Goal: Task Accomplishment & Management: Manage account settings

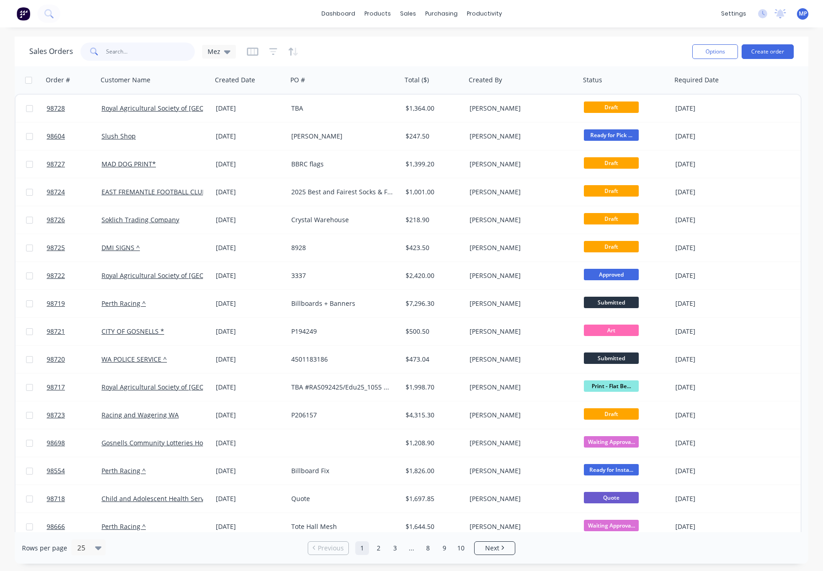
click at [119, 52] on input "text" at bounding box center [150, 51] width 89 height 18
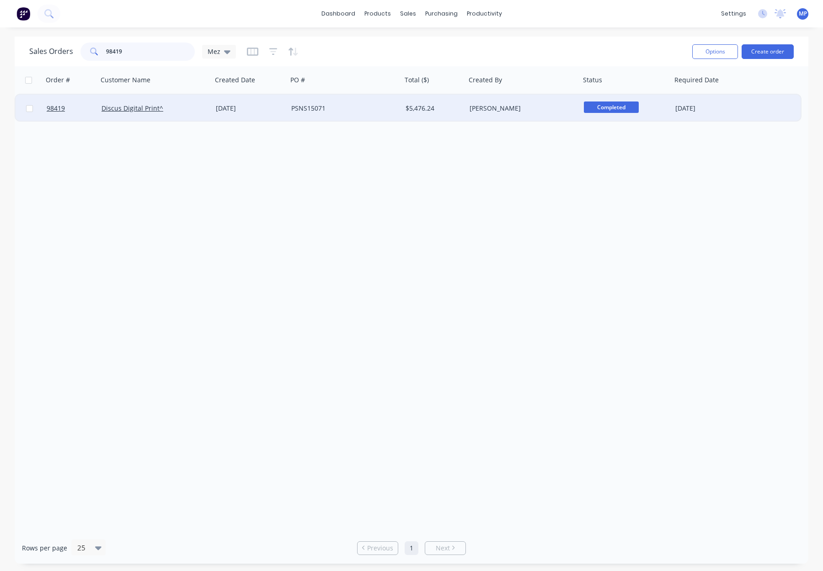
type input "98419"
click at [203, 111] on div "Discus Digital Print^" at bounding box center [154, 108] width 107 height 9
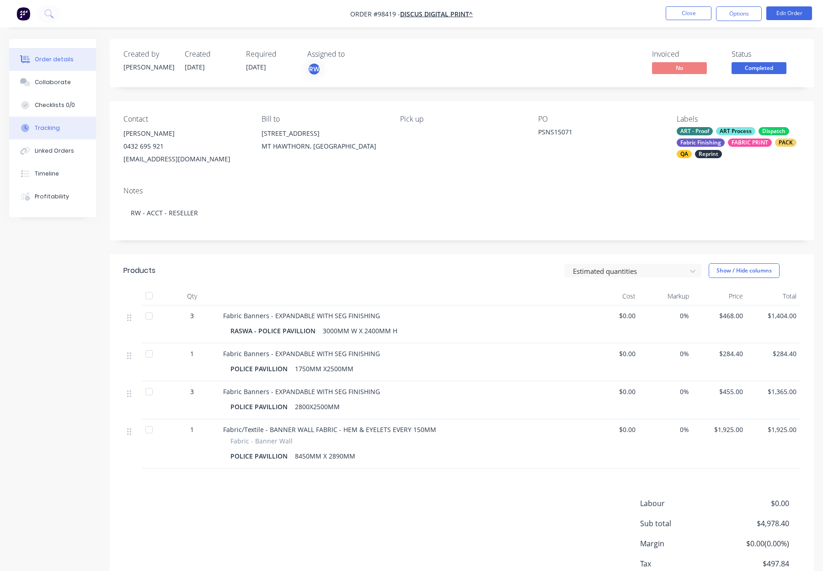
click at [61, 127] on button "Tracking" at bounding box center [52, 128] width 87 height 23
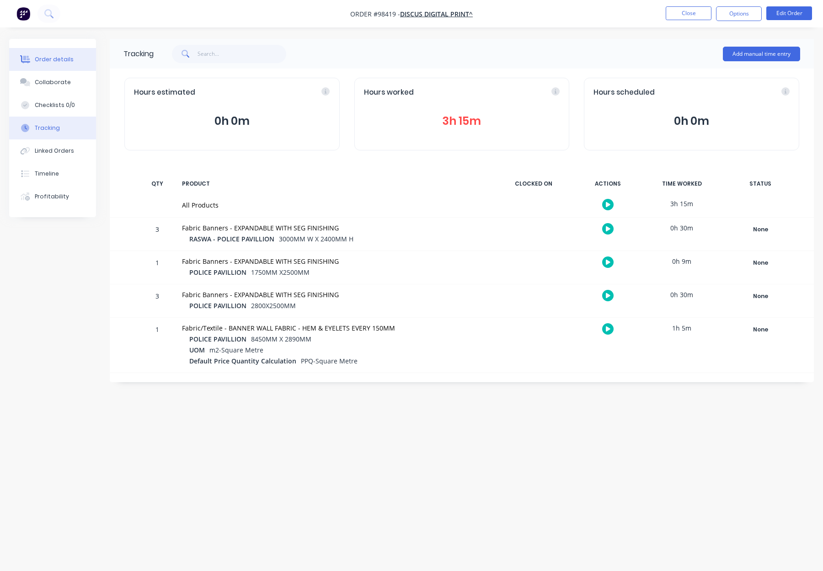
click at [61, 57] on div "Order details" at bounding box center [54, 59] width 39 height 8
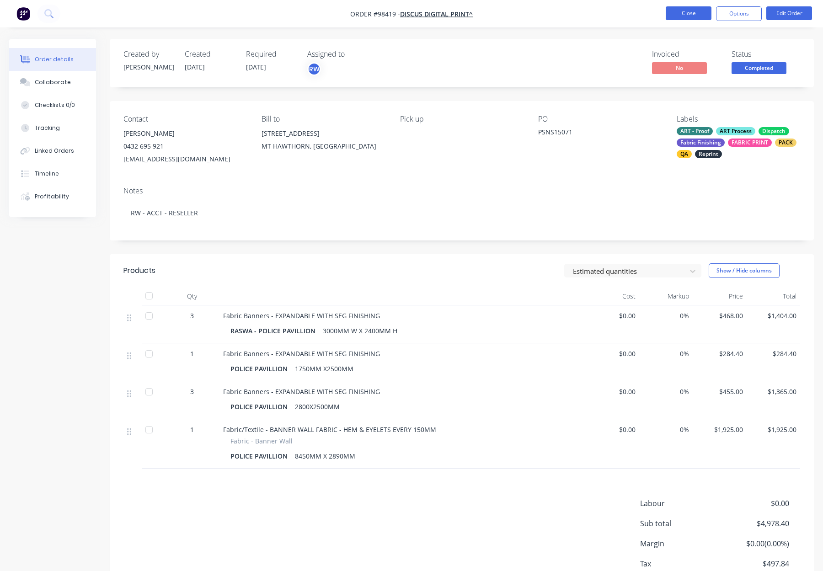
click at [677, 15] on button "Close" at bounding box center [688, 13] width 46 height 14
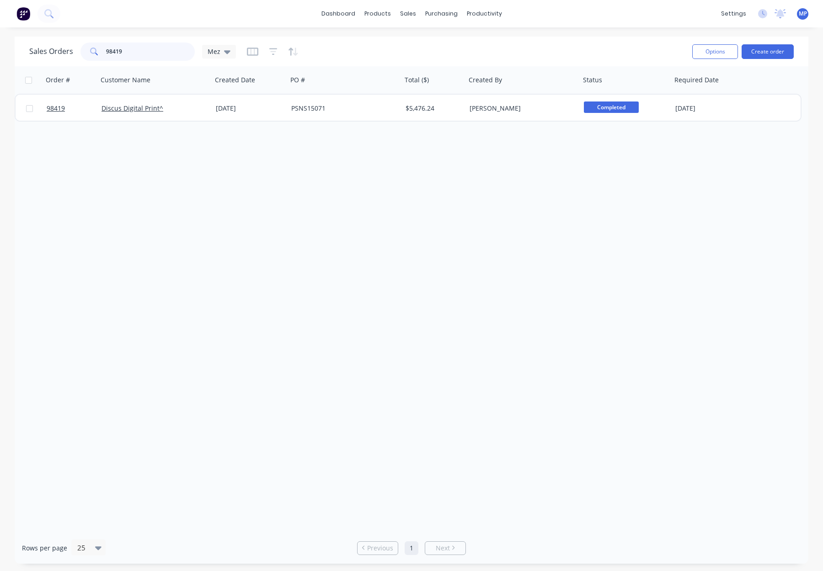
click at [140, 55] on input "98419" at bounding box center [150, 51] width 89 height 18
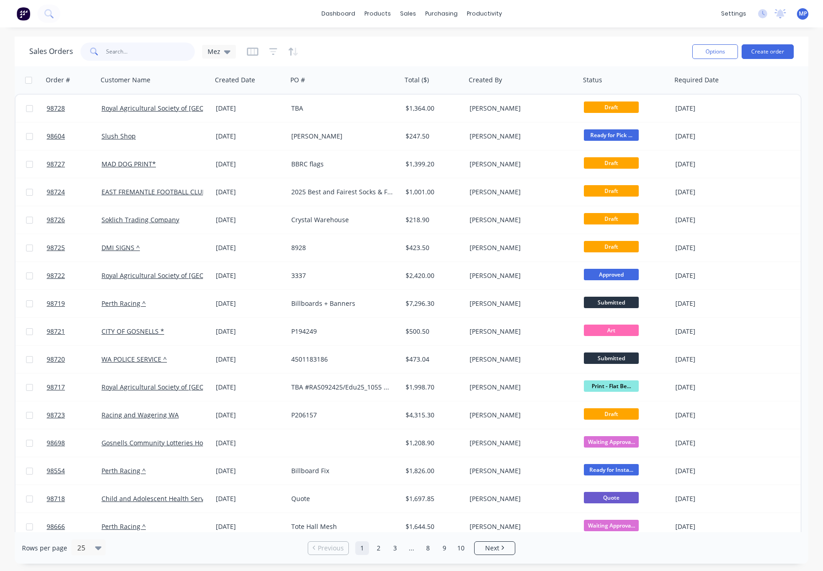
click at [146, 48] on input "text" at bounding box center [150, 51] width 89 height 18
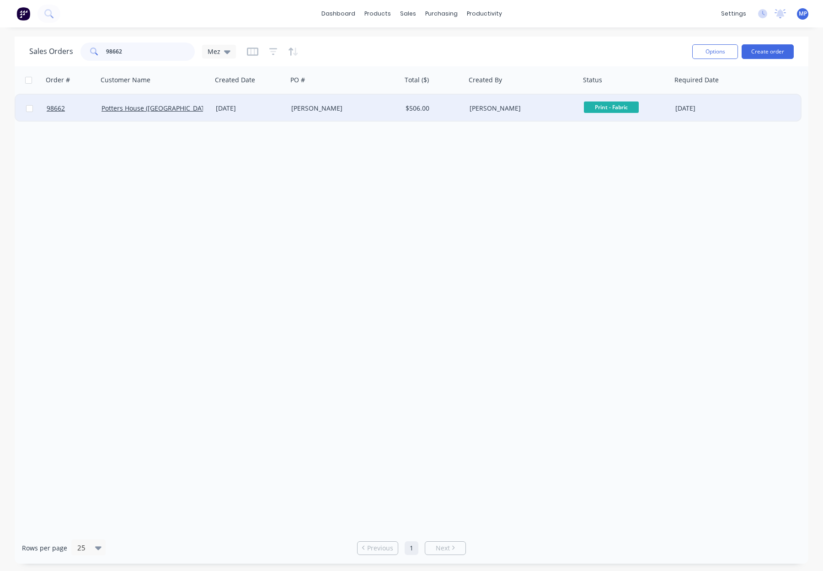
type input "98662"
click at [346, 111] on div "Luke" at bounding box center [341, 108] width 101 height 9
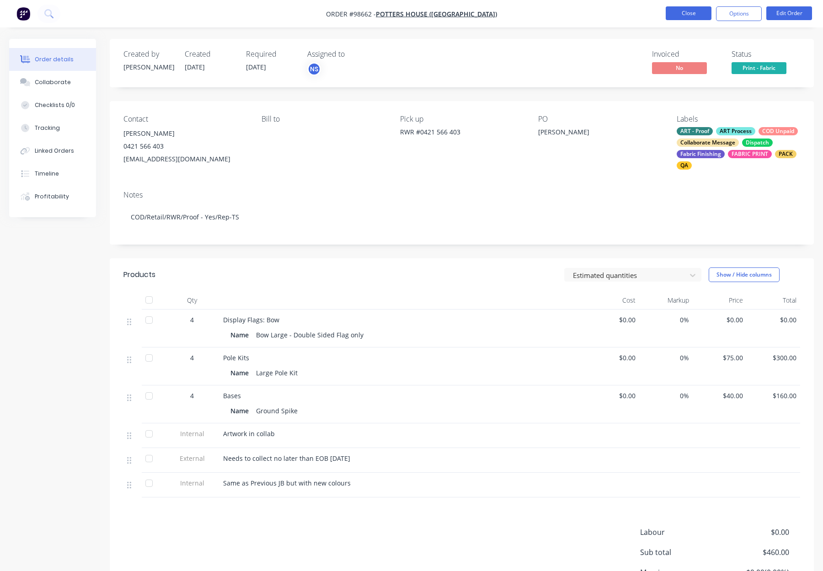
click at [679, 13] on button "Close" at bounding box center [688, 13] width 46 height 14
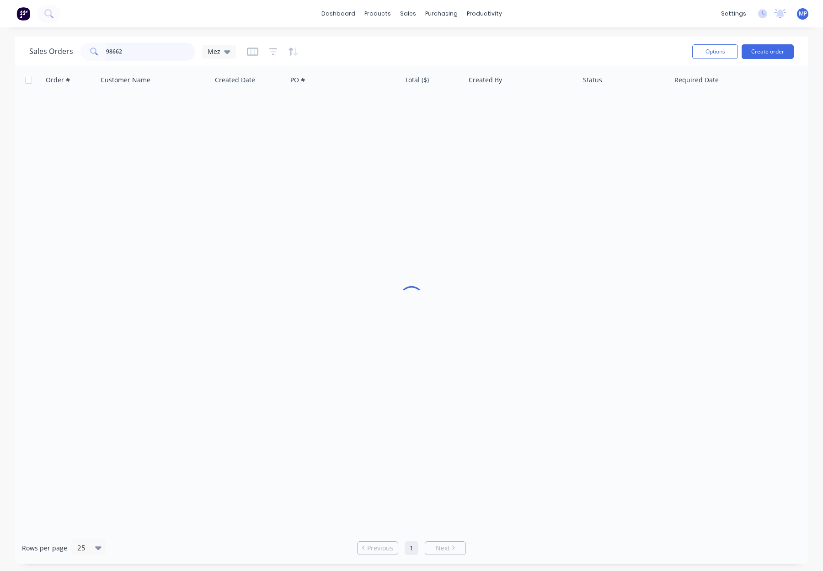
click at [145, 49] on input "98662" at bounding box center [150, 51] width 89 height 18
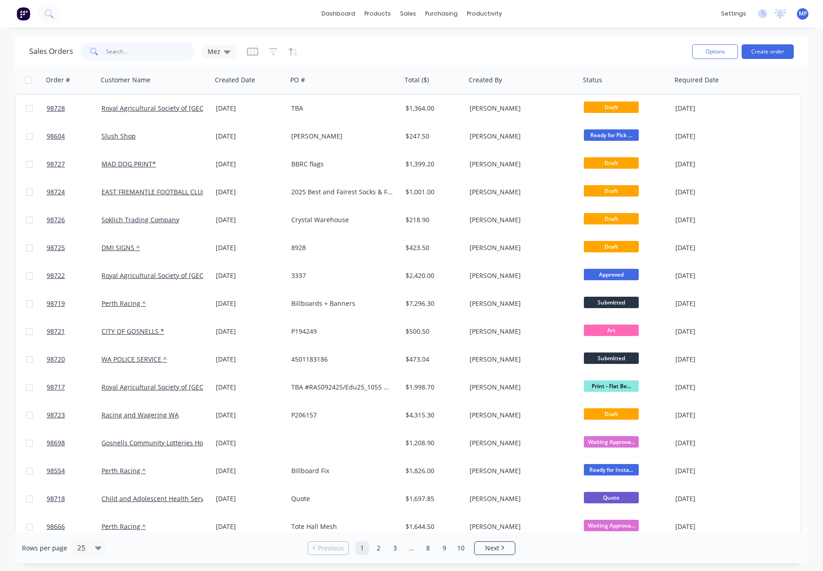
click at [119, 53] on input "text" at bounding box center [150, 51] width 89 height 18
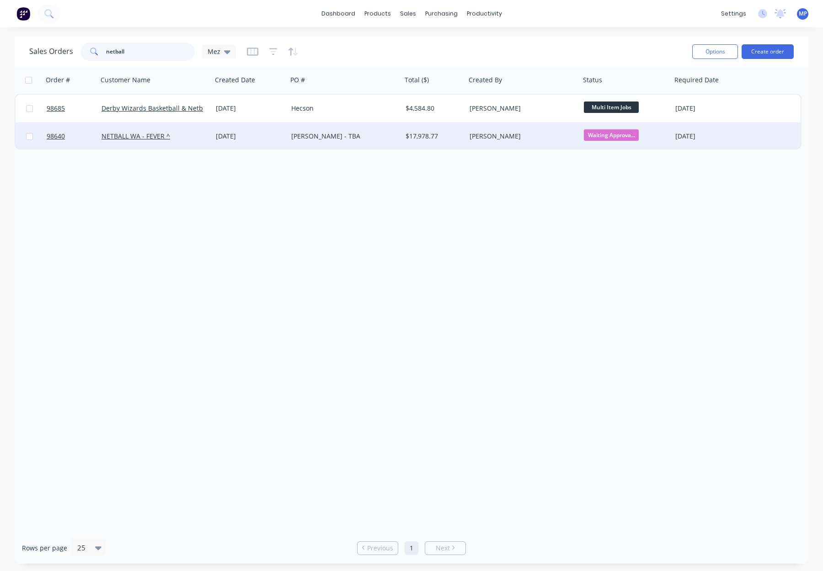
type input "netball"
click at [381, 133] on div "Emma - TBA" at bounding box center [341, 136] width 101 height 9
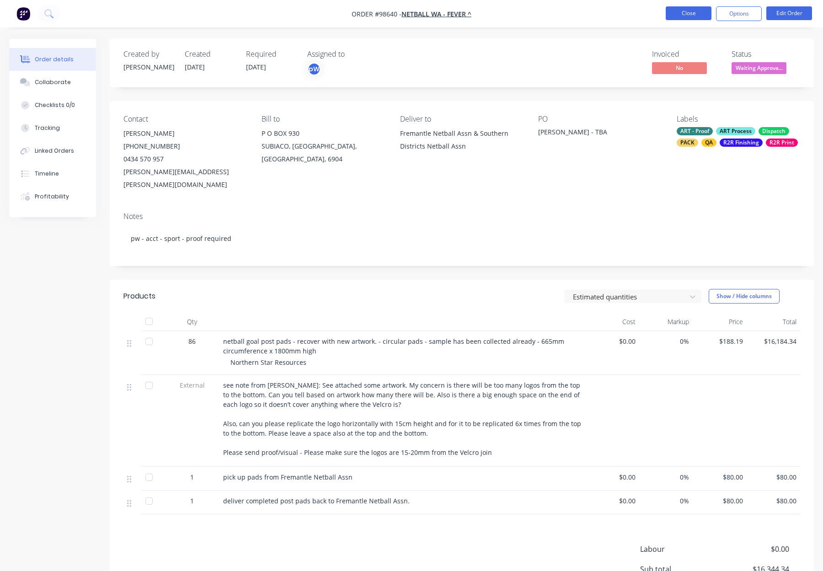
click at [693, 11] on button "Close" at bounding box center [688, 13] width 46 height 14
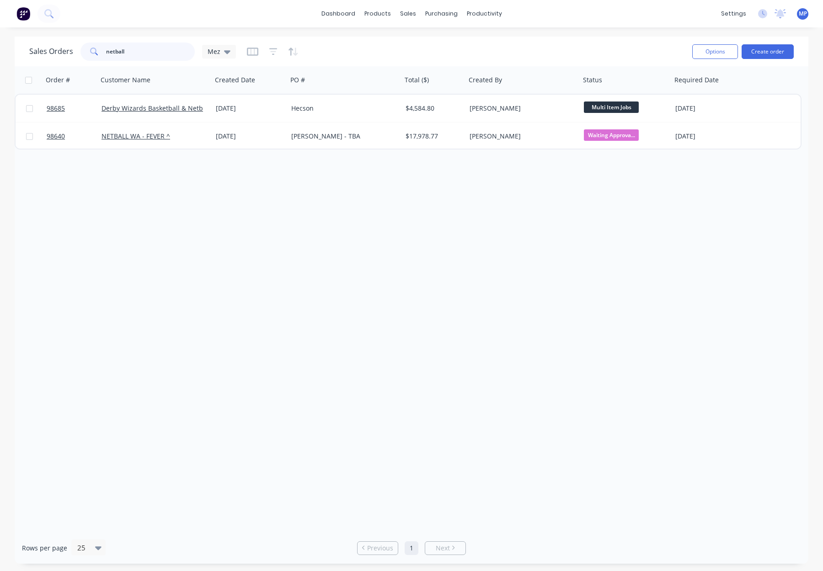
drag, startPoint x: 81, startPoint y: 50, endPoint x: 76, endPoint y: 48, distance: 5.2
click at [74, 50] on div "Sales Orders netball Mez" at bounding box center [132, 51] width 207 height 18
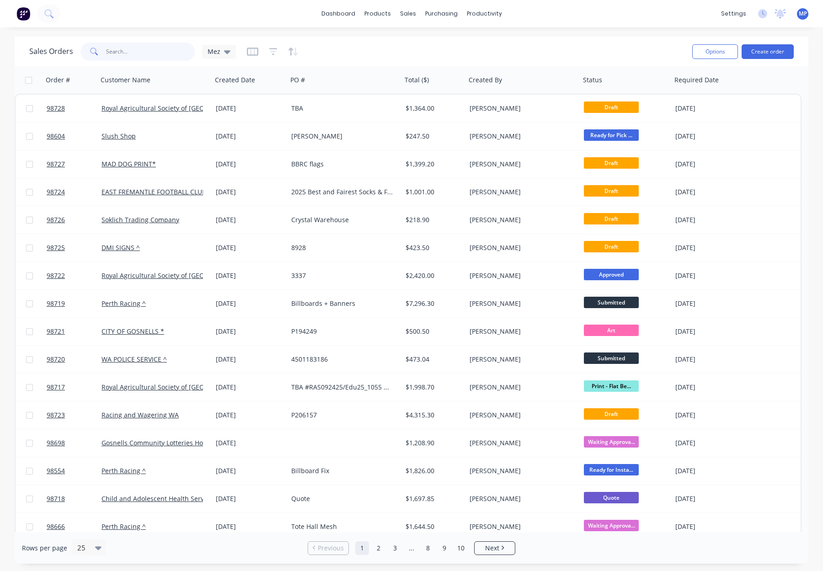
click at [122, 51] on input "text" at bounding box center [150, 51] width 89 height 18
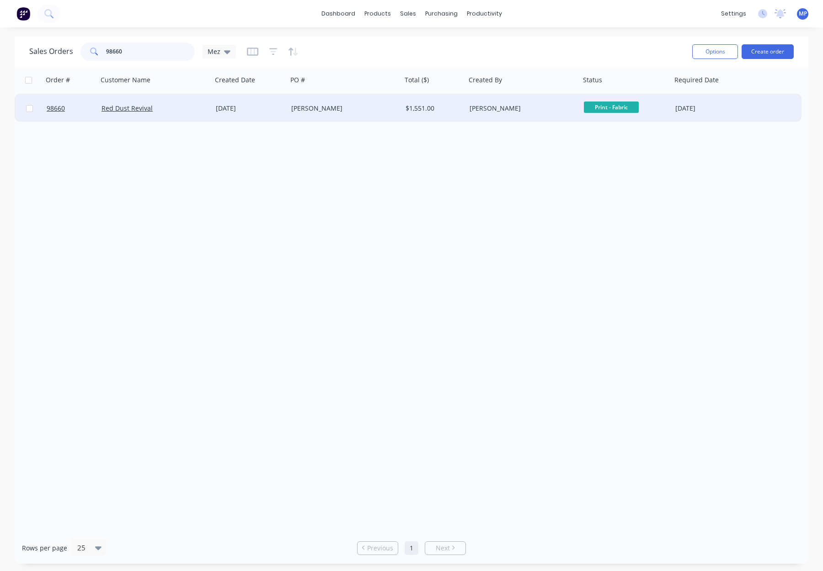
type input "98660"
click at [334, 112] on div "Paul" at bounding box center [341, 108] width 101 height 9
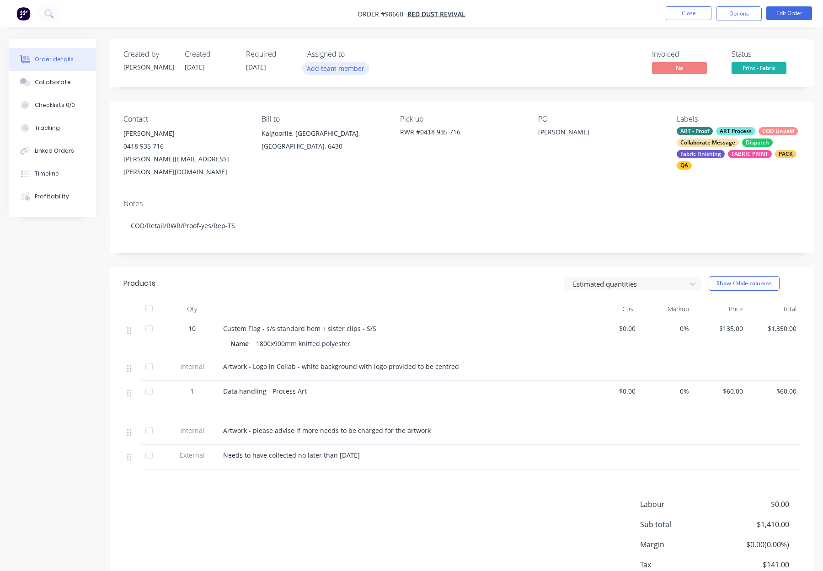
click at [326, 70] on button "Add team member" at bounding box center [335, 68] width 67 height 12
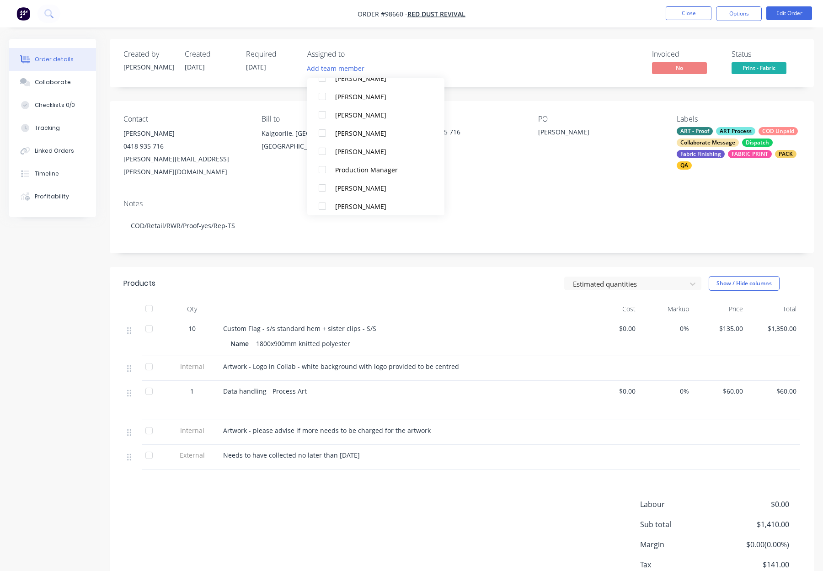
scroll to position [227, 0]
click at [374, 134] on div "[PERSON_NAME]" at bounding box center [380, 131] width 91 height 10
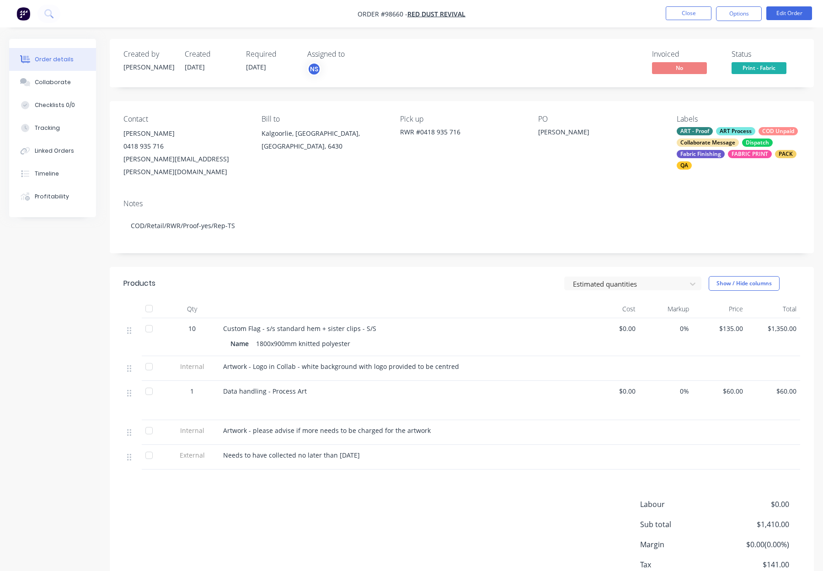
click at [531, 85] on div "Created by Natasha Created 19/09/25 Required 26/09/25 Assigned to NS Invoiced N…" at bounding box center [462, 63] width 704 height 48
click at [698, 10] on button "Close" at bounding box center [688, 13] width 46 height 14
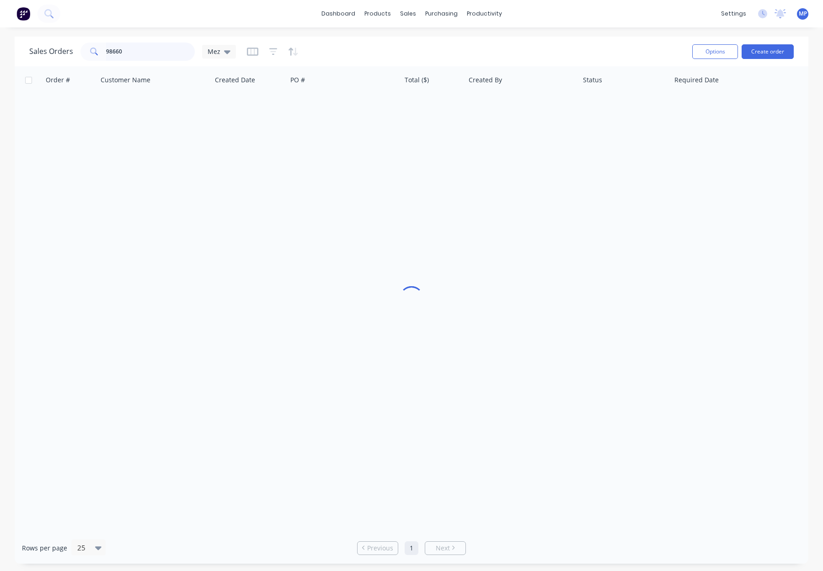
click at [136, 52] on input "98660" at bounding box center [150, 51] width 89 height 18
click at [64, 51] on div "Sales Orders 98660 Mez" at bounding box center [132, 51] width 207 height 18
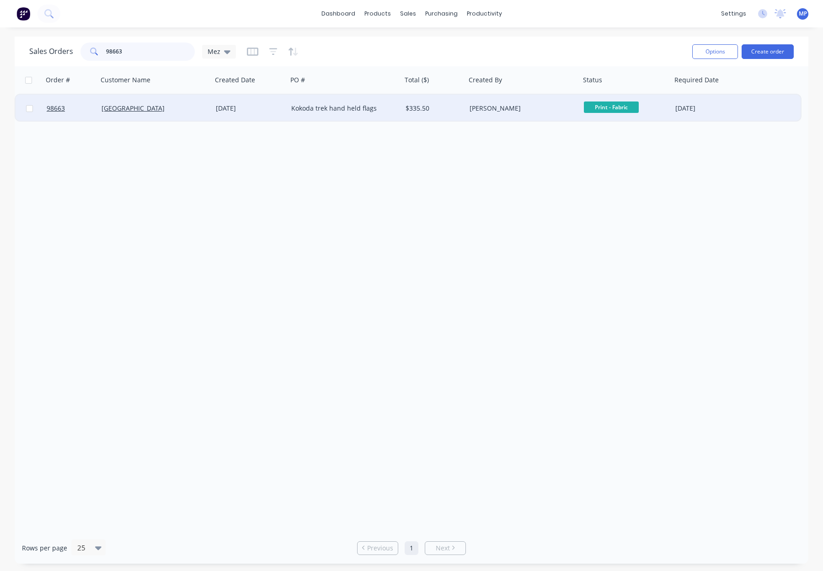
type input "98663"
click at [398, 106] on div "Kokoda trek hand held flags" at bounding box center [344, 108] width 114 height 27
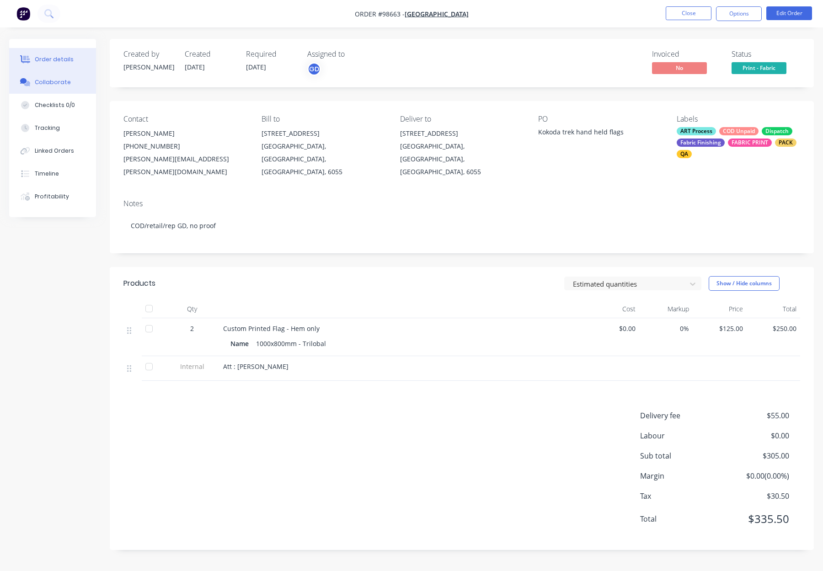
click at [65, 81] on div "Collaborate" at bounding box center [53, 82] width 36 height 8
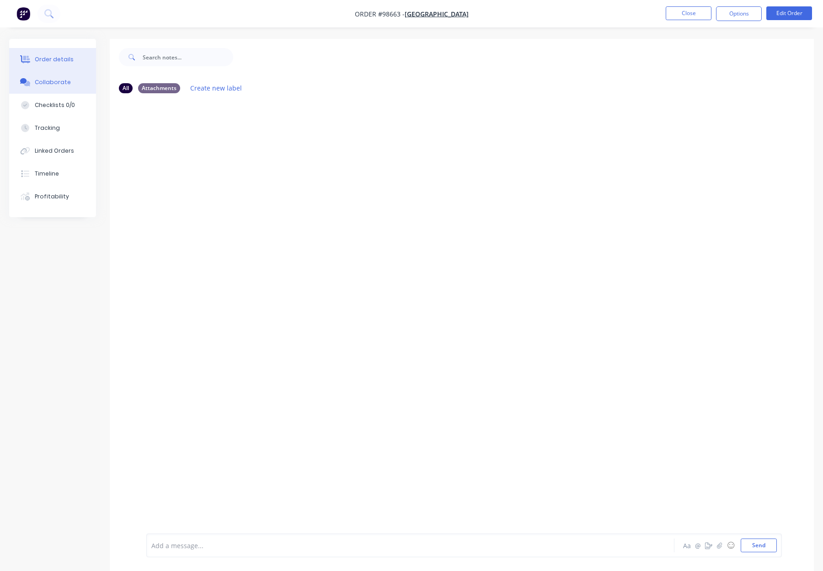
click at [58, 57] on div "Order details" at bounding box center [54, 59] width 39 height 8
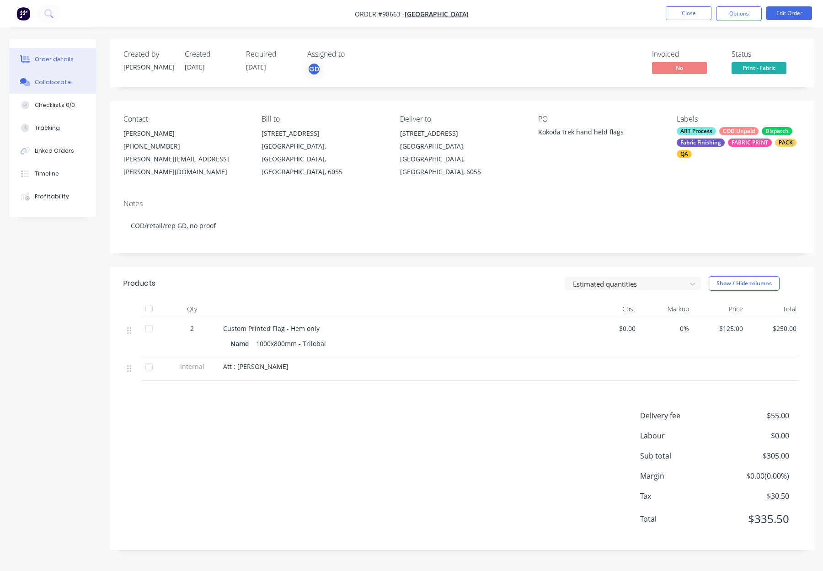
click at [53, 78] on div "Collaborate" at bounding box center [53, 82] width 36 height 8
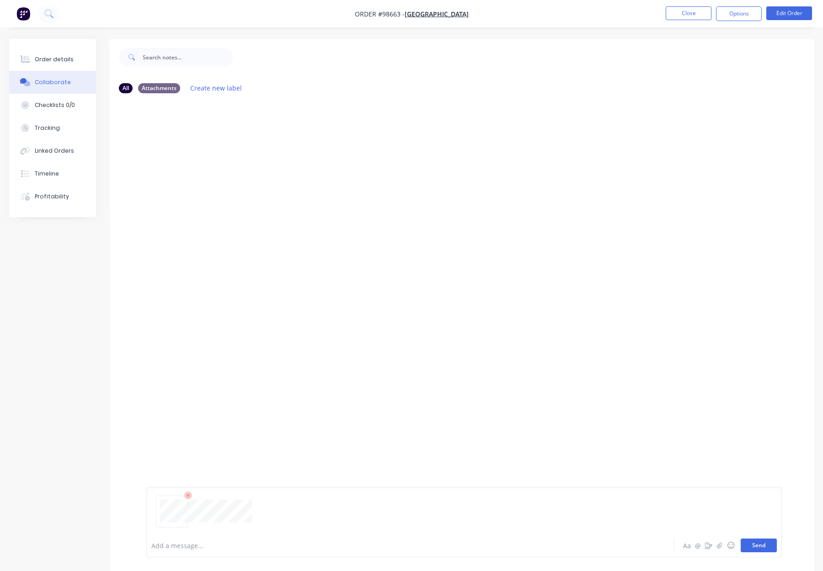
click at [755, 548] on button "Send" at bounding box center [758, 545] width 36 height 14
click at [683, 13] on button "Close" at bounding box center [688, 13] width 46 height 14
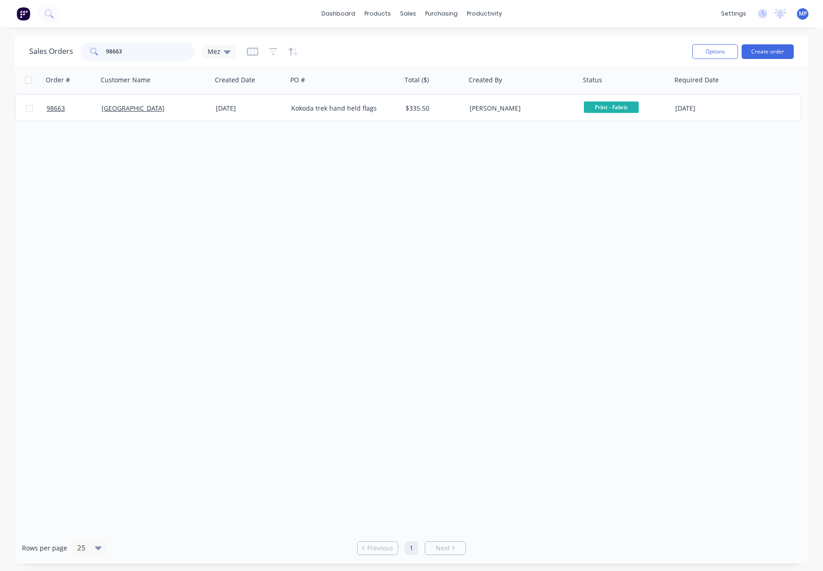
click at [127, 44] on input "98663" at bounding box center [150, 51] width 89 height 18
click at [138, 48] on input "98663" at bounding box center [150, 51] width 89 height 18
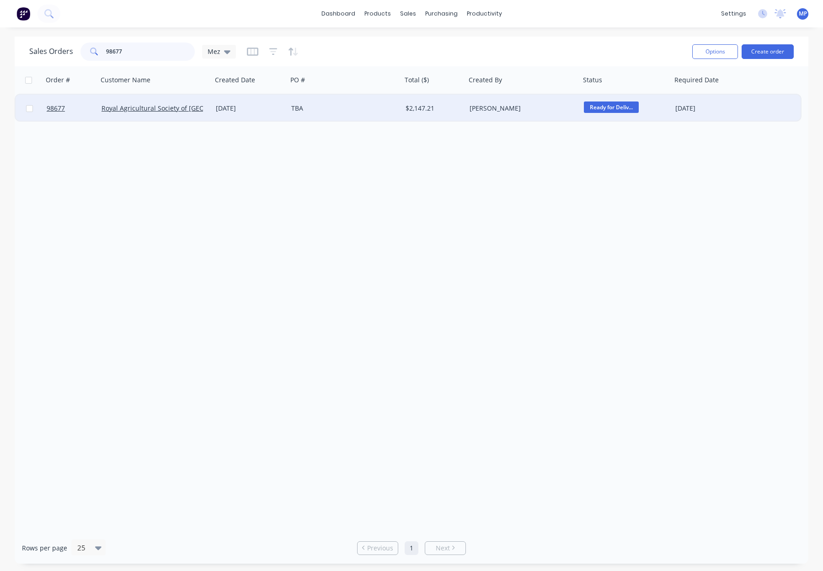
type input "98677"
click at [353, 107] on div "TBA" at bounding box center [341, 108] width 101 height 9
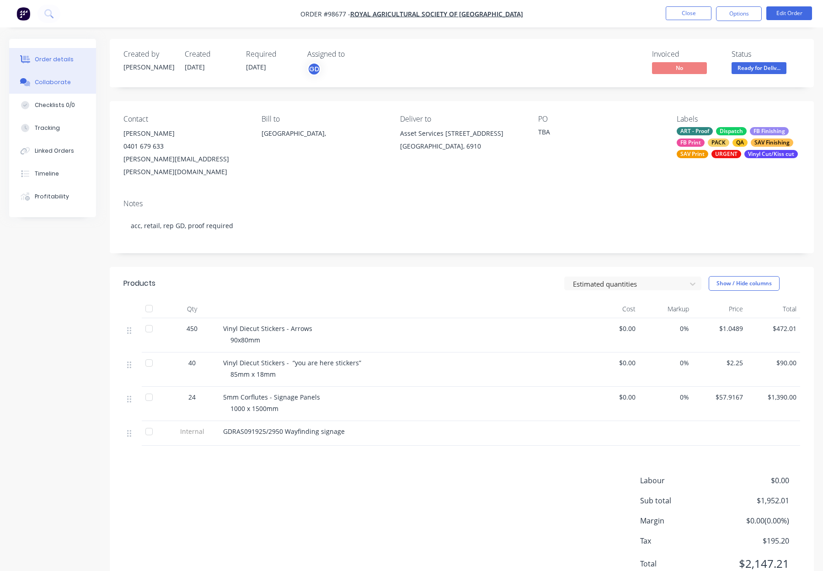
click at [42, 83] on div "Collaborate" at bounding box center [53, 82] width 36 height 8
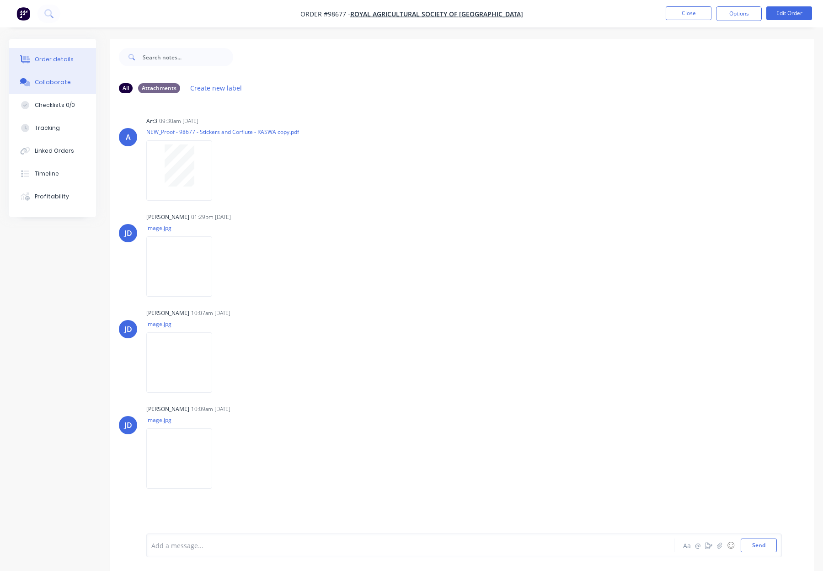
click at [52, 58] on div "Order details" at bounding box center [54, 59] width 39 height 8
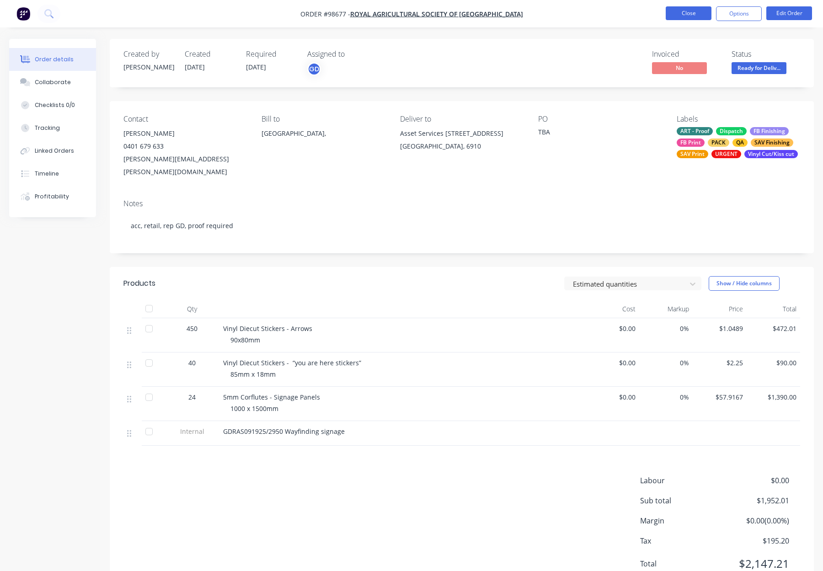
click at [681, 12] on button "Close" at bounding box center [688, 13] width 46 height 14
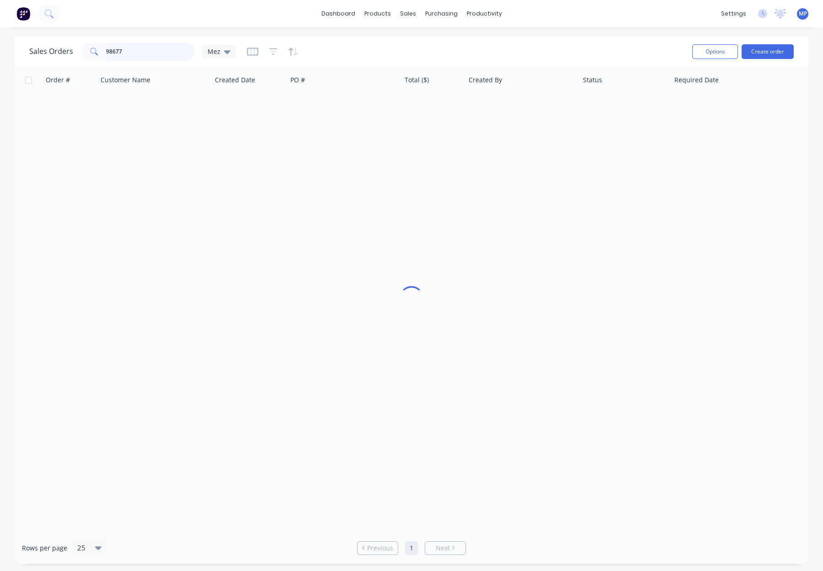
drag, startPoint x: 117, startPoint y: 48, endPoint x: 134, endPoint y: 50, distance: 17.4
click at [122, 49] on input "98677" at bounding box center [150, 51] width 89 height 18
click at [134, 50] on input "98677" at bounding box center [150, 51] width 89 height 18
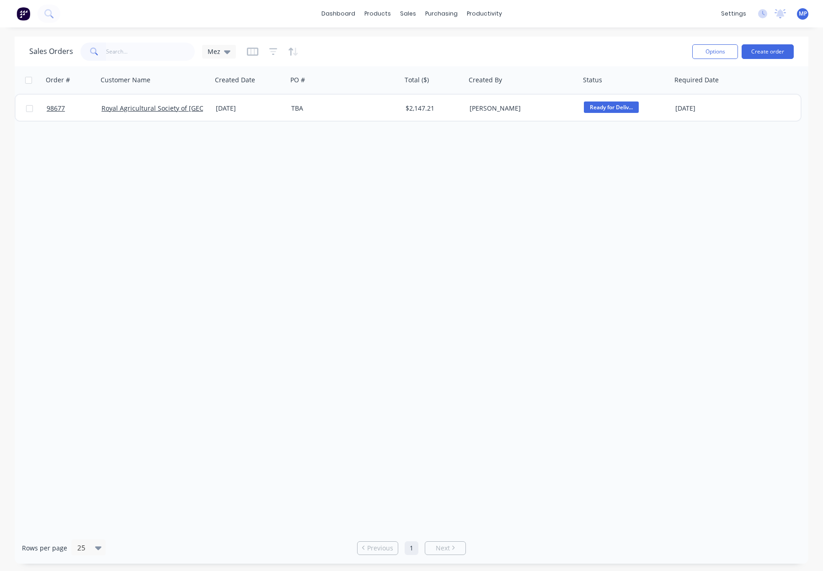
click at [415, 44] on div "Sales Orders Mez" at bounding box center [356, 51] width 655 height 22
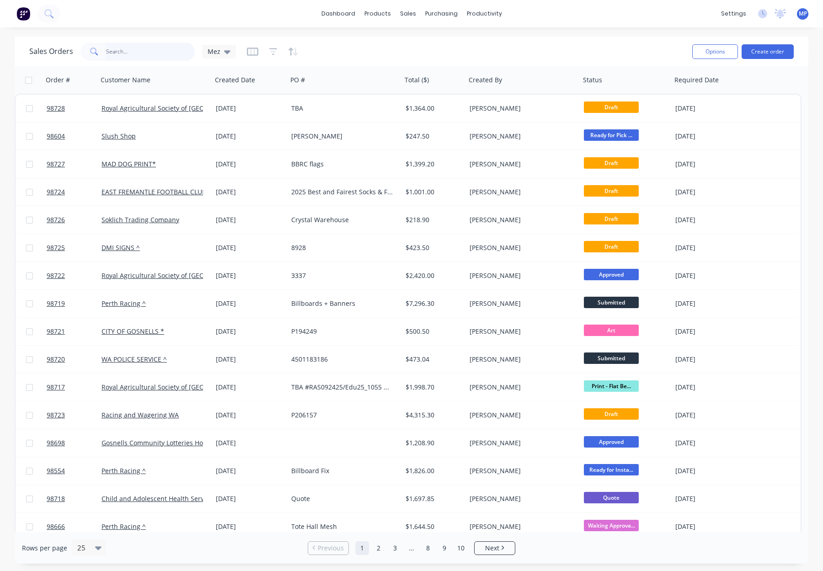
click at [122, 53] on input "text" at bounding box center [150, 51] width 89 height 18
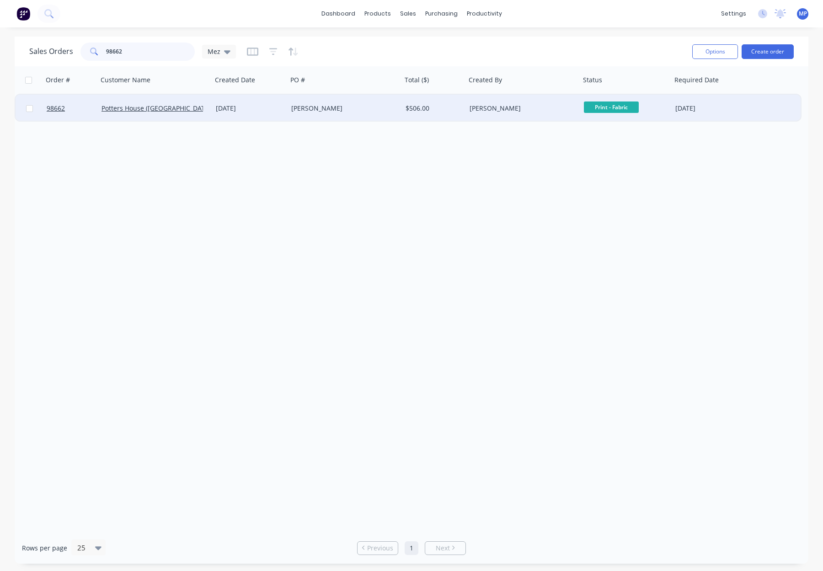
type input "98662"
click at [211, 102] on div "Potters House (Beechboro)" at bounding box center [155, 108] width 114 height 27
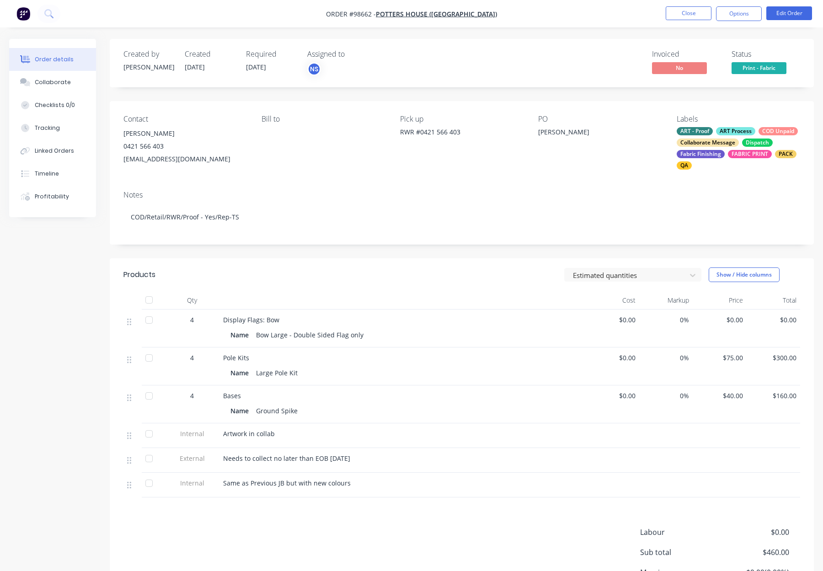
click at [697, 3] on nav "Order #98662 - Potters House (Beechboro) Close Options Edit Order" at bounding box center [411, 13] width 823 height 27
click at [698, 11] on button "Close" at bounding box center [688, 13] width 46 height 14
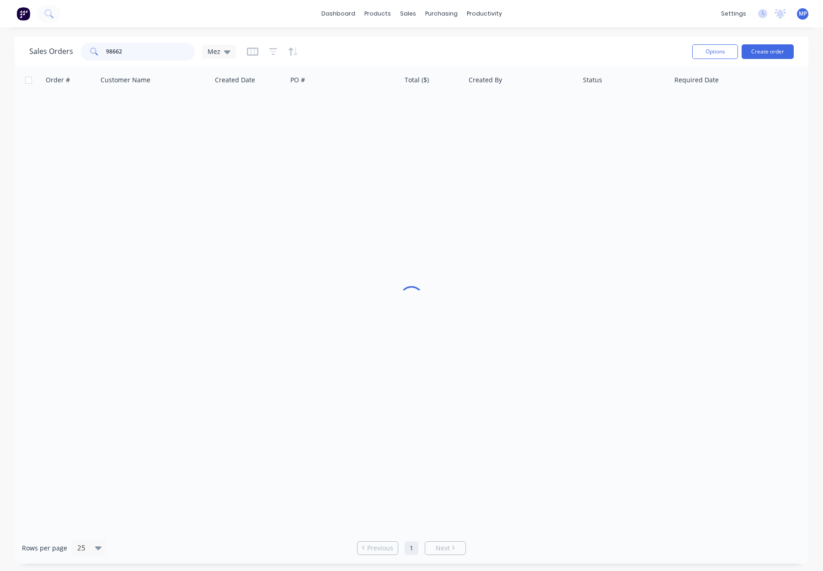
click at [132, 57] on input "98662" at bounding box center [150, 51] width 89 height 18
click at [131, 53] on input "98662" at bounding box center [150, 51] width 89 height 18
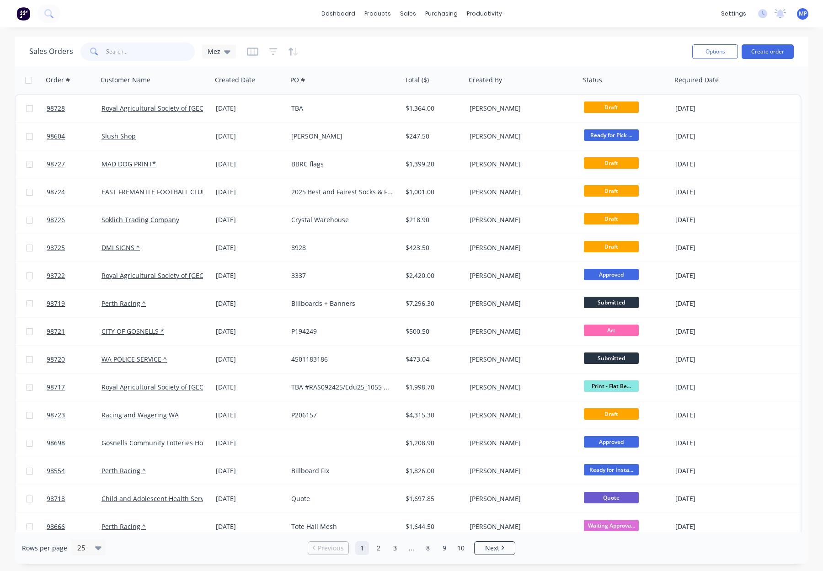
click at [124, 50] on input "text" at bounding box center [150, 51] width 89 height 18
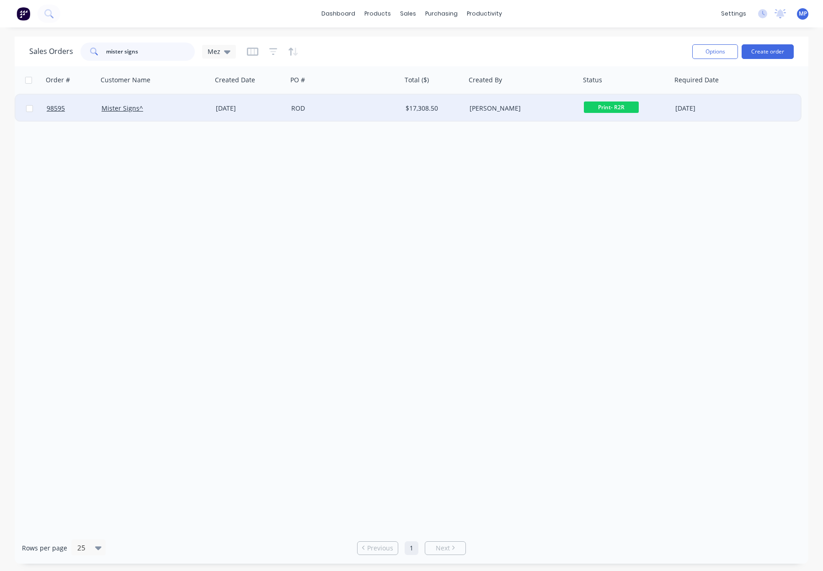
type input "mister signs"
click at [374, 106] on div "ROD" at bounding box center [341, 108] width 101 height 9
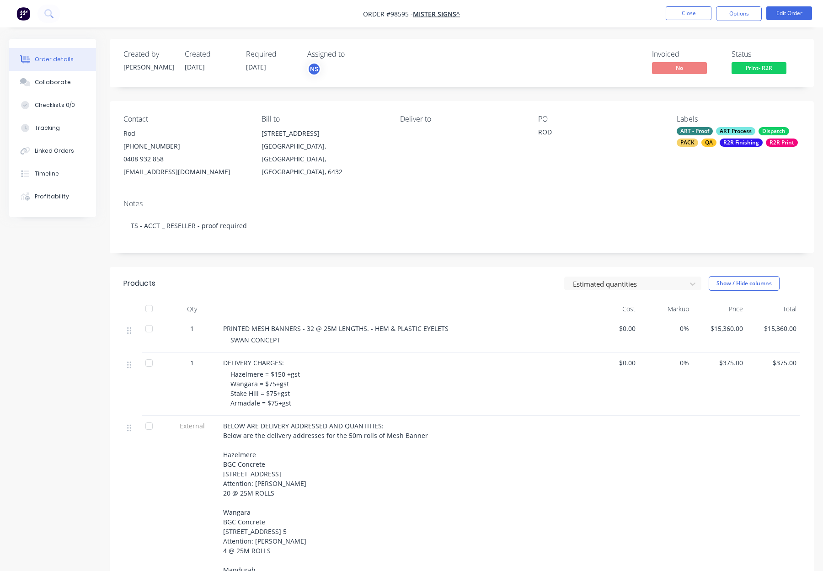
click at [678, 20] on li "Close" at bounding box center [688, 13] width 46 height 15
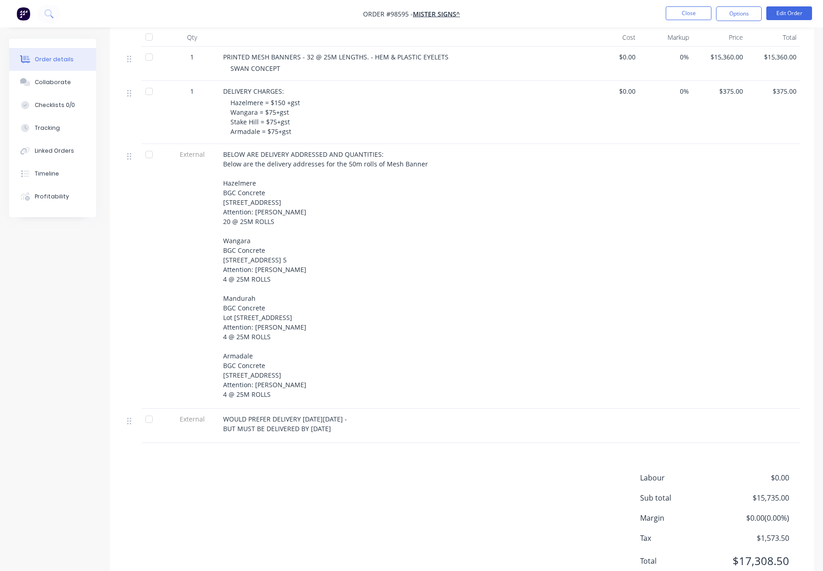
scroll to position [271, 0]
click at [683, 12] on button "Close" at bounding box center [688, 13] width 46 height 14
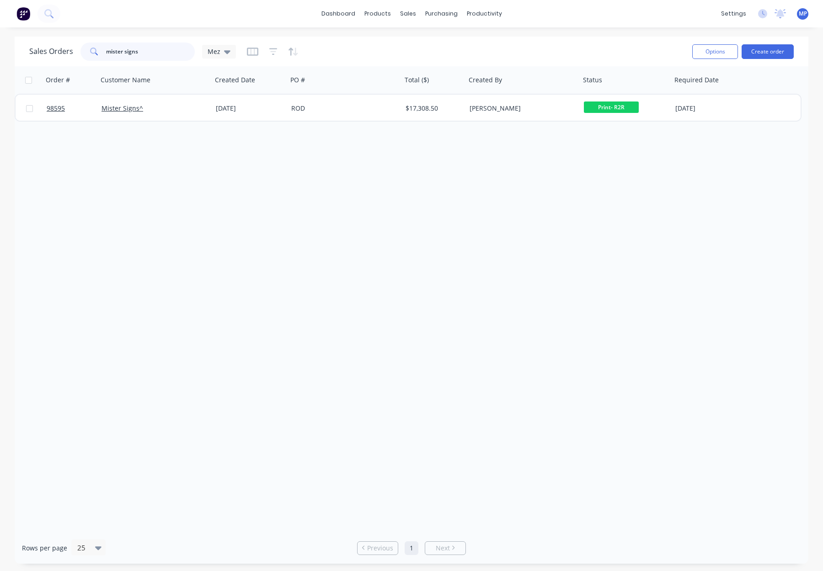
drag, startPoint x: 148, startPoint y: 52, endPoint x: 101, endPoint y: 51, distance: 46.6
click at [98, 52] on div "mister signs" at bounding box center [137, 51] width 114 height 18
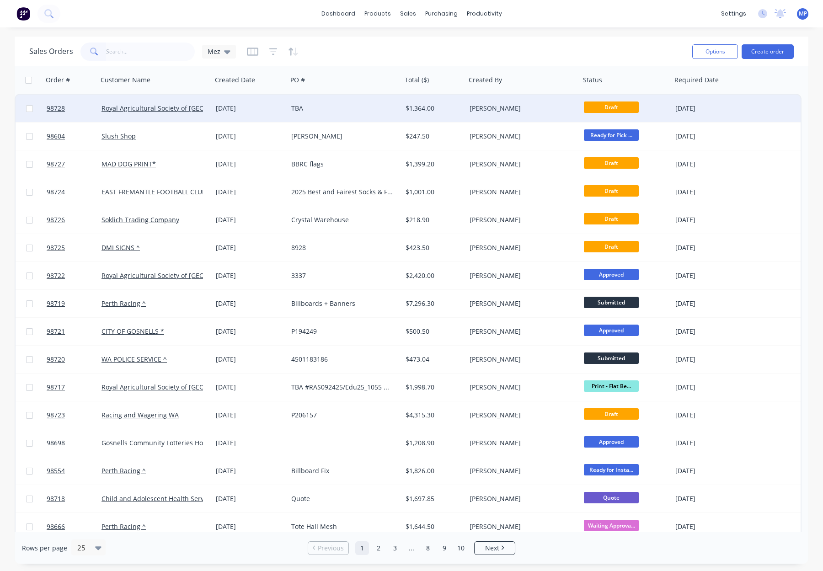
click at [389, 114] on div "TBA" at bounding box center [344, 108] width 114 height 27
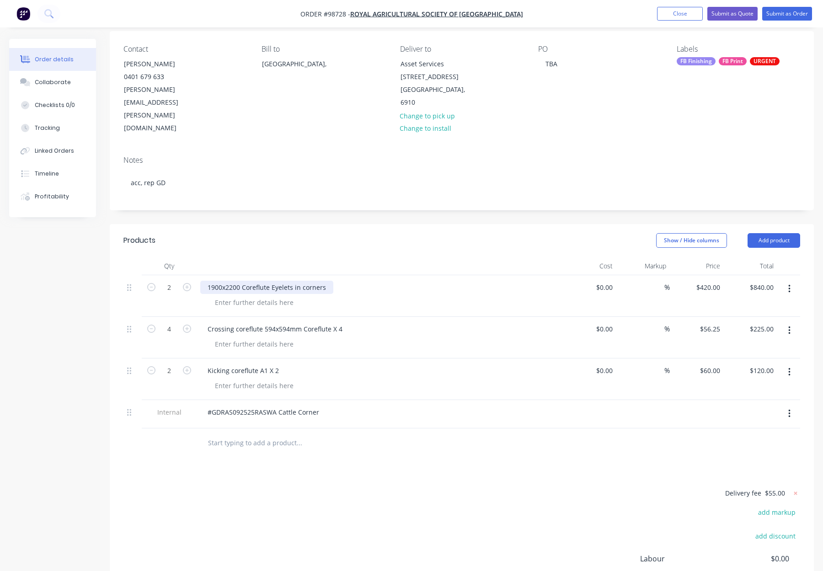
scroll to position [72, 0]
click at [204, 279] on div "1900x2200 Coreflute Eyelets in corners" at bounding box center [266, 285] width 133 height 13
click at [239, 279] on div "5mm Corlfutes - 1900x2200 Coreflute Eyelets in corners" at bounding box center [292, 285] width 184 height 13
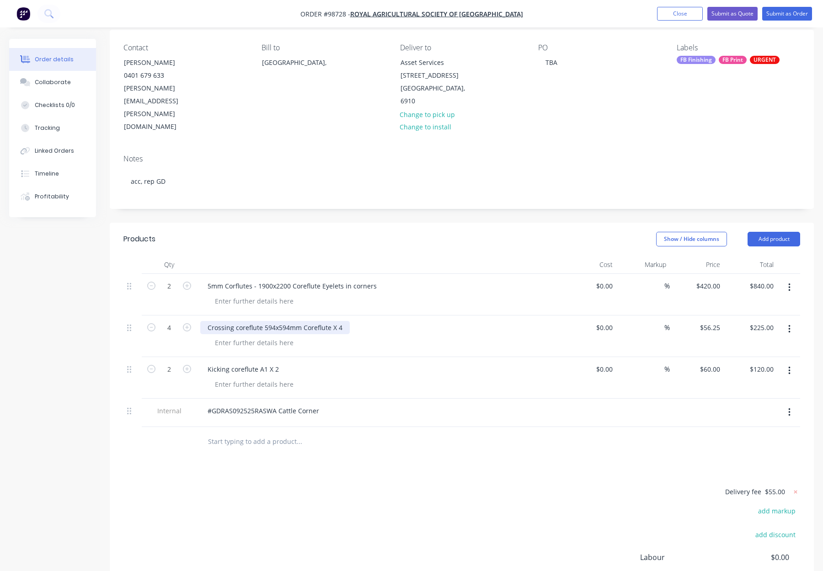
click at [207, 321] on div "Crossing coreflute 594x594mm Coreflute X 4" at bounding box center [274, 327] width 149 height 13
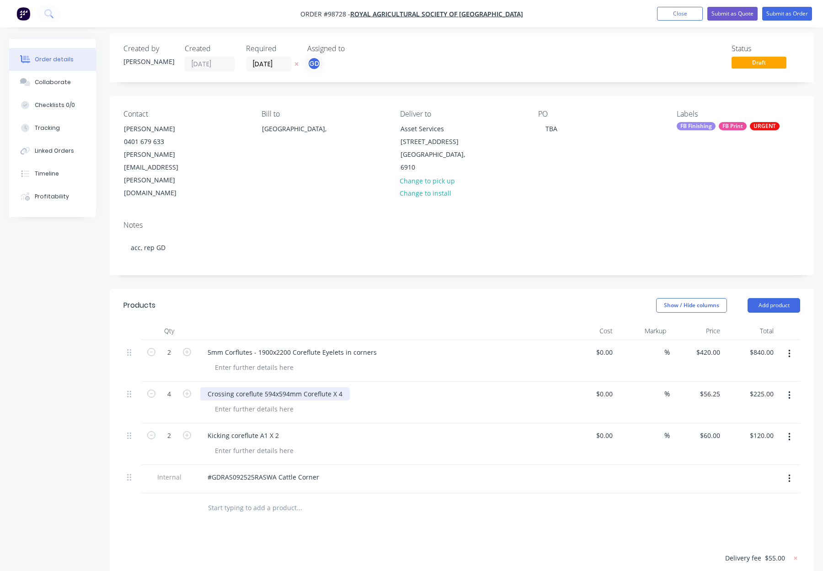
scroll to position [0, 0]
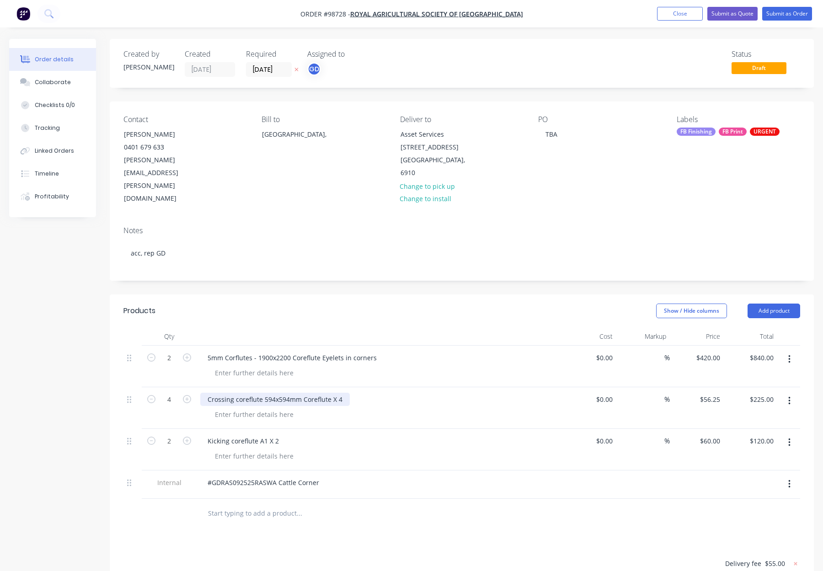
click at [204, 393] on div "Crossing coreflute 594x594mm Coreflute X 4" at bounding box center [274, 399] width 149 height 13
click at [206, 434] on div "Kicking coreflute A1 X 2" at bounding box center [243, 440] width 86 height 13
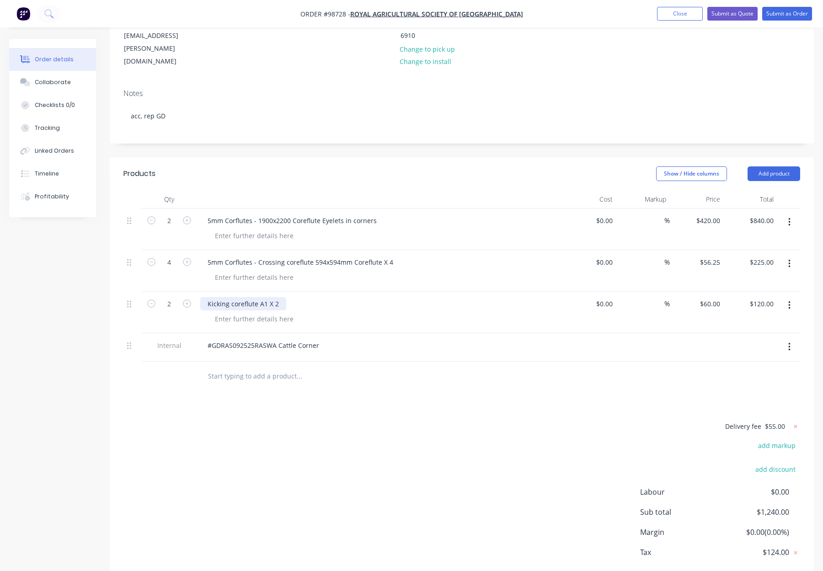
scroll to position [148, 0]
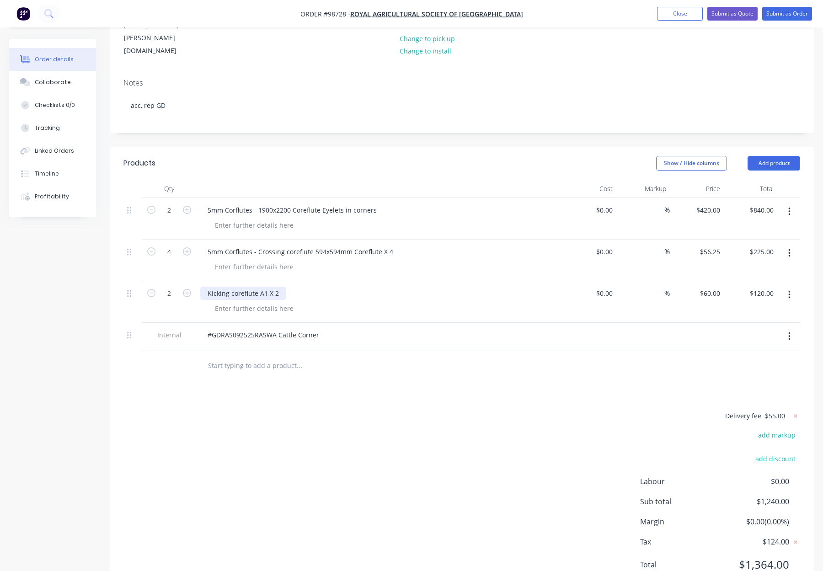
click at [207, 287] on div "Kicking coreflute A1 X 2" at bounding box center [243, 293] width 86 height 13
click at [245, 302] on div at bounding box center [253, 308] width 93 height 13
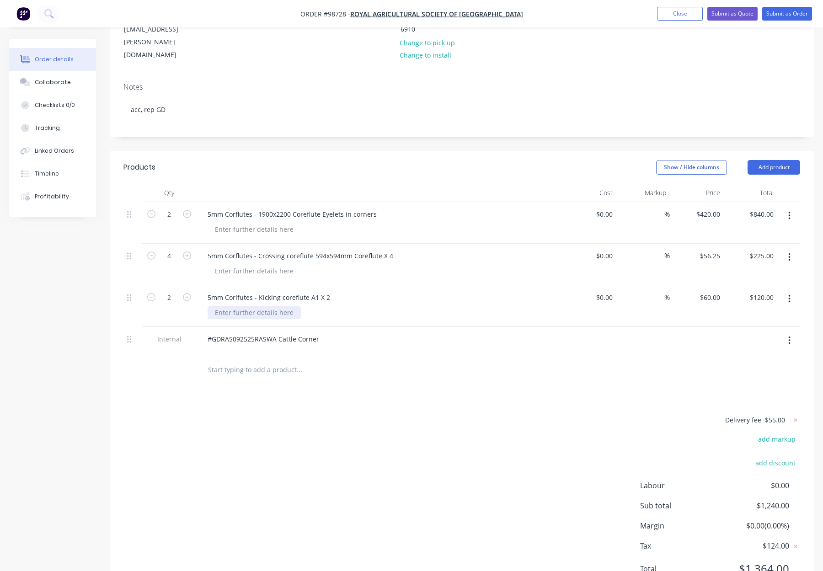
click at [246, 306] on div at bounding box center [253, 312] width 93 height 13
drag, startPoint x: 281, startPoint y: 260, endPoint x: 343, endPoint y: 262, distance: 62.6
click at [343, 292] on div "5mm Corlfutes - Kicking coreflute A1 X 2" at bounding box center [379, 298] width 358 height 13
click at [243, 265] on div at bounding box center [253, 271] width 93 height 13
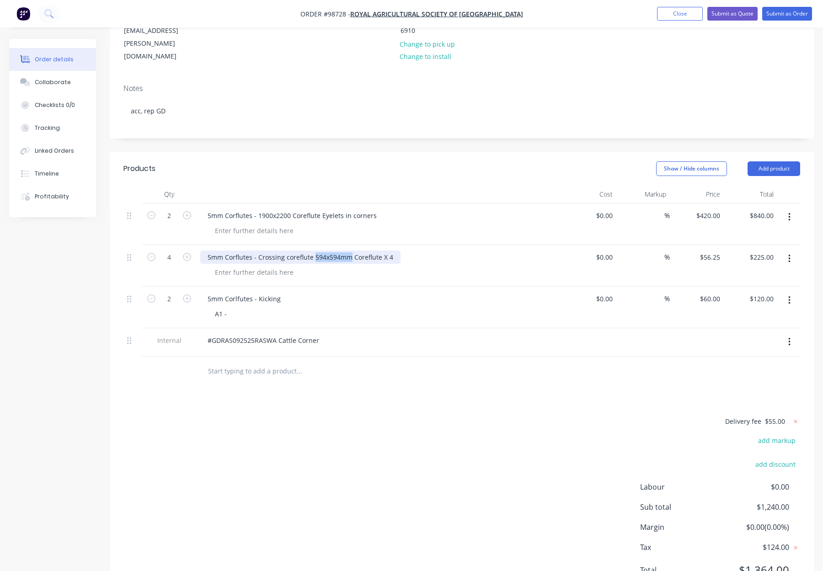
drag, startPoint x: 313, startPoint y: 217, endPoint x: 350, endPoint y: 219, distance: 36.2
click at [350, 250] on div "5mm Corflutes - Crossing coreflute 594x594mm Coreflute X 4" at bounding box center [300, 256] width 200 height 13
copy div "594x594mm"
drag, startPoint x: 237, startPoint y: 240, endPoint x: 228, endPoint y: 237, distance: 9.8
click at [237, 245] on div "5mm Corflutes - Crossing coreflute 594x594mm Coreflute X 4" at bounding box center [379, 266] width 366 height 42
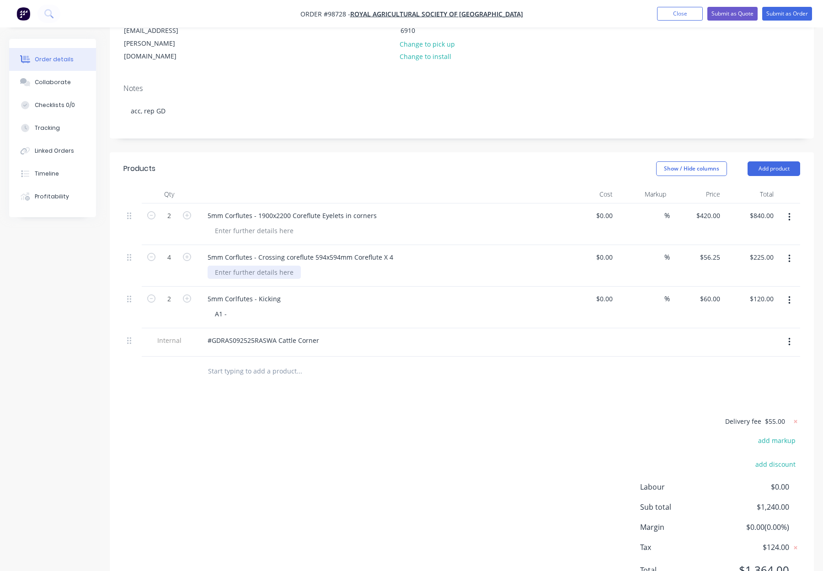
click at [222, 265] on div at bounding box center [253, 271] width 93 height 13
click at [223, 265] on div at bounding box center [253, 271] width 93 height 13
paste div
click at [229, 265] on div "594x594mm" at bounding box center [233, 271] width 52 height 13
click at [226, 265] on div "594x 594mm" at bounding box center [233, 271] width 53 height 13
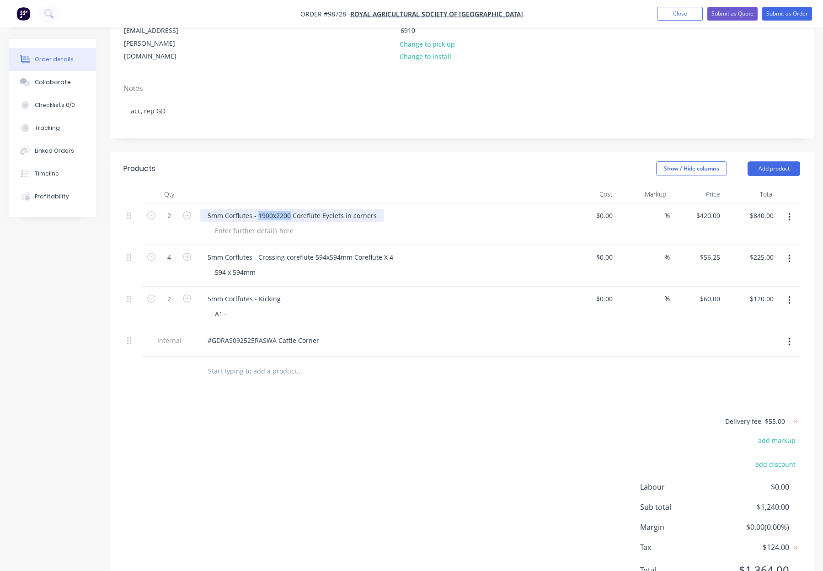
drag, startPoint x: 259, startPoint y: 175, endPoint x: 289, endPoint y: 176, distance: 30.2
click at [289, 209] on div "5mm Corflutes - 1900x2200 Coreflute Eyelets in corners" at bounding box center [292, 215] width 184 height 13
copy div "1900x2200"
click at [237, 224] on div at bounding box center [253, 230] width 93 height 13
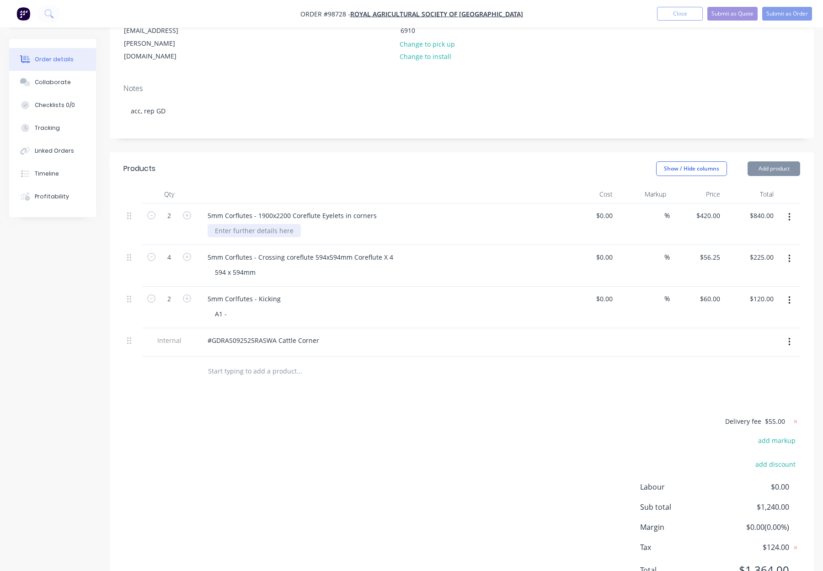
click at [234, 224] on div at bounding box center [253, 230] width 93 height 13
paste div
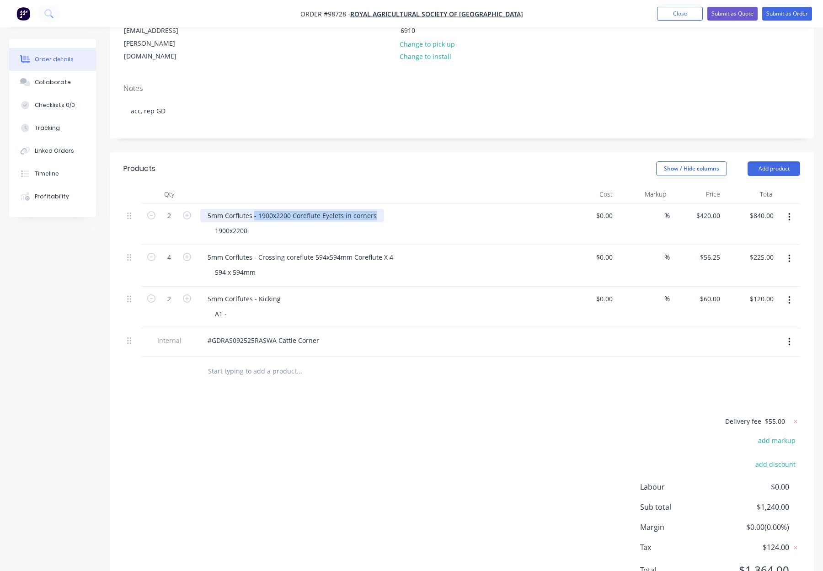
drag, startPoint x: 274, startPoint y: 177, endPoint x: 375, endPoint y: 177, distance: 101.4
click at [379, 209] on div "5mm Corflutes - 1900x2200 Coreflute Eyelets in corners" at bounding box center [292, 215] width 184 height 13
drag, startPoint x: 313, startPoint y: 218, endPoint x: 394, endPoint y: 218, distance: 80.9
click at [395, 250] on div "5mm Corflutes - Crossing coreflute 594x594mm Coreflute X 4" at bounding box center [300, 256] width 200 height 13
drag, startPoint x: 383, startPoint y: 219, endPoint x: 322, endPoint y: 220, distance: 61.2
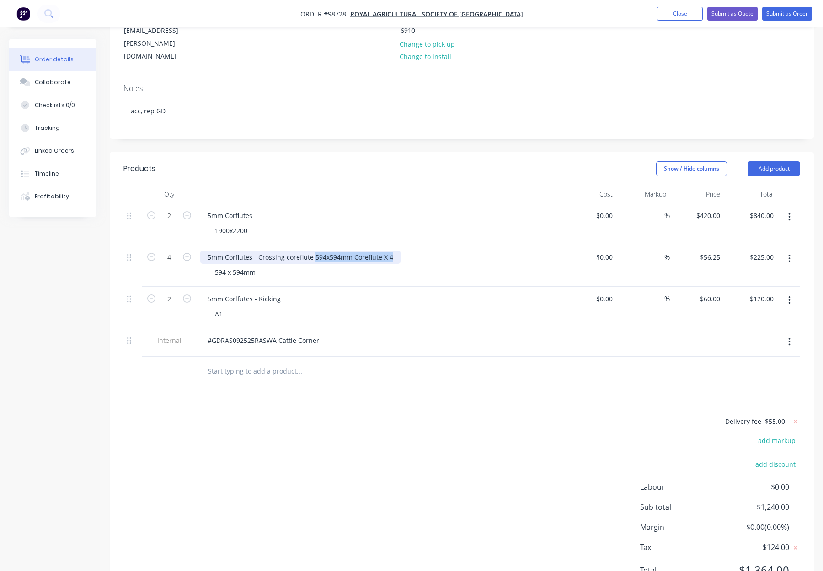
click at [312, 250] on div "5mm Corflutes - Crossing coreflute 594x594mm Coreflute X 4" at bounding box center [300, 256] width 200 height 13
click at [324, 287] on div "5mm Corlfutes - Kicking A1 -" at bounding box center [379, 308] width 366 height 42
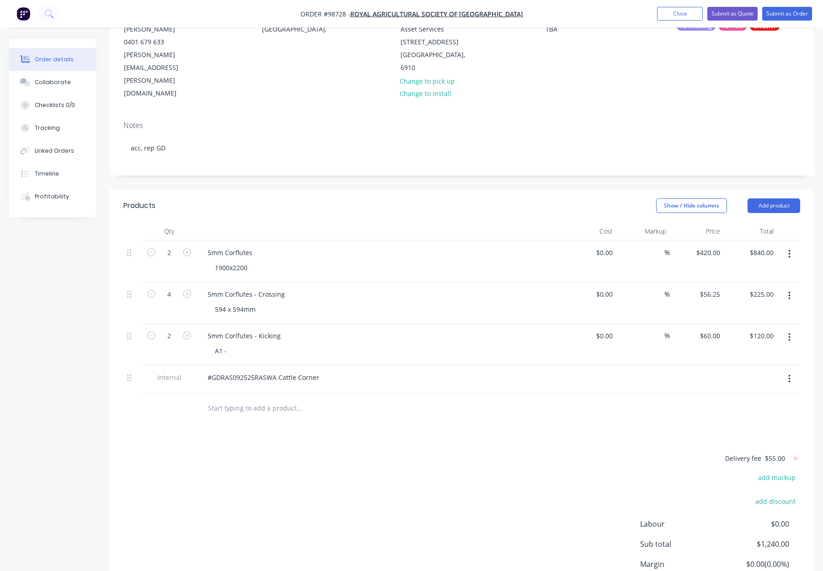
scroll to position [95, 0]
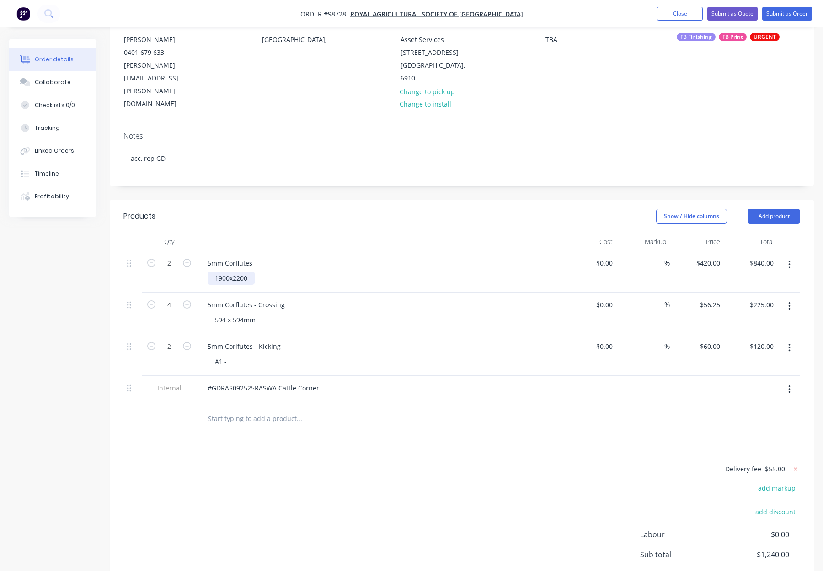
click at [231, 271] on div "1900x2200" at bounding box center [230, 277] width 47 height 13
click at [231, 271] on div "1900x 2200" at bounding box center [231, 277] width 49 height 13
click at [228, 355] on div "A1 -" at bounding box center [220, 361] width 27 height 13
click at [383, 401] on div "Products Show / Hide columns Add product Qty Cost Markup Price Total 2 5mm Corf…" at bounding box center [462, 424] width 704 height 449
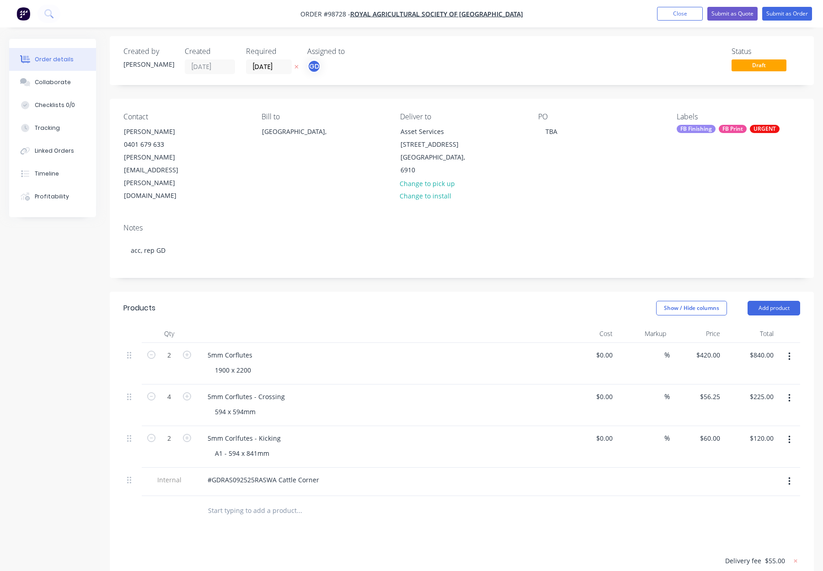
scroll to position [0, 0]
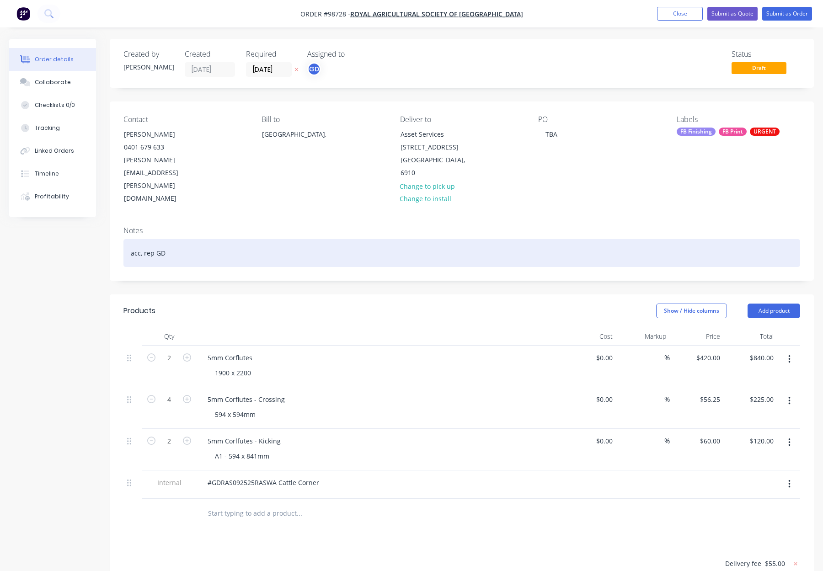
drag, startPoint x: 164, startPoint y: 203, endPoint x: 203, endPoint y: 210, distance: 39.5
click at [165, 239] on div "acc, rep GD" at bounding box center [461, 253] width 676 height 28
drag, startPoint x: 204, startPoint y: 211, endPoint x: 210, endPoint y: 212, distance: 6.0
click at [204, 239] on div "acc, rep GD" at bounding box center [461, 253] width 676 height 28
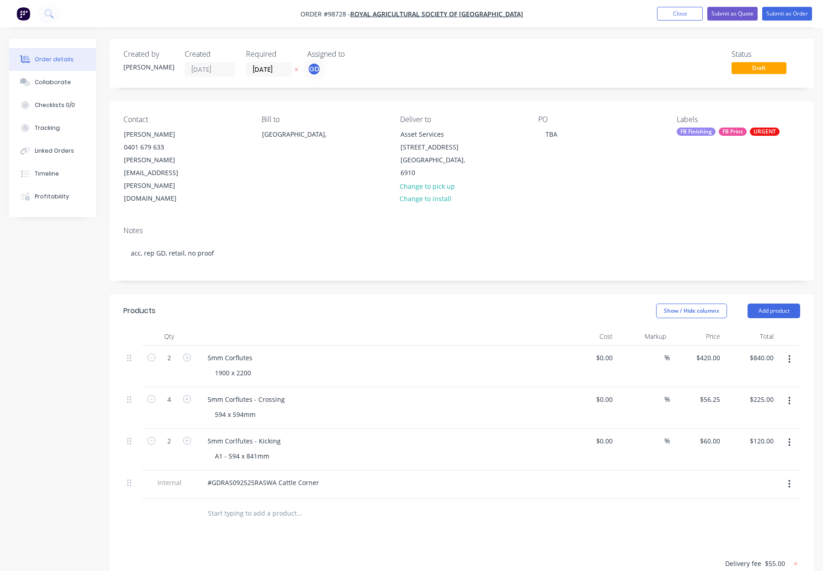
click at [303, 303] on div "Show / Hide columns Add product" at bounding box center [533, 310] width 532 height 15
click at [708, 127] on div "FB Finishing" at bounding box center [695, 131] width 39 height 8
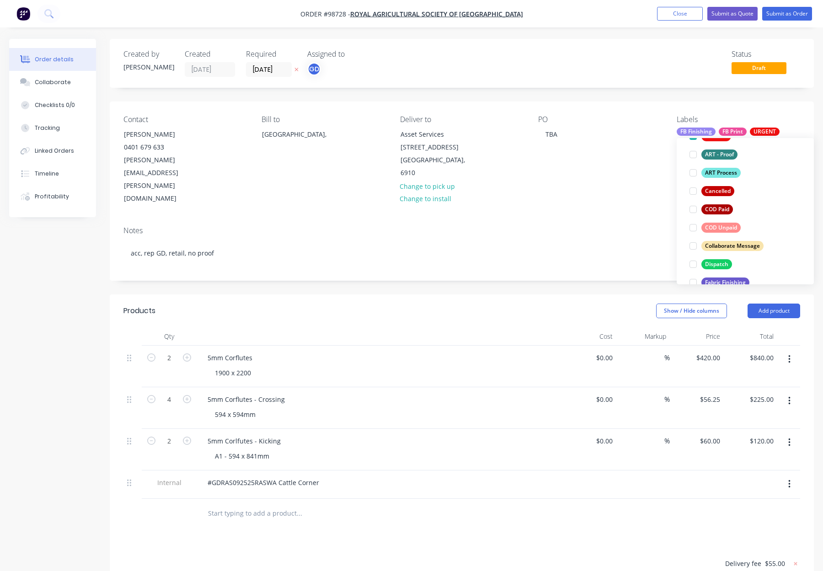
drag, startPoint x: 717, startPoint y: 170, endPoint x: 738, endPoint y: 169, distance: 21.0
click at [718, 170] on div "ART Process" at bounding box center [720, 173] width 39 height 10
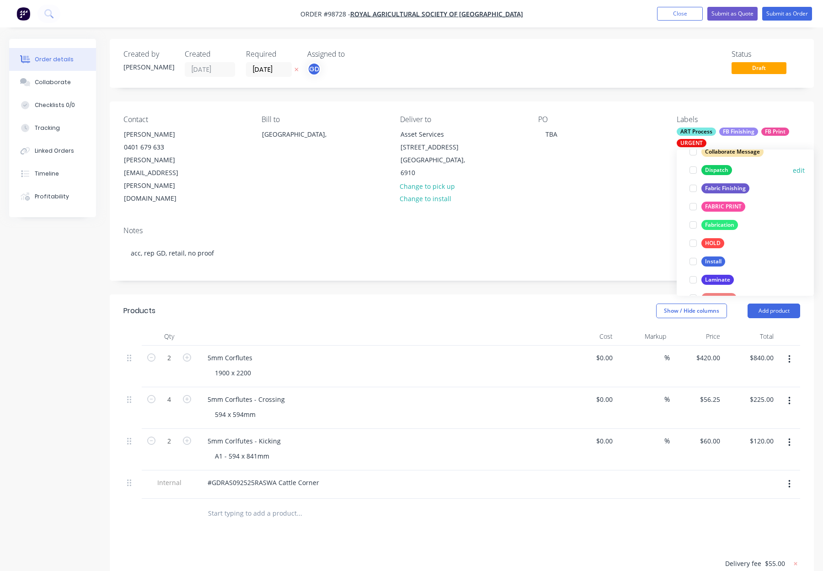
drag, startPoint x: 721, startPoint y: 170, endPoint x: 735, endPoint y: 170, distance: 14.2
click at [721, 170] on div "Dispatch" at bounding box center [716, 170] width 31 height 10
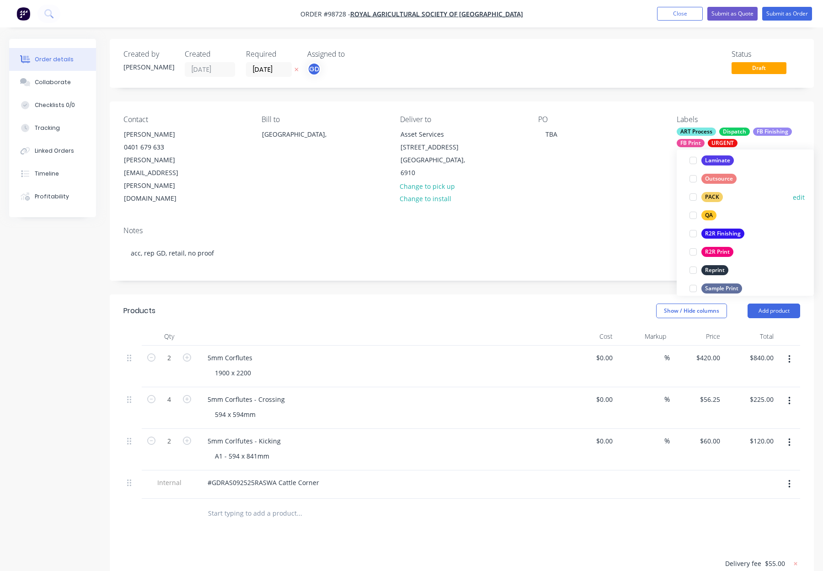
click at [720, 197] on div "PACK" at bounding box center [711, 197] width 21 height 10
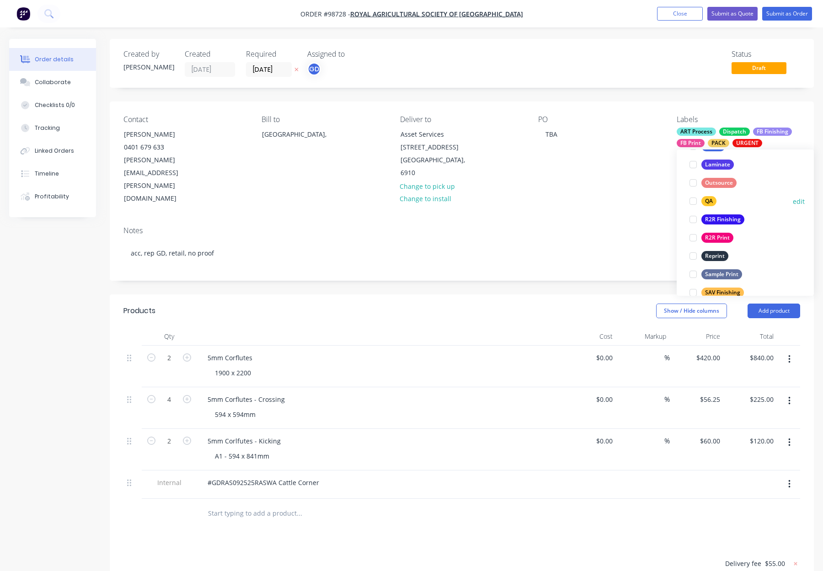
click at [713, 198] on div "QA" at bounding box center [708, 201] width 15 height 10
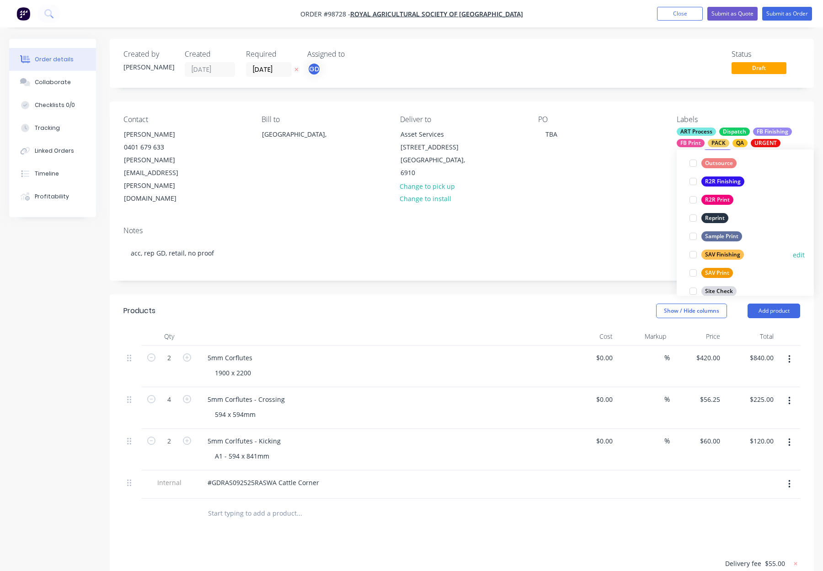
scroll to position [439, 0]
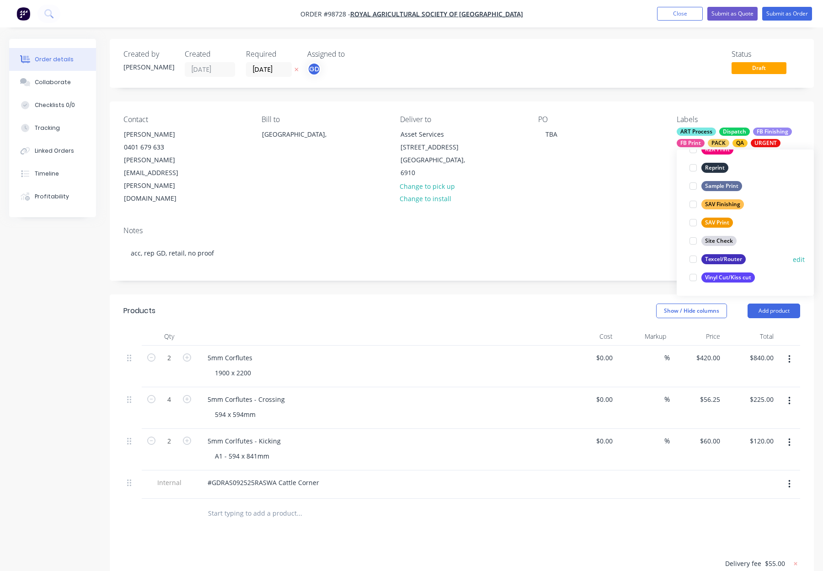
click at [725, 258] on div "Texcel/Router" at bounding box center [723, 259] width 44 height 10
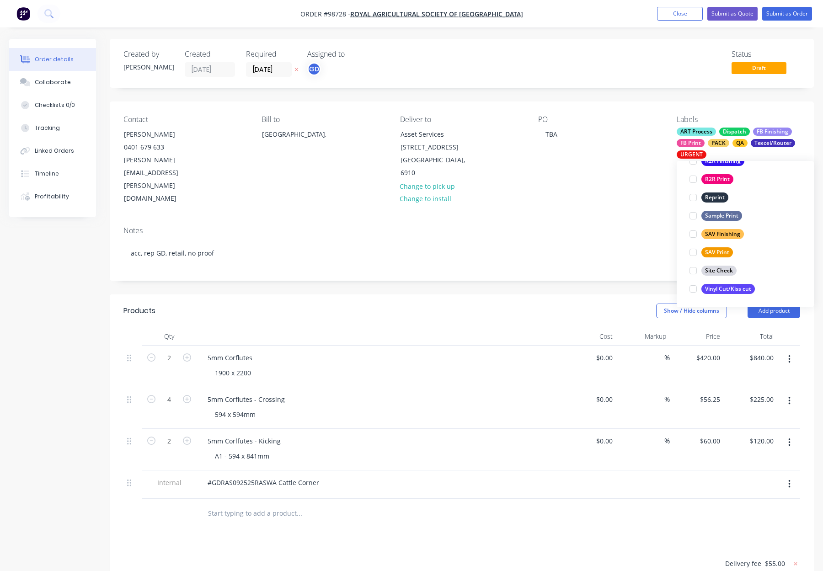
scroll to position [73, 0]
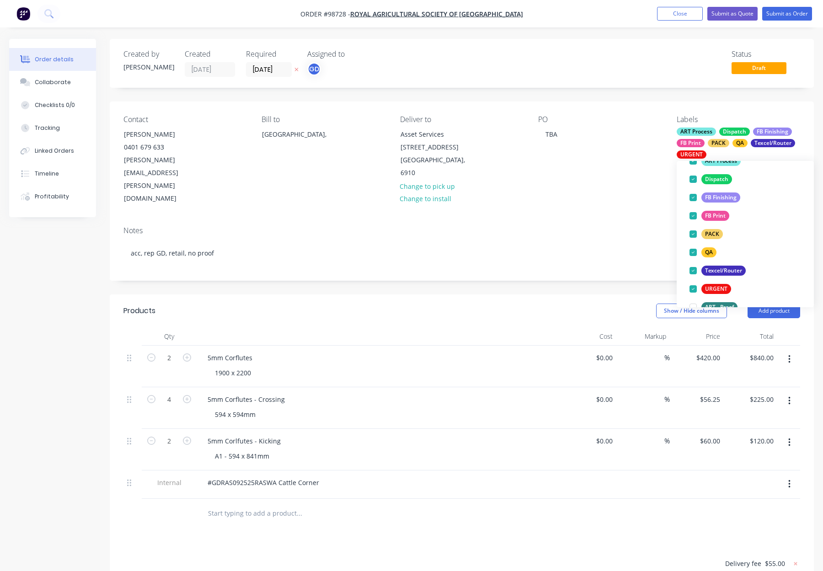
click at [570, 147] on div "PO TBA" at bounding box center [599, 160] width 123 height 90
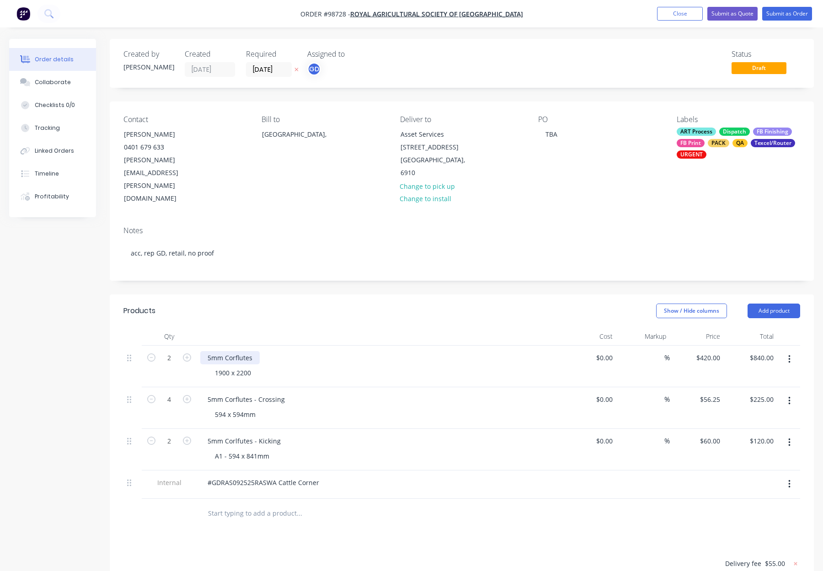
drag, startPoint x: 255, startPoint y: 320, endPoint x: 266, endPoint y: 322, distance: 12.0
click at [255, 351] on div "5mm Corflutes" at bounding box center [229, 357] width 59 height 13
click at [368, 294] on header "Products Show / Hide columns Add product" at bounding box center [462, 310] width 704 height 33
click at [780, 15] on button "Submit as Order" at bounding box center [787, 14] width 50 height 14
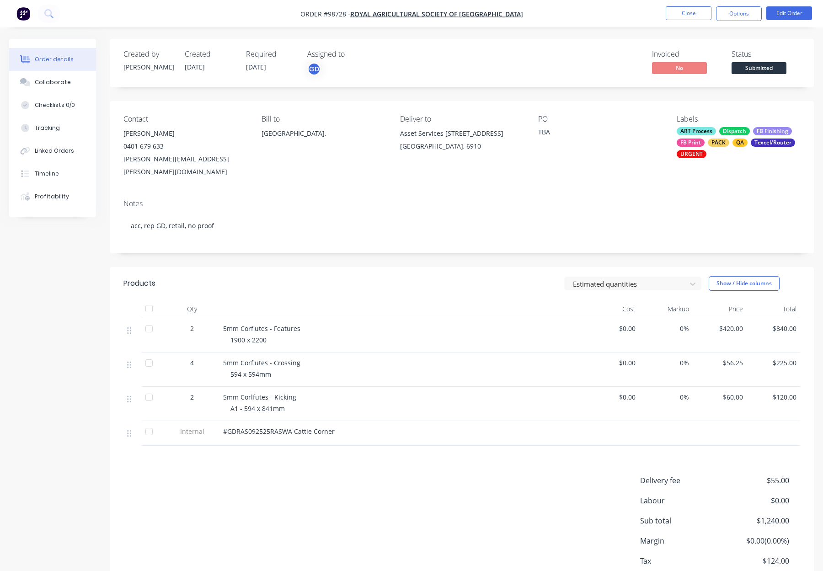
drag, startPoint x: 737, startPoint y: 15, endPoint x: 738, endPoint y: 22, distance: 7.4
click at [737, 15] on button "Options" at bounding box center [739, 13] width 46 height 15
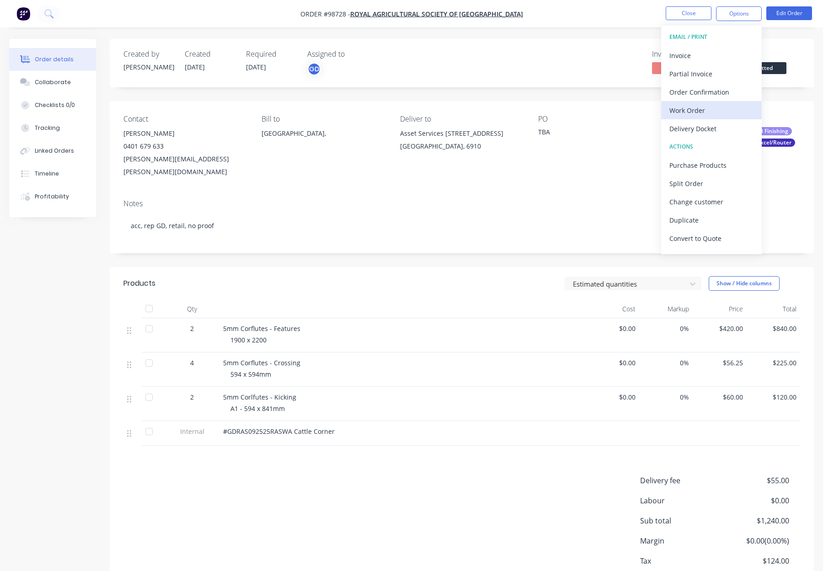
click at [724, 107] on div "Work Order" at bounding box center [711, 110] width 84 height 13
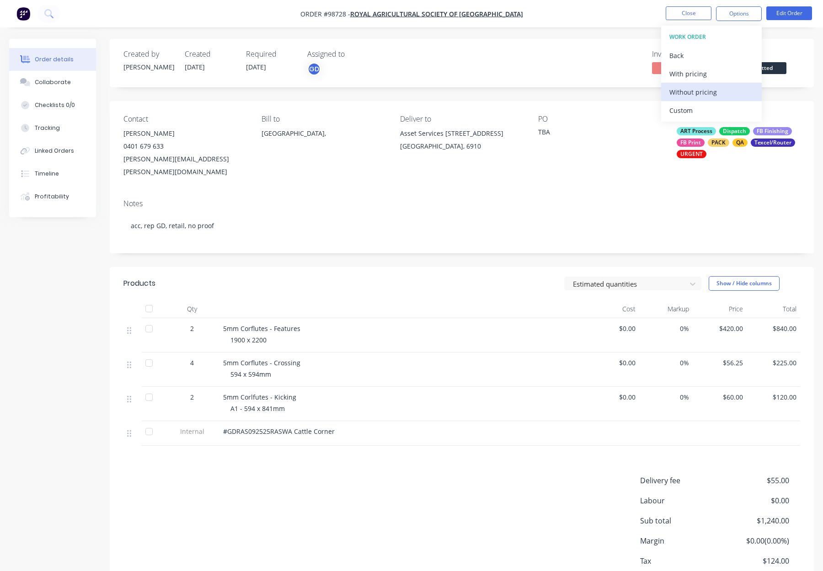
click at [724, 94] on div "Without pricing" at bounding box center [711, 91] width 84 height 13
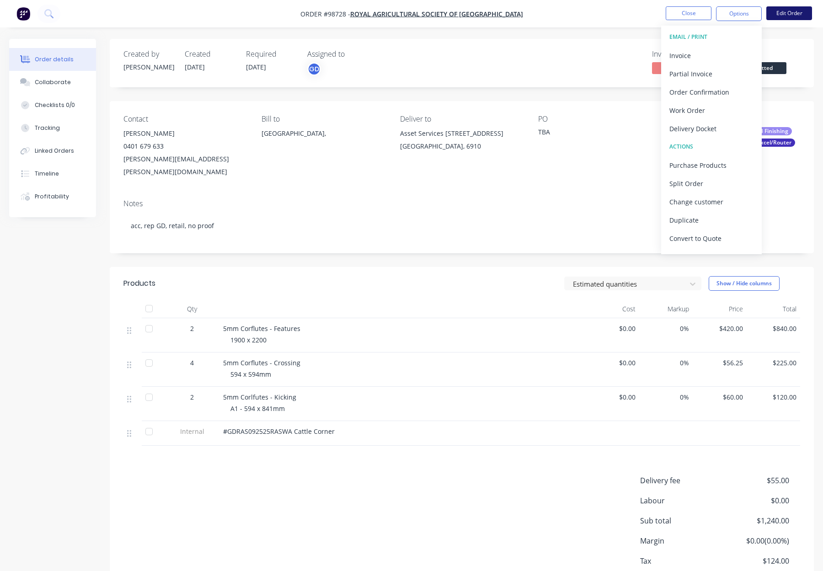
click at [772, 15] on button "Edit Order" at bounding box center [789, 13] width 46 height 14
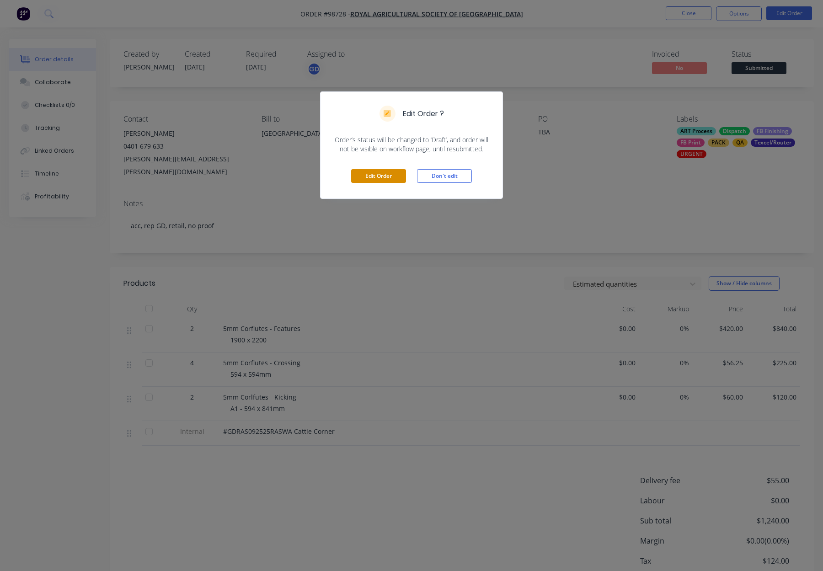
click at [368, 180] on button "Edit Order" at bounding box center [378, 176] width 55 height 14
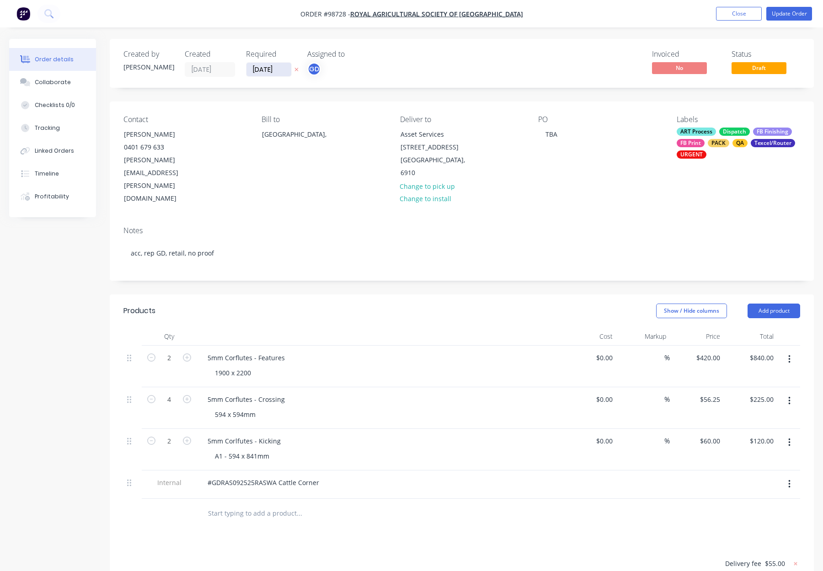
click at [256, 65] on input "[DATE]" at bounding box center [268, 70] width 45 height 14
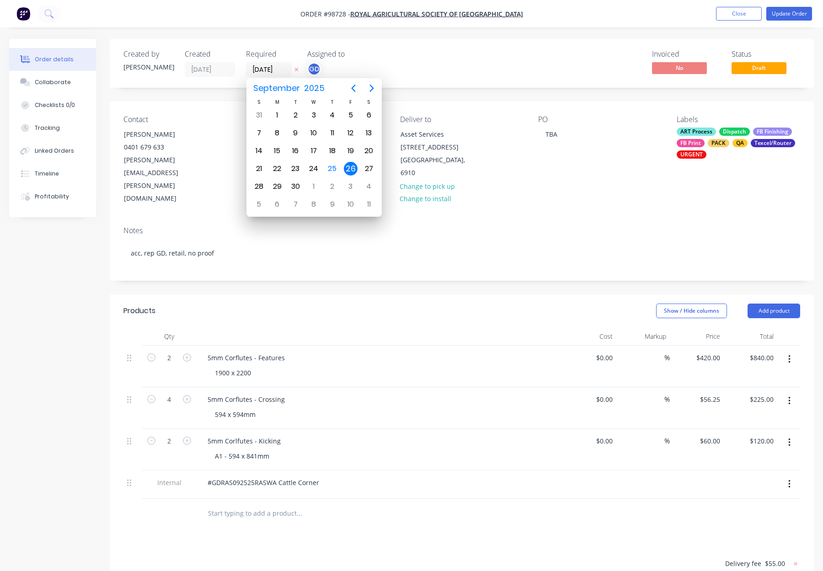
click at [488, 65] on div "Invoiced No Status Draft" at bounding box center [598, 63] width 401 height 27
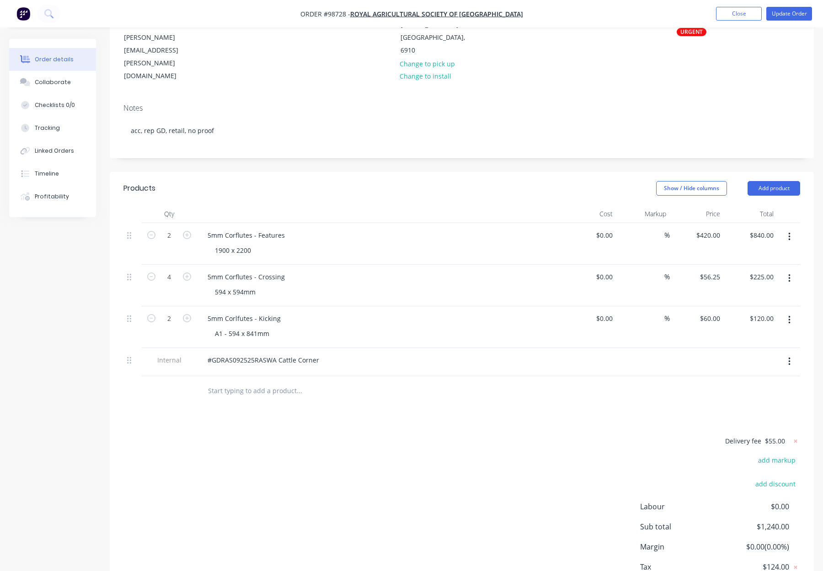
scroll to position [107, 0]
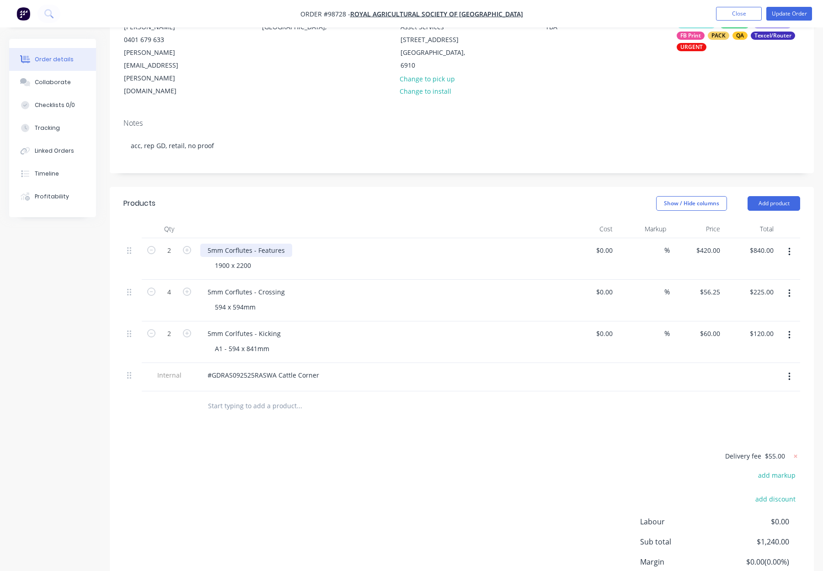
click at [290, 244] on div "5mm Corflutes - Features" at bounding box center [379, 250] width 358 height 13
click at [386, 220] on div at bounding box center [379, 229] width 366 height 18
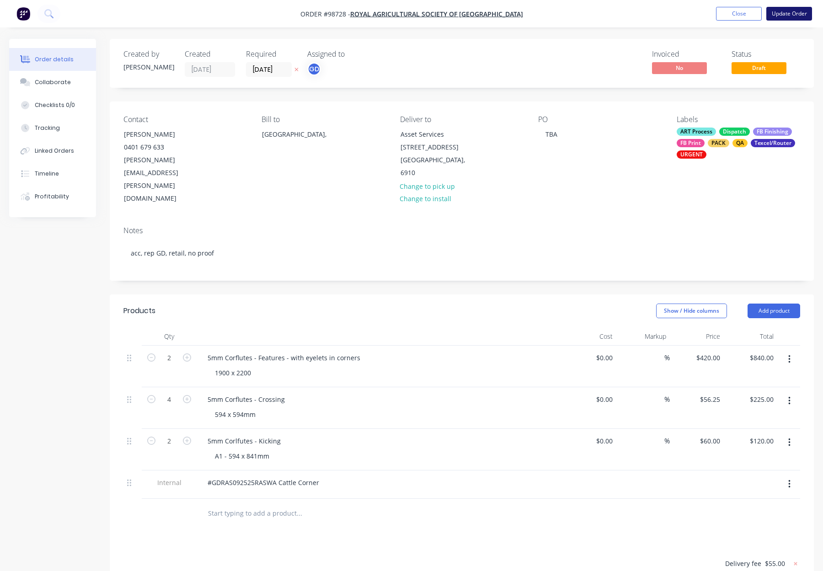
click at [781, 13] on button "Update Order" at bounding box center [789, 14] width 46 height 14
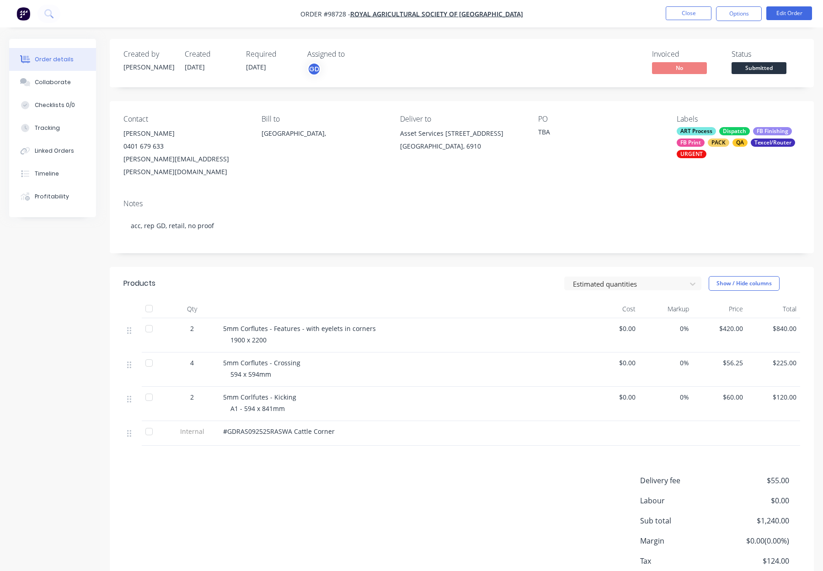
click at [306, 358] on div "5mm Corflutes - Crossing" at bounding box center [402, 363] width 358 height 10
drag, startPoint x: 301, startPoint y: 350, endPoint x: 307, endPoint y: 351, distance: 6.5
click at [300, 358] on div "5mm Corflutes - Crossing" at bounding box center [402, 363] width 358 height 10
click at [301, 358] on div "5mm Corflutes - Crossing" at bounding box center [402, 363] width 358 height 10
click at [297, 358] on span "5mm Corflutes - Crossing" at bounding box center [261, 362] width 77 height 9
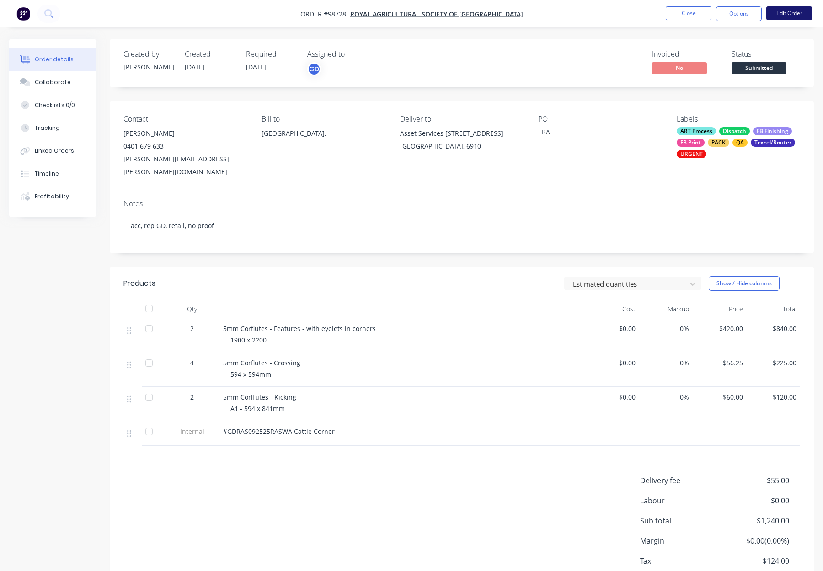
click at [782, 11] on button "Edit Order" at bounding box center [789, 13] width 46 height 14
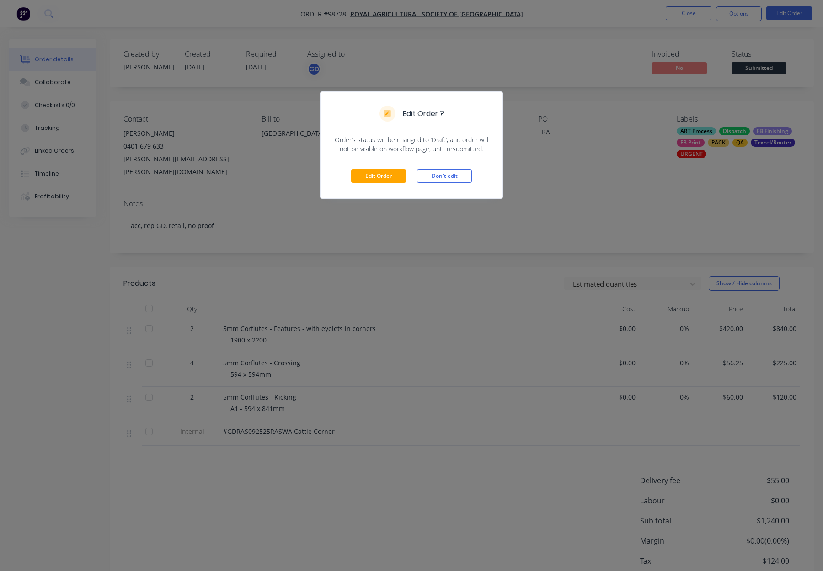
click at [378, 168] on div "Edit Order Don't edit" at bounding box center [411, 176] width 182 height 45
click at [379, 175] on button "Edit Order" at bounding box center [378, 176] width 55 height 14
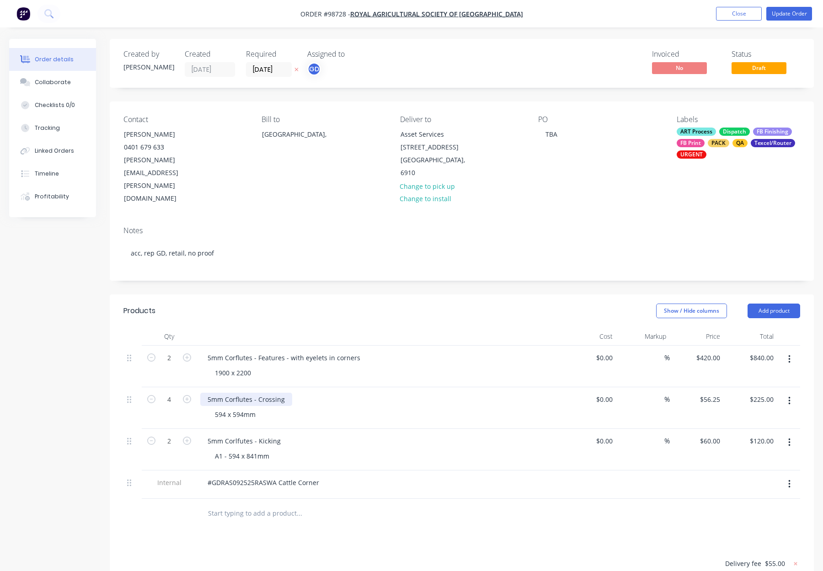
drag, startPoint x: 281, startPoint y: 359, endPoint x: 289, endPoint y: 364, distance: 9.9
click at [281, 393] on div "5mm Corflutes - Crossing" at bounding box center [246, 399] width 92 height 13
click at [288, 393] on div "5mm Corflutes - Crossing" at bounding box center [246, 399] width 92 height 13
click at [278, 434] on div "5mm Corlfutes - Kicking" at bounding box center [244, 440] width 88 height 13
click at [280, 434] on div "5mm Corlfutes - Kicking" at bounding box center [244, 440] width 88 height 13
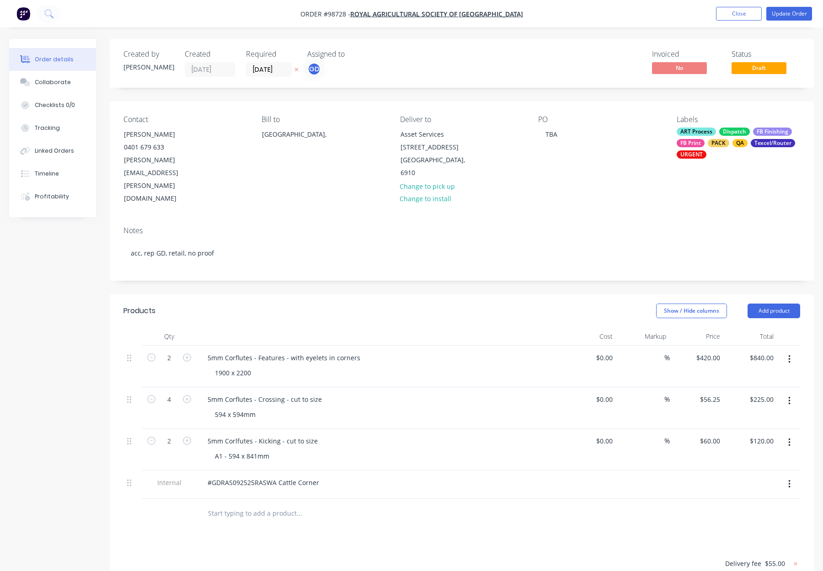
click at [329, 303] on div "Show / Hide columns Add product" at bounding box center [533, 310] width 532 height 15
click at [789, 12] on button "Update Order" at bounding box center [789, 14] width 46 height 14
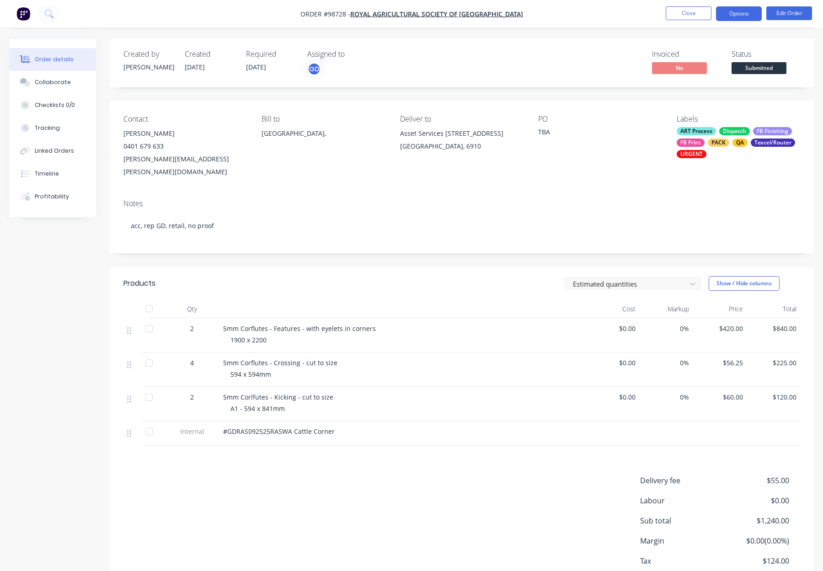
click at [747, 14] on button "Options" at bounding box center [739, 13] width 46 height 15
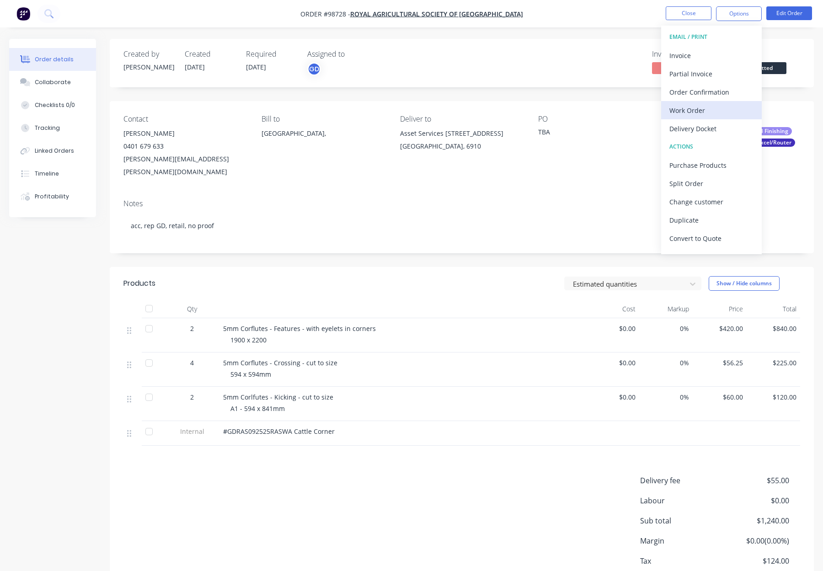
click at [717, 110] on div "Work Order" at bounding box center [711, 110] width 84 height 13
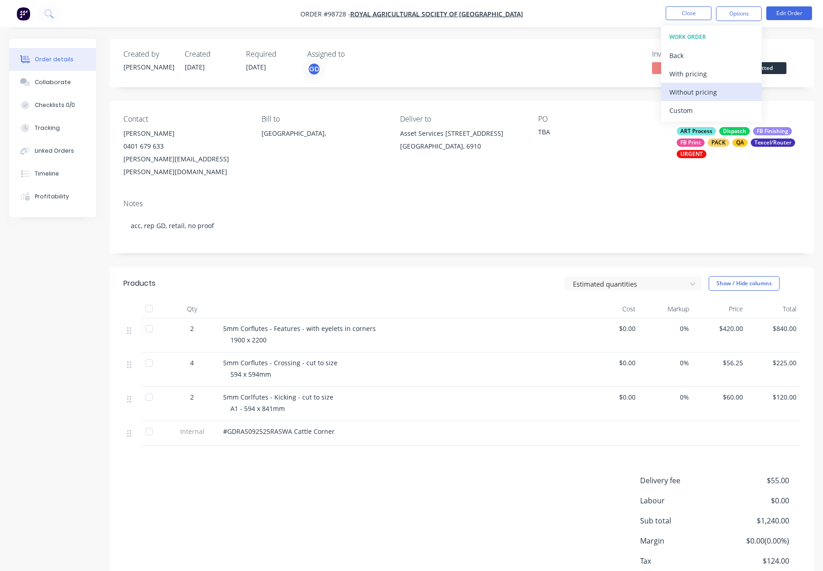
click at [719, 92] on div "Without pricing" at bounding box center [711, 91] width 84 height 13
click at [692, 14] on button "Close" at bounding box center [688, 13] width 46 height 14
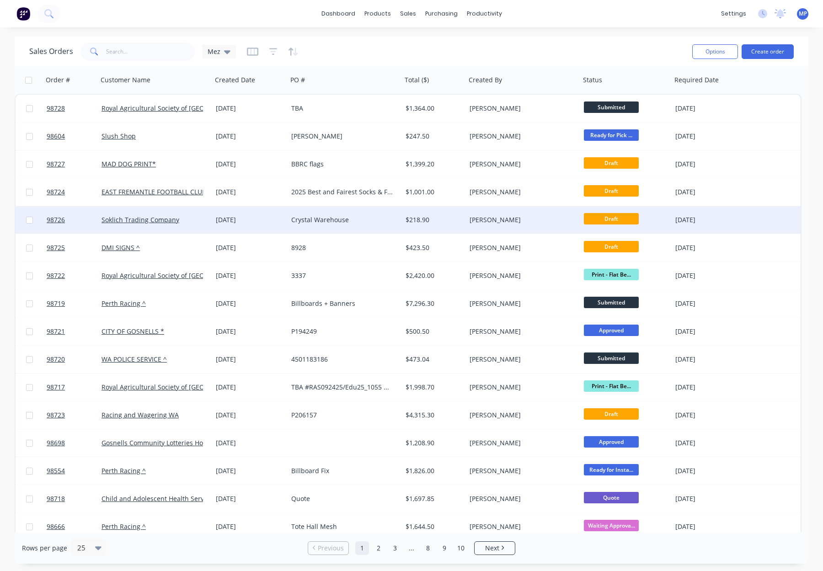
click at [528, 216] on div "[PERSON_NAME]" at bounding box center [519, 219] width 101 height 9
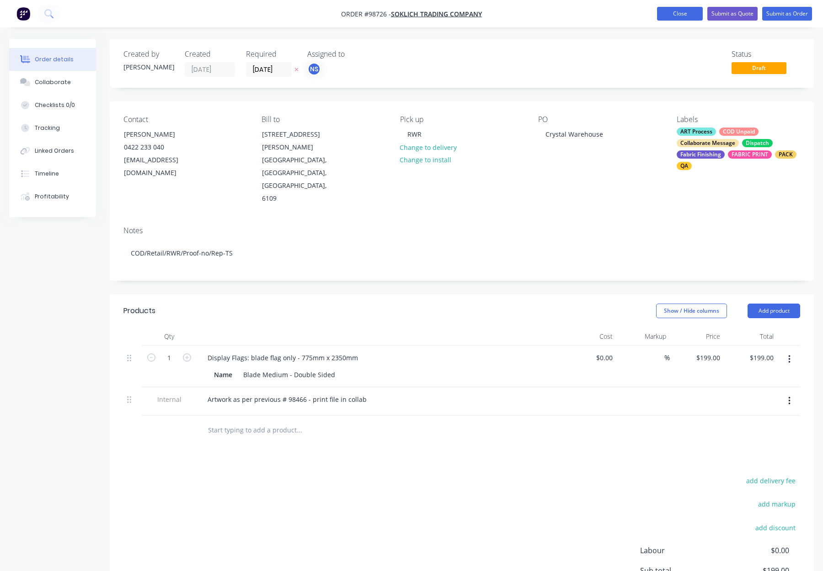
click at [682, 17] on button "Close" at bounding box center [680, 14] width 46 height 14
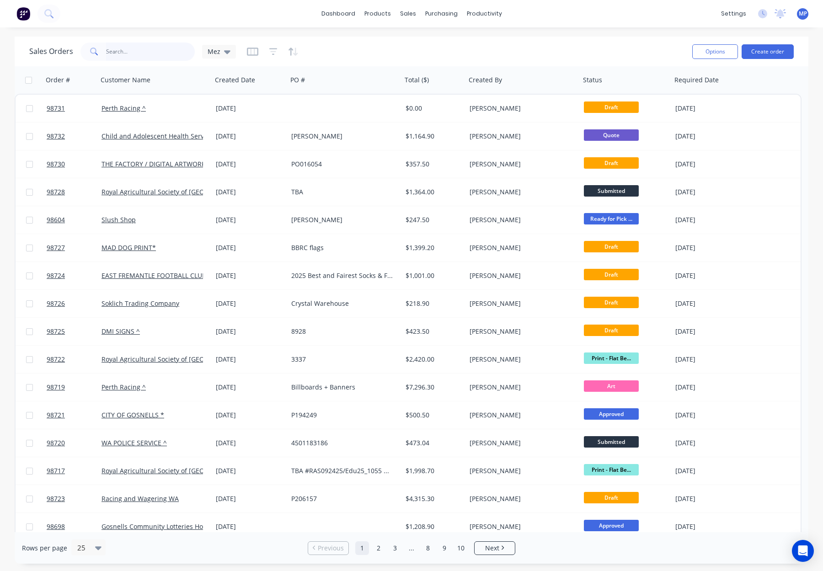
click at [121, 50] on input "text" at bounding box center [150, 51] width 89 height 18
type input "phon"
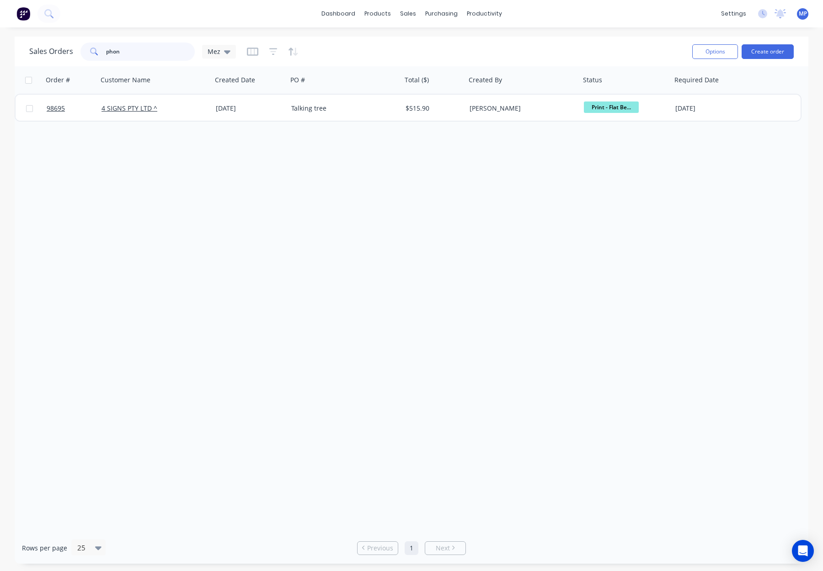
click at [93, 51] on div "phon" at bounding box center [137, 51] width 114 height 18
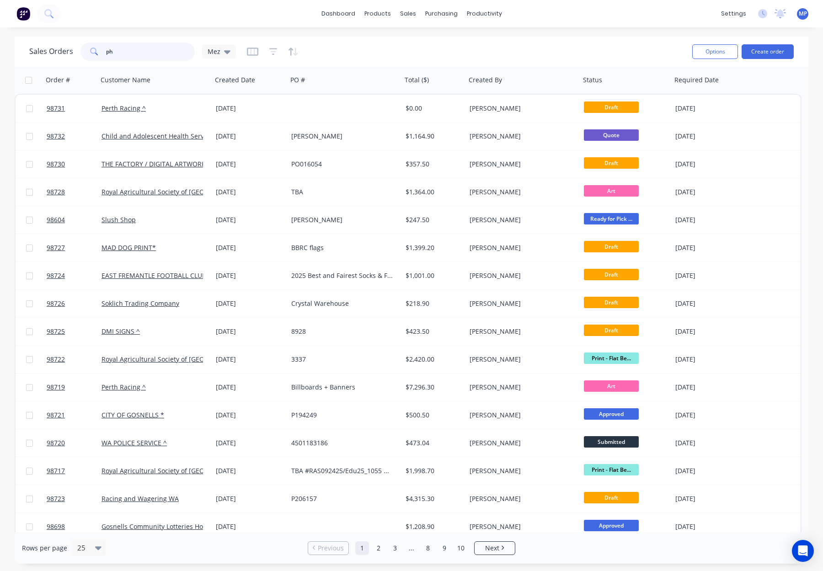
type input "p"
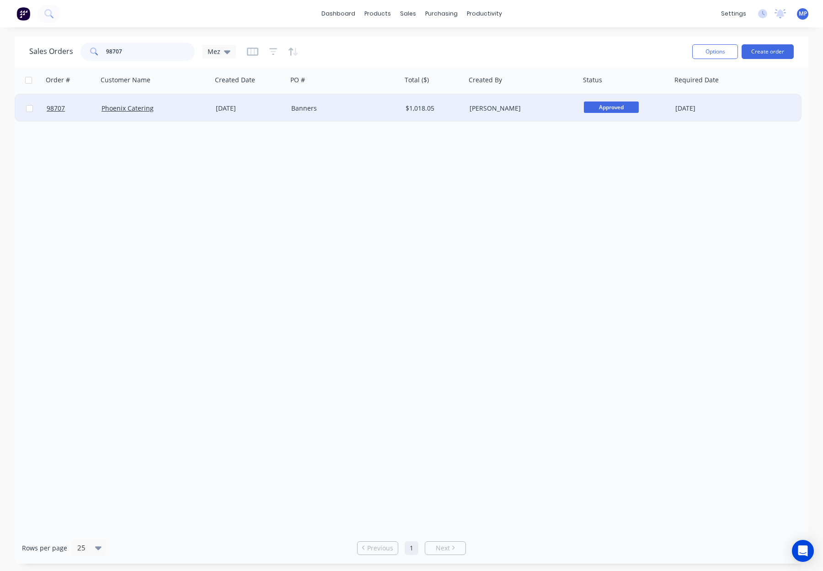
type input "98707"
click at [350, 107] on div "Banners" at bounding box center [341, 108] width 101 height 9
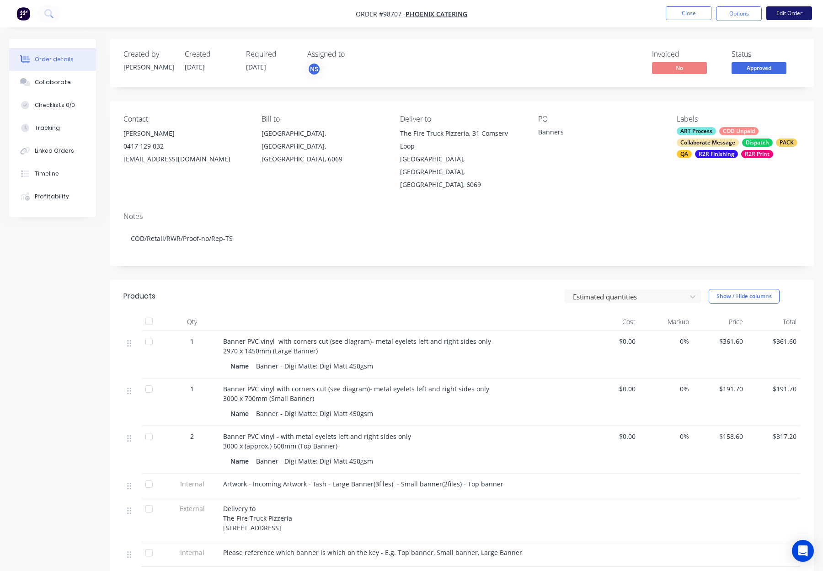
click at [780, 11] on button "Edit Order" at bounding box center [789, 13] width 46 height 14
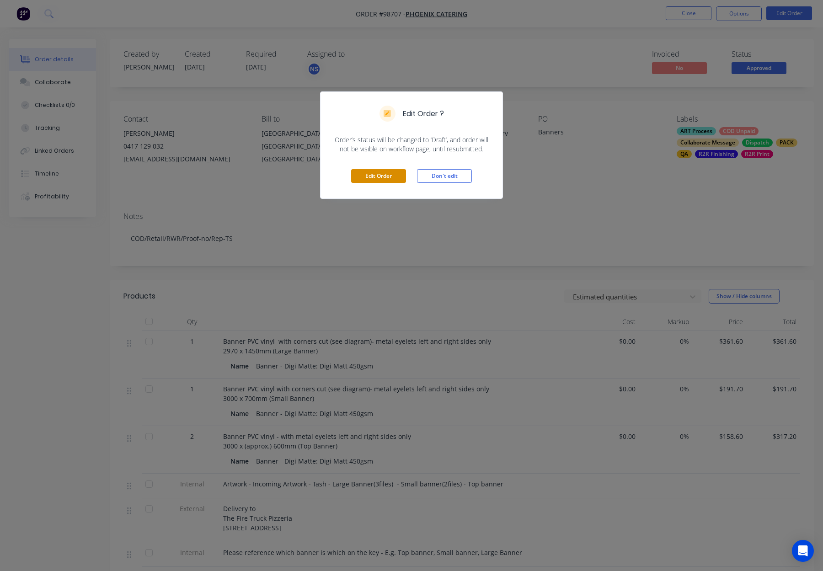
click at [382, 171] on button "Edit Order" at bounding box center [378, 176] width 55 height 14
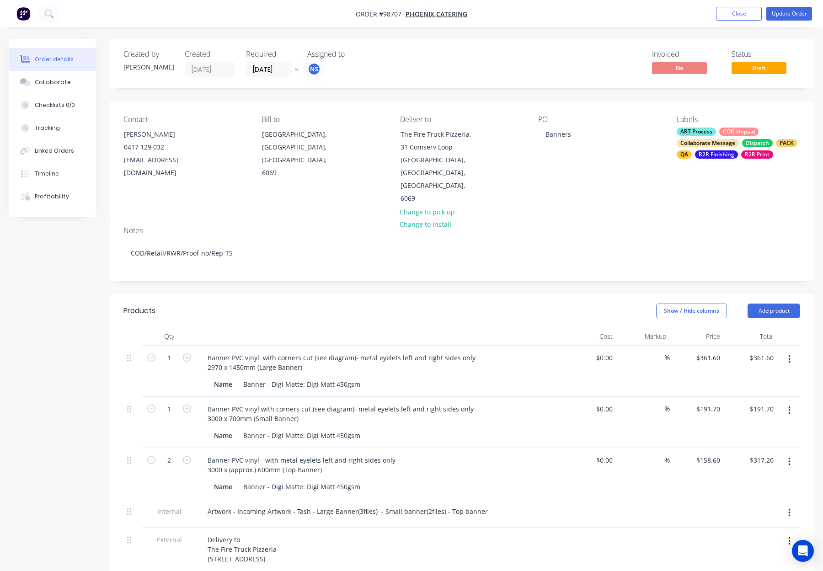
click at [253, 69] on input "[DATE]" at bounding box center [268, 70] width 45 height 14
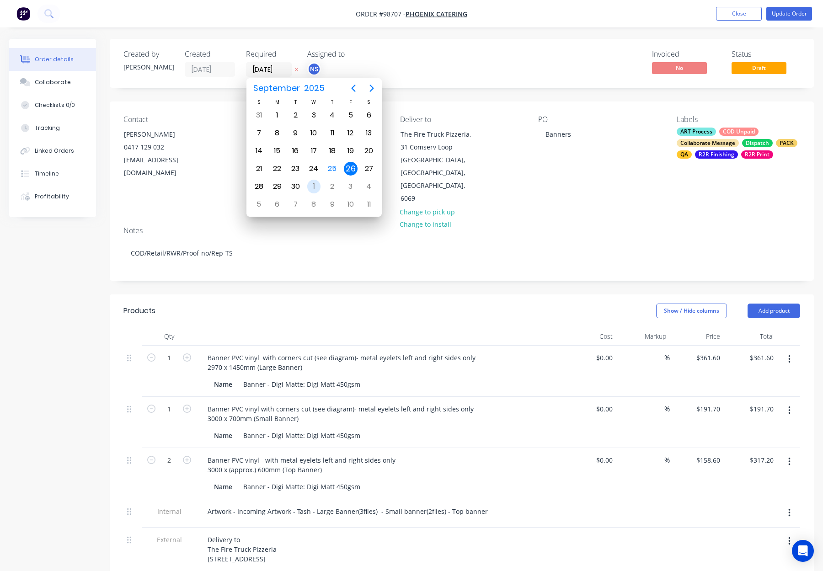
click at [320, 188] on div "1" at bounding box center [314, 187] width 14 height 14
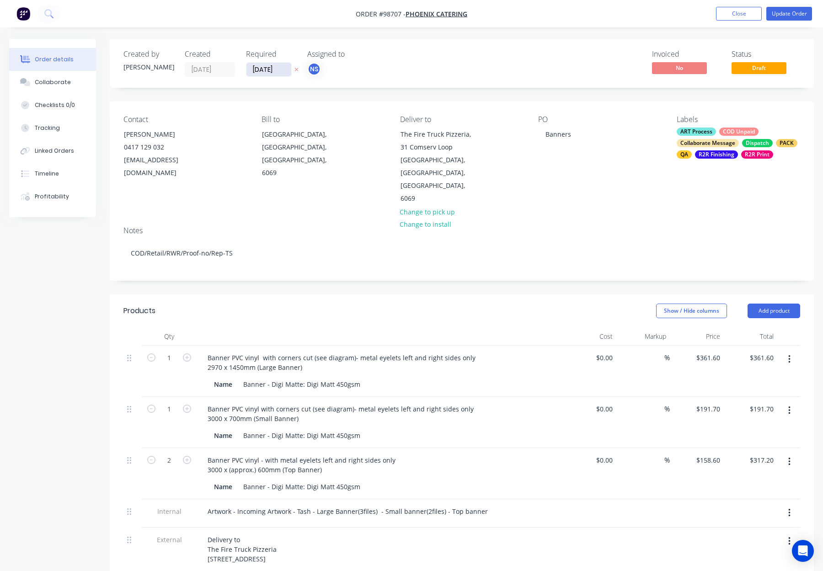
click at [271, 64] on input "[DATE]" at bounding box center [268, 70] width 45 height 14
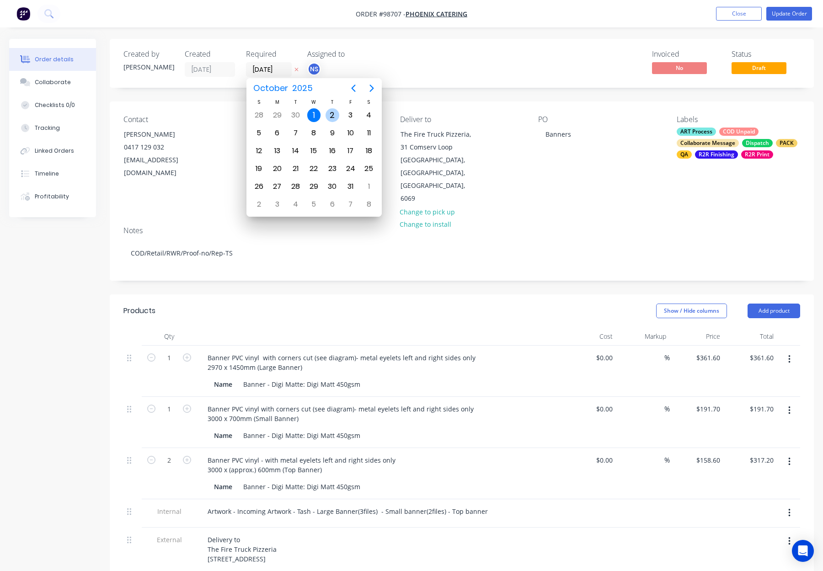
click at [331, 113] on div "2" at bounding box center [332, 115] width 14 height 14
type input "[DATE]"
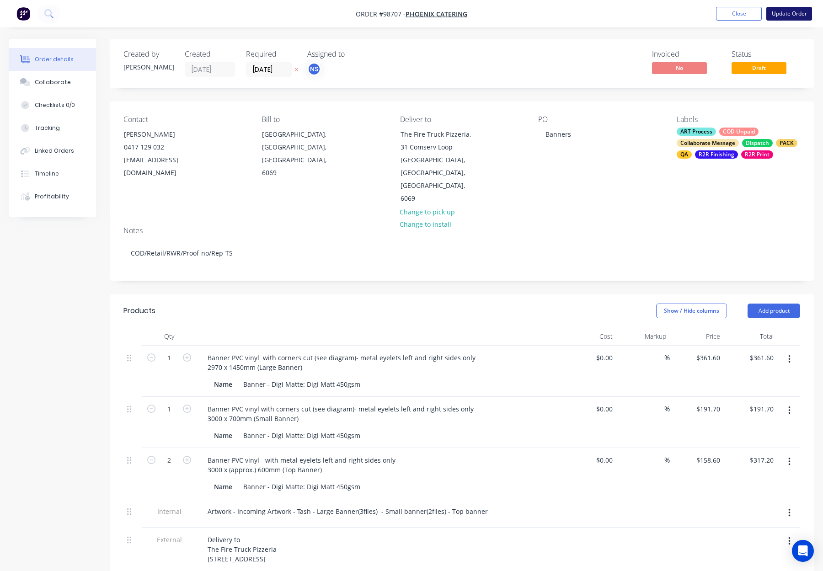
click at [782, 18] on button "Update Order" at bounding box center [789, 14] width 46 height 14
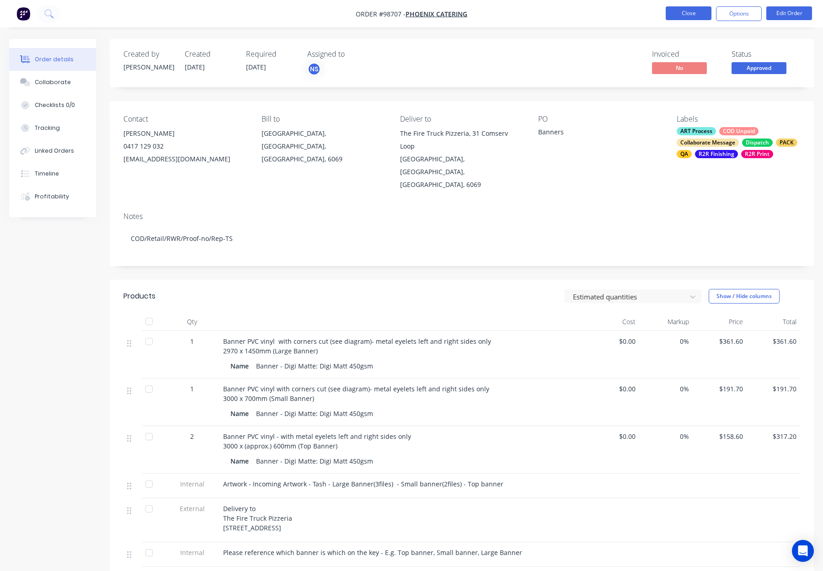
click at [706, 7] on button "Close" at bounding box center [688, 13] width 46 height 14
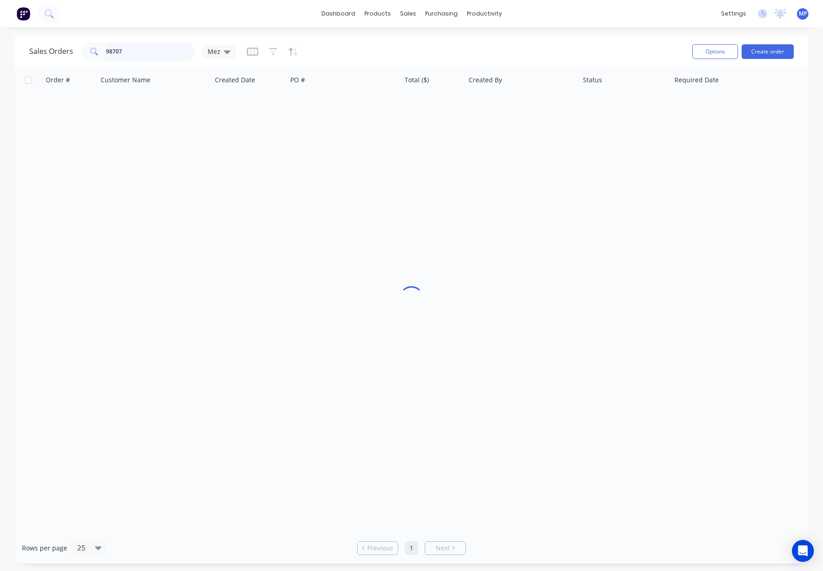
click at [142, 52] on input "98707" at bounding box center [150, 51] width 89 height 18
drag, startPoint x: 142, startPoint y: 53, endPoint x: 85, endPoint y: 52, distance: 57.6
click at [84, 53] on div "98707" at bounding box center [137, 51] width 114 height 18
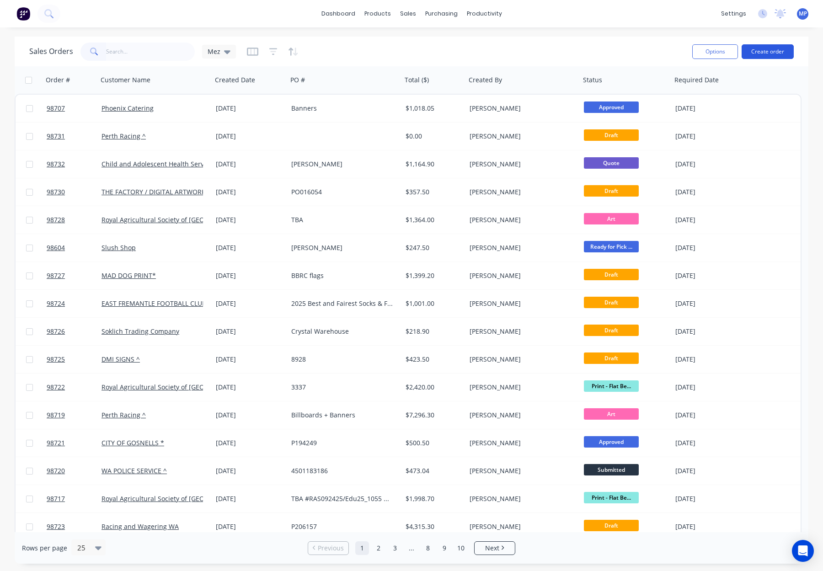
click at [772, 47] on button "Create order" at bounding box center [767, 51] width 52 height 15
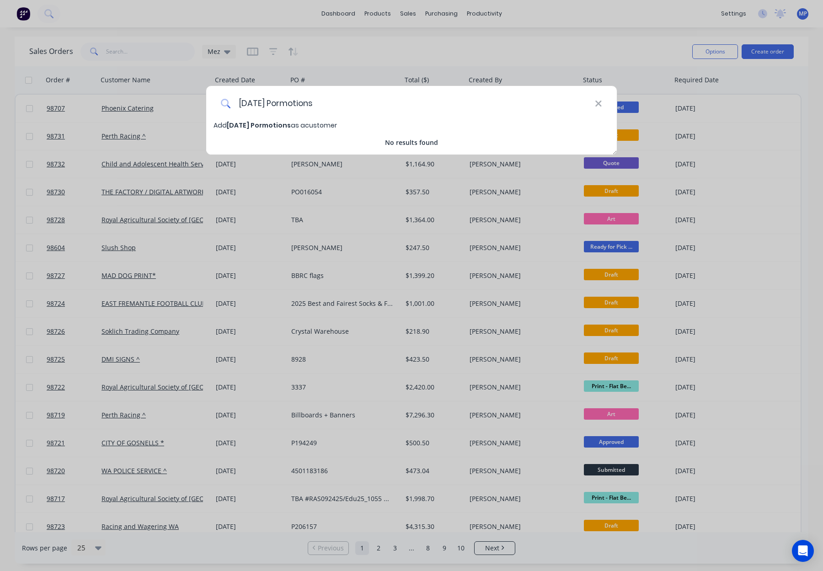
drag, startPoint x: 287, startPoint y: 101, endPoint x: 301, endPoint y: 109, distance: 15.8
click at [288, 102] on input "[DATE] Pormotions" at bounding box center [413, 103] width 364 height 34
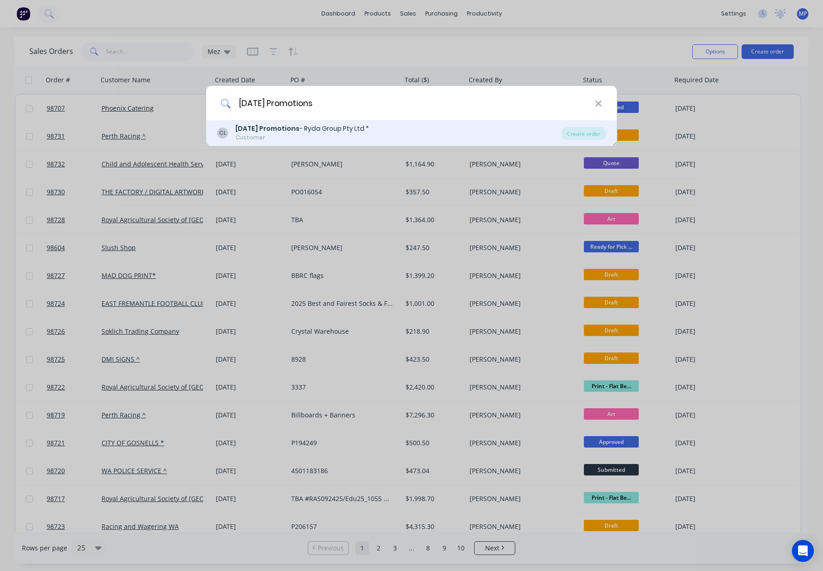
type input "[DATE] Promotions"
click at [331, 128] on div "[DATE] Promotions - Ryda Group Pty Ltd *" at bounding box center [301, 129] width 133 height 10
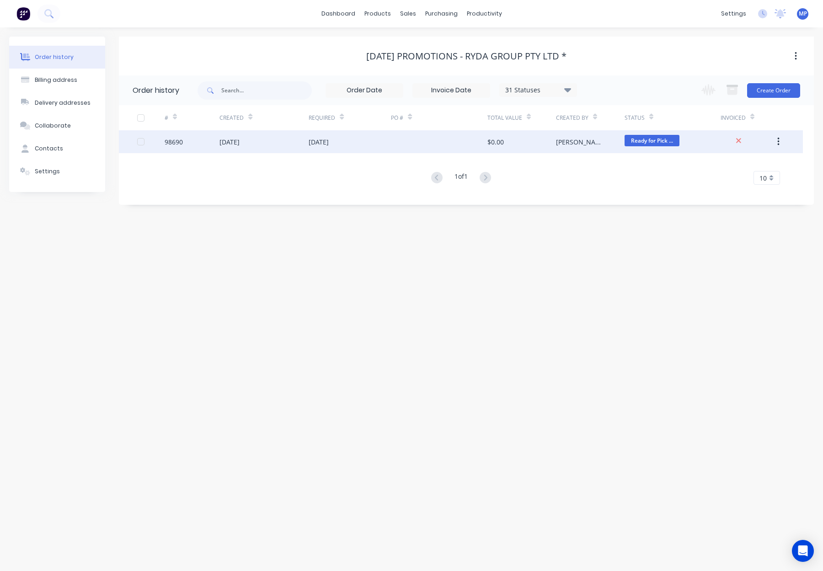
click at [433, 136] on div at bounding box center [439, 141] width 96 height 23
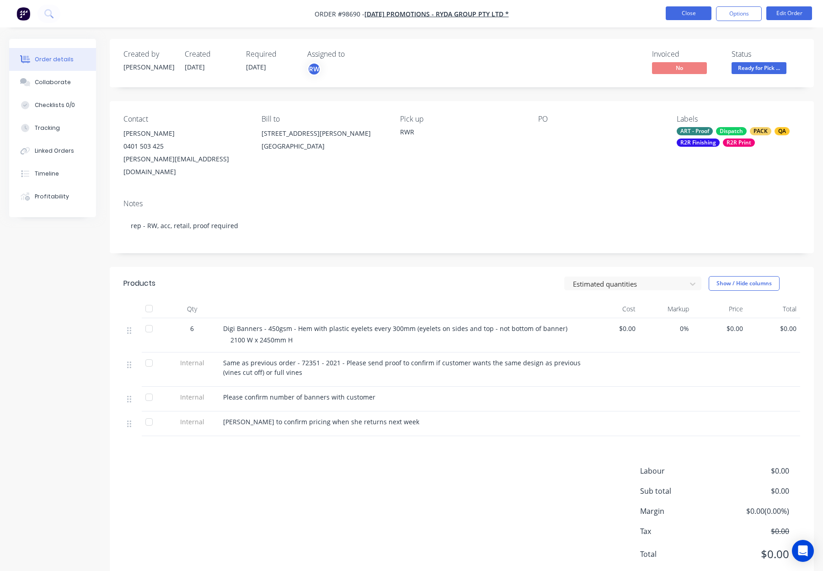
click at [689, 9] on button "Close" at bounding box center [688, 13] width 46 height 14
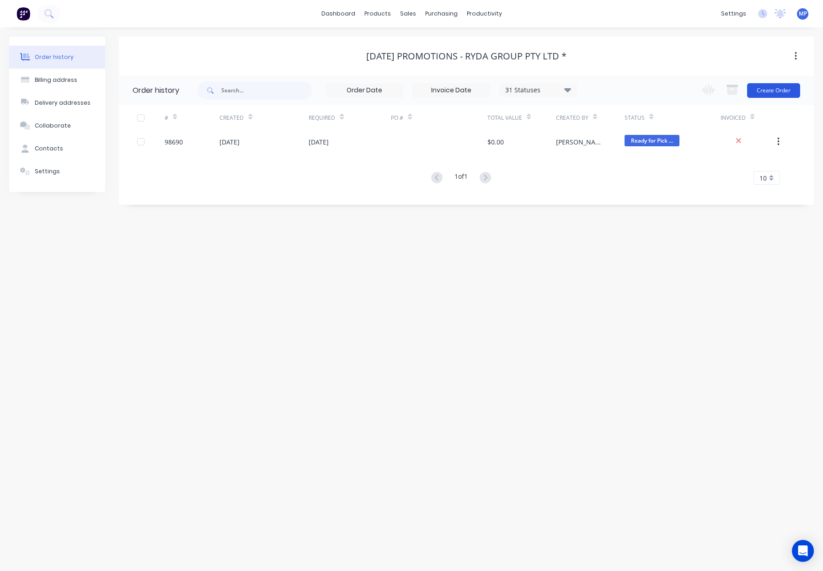
click at [769, 91] on button "Create Order" at bounding box center [773, 90] width 53 height 15
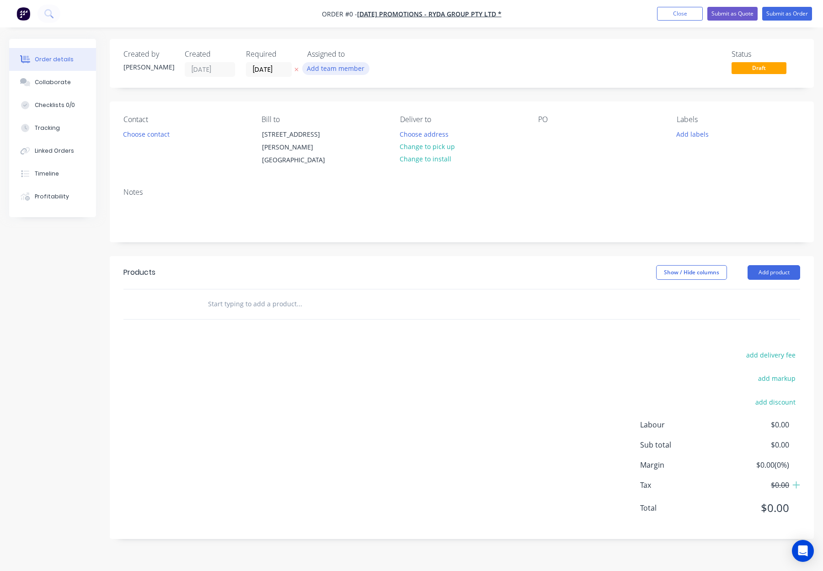
click at [335, 69] on button "Add team member" at bounding box center [335, 68] width 67 height 12
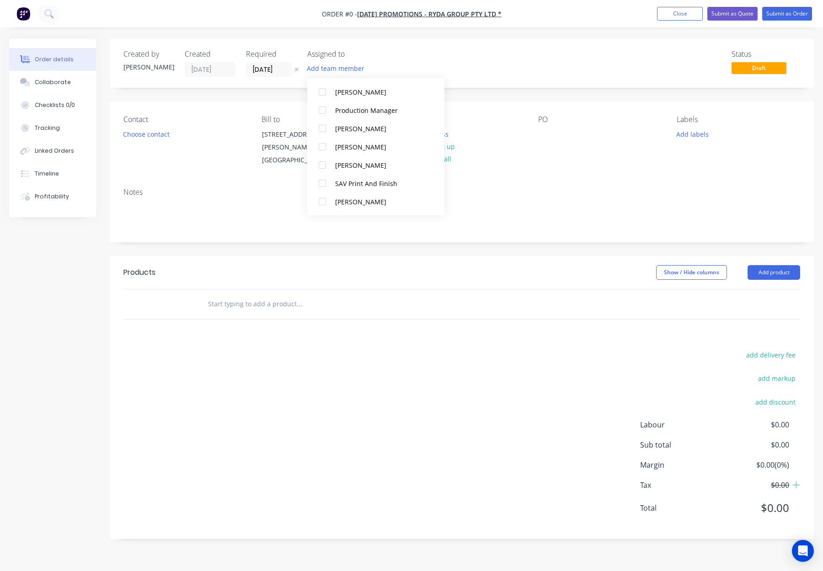
click at [379, 145] on div "[PERSON_NAME]" at bounding box center [380, 147] width 91 height 10
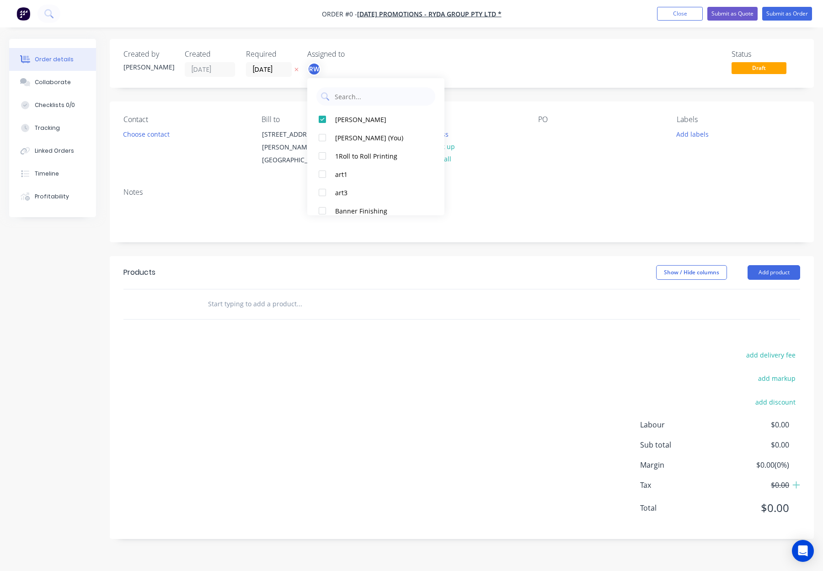
click at [373, 69] on div "RW" at bounding box center [352, 69] width 91 height 14
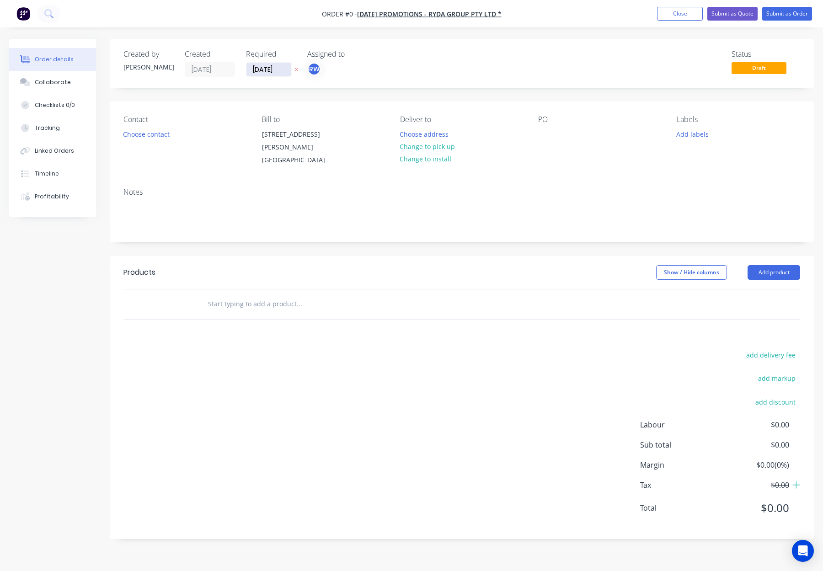
click at [272, 67] on input "[DATE]" at bounding box center [268, 70] width 45 height 14
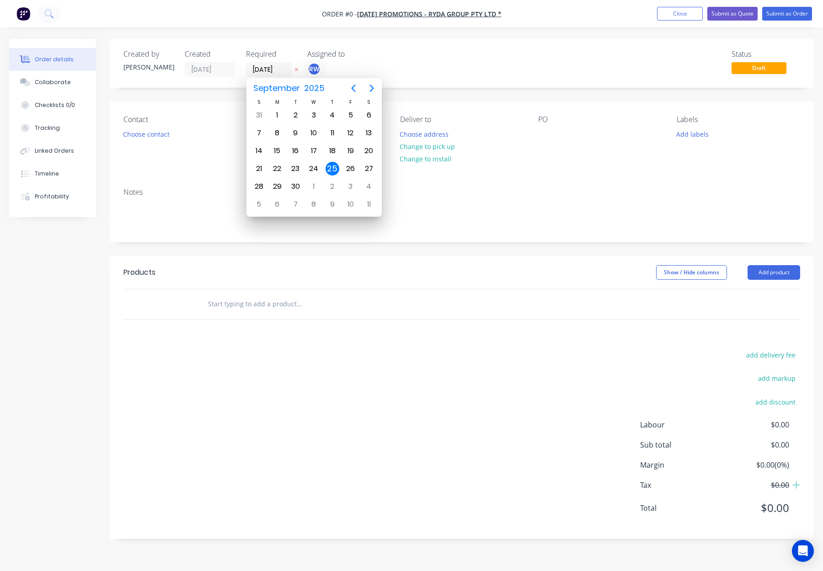
click at [411, 73] on div "Status Draft" at bounding box center [598, 63] width 401 height 27
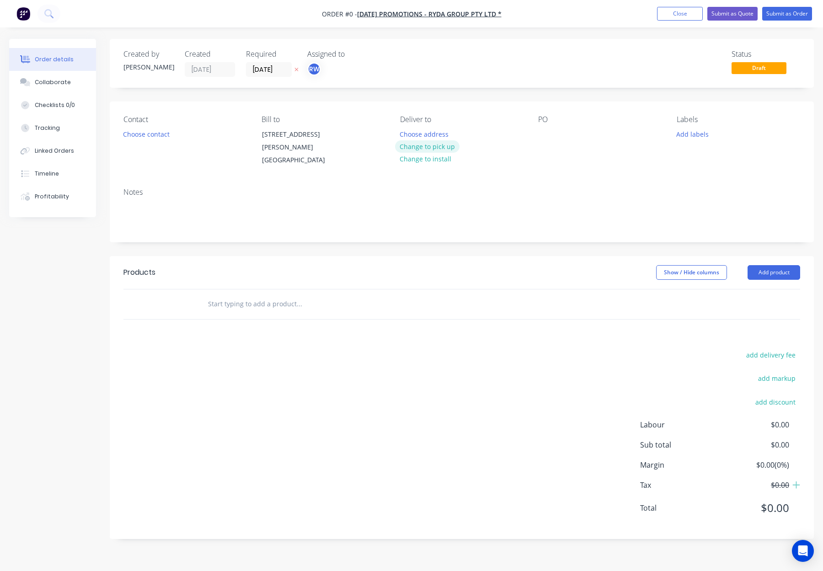
click at [440, 147] on button "Change to pick up" at bounding box center [427, 146] width 65 height 12
click at [144, 138] on button "Choose contact" at bounding box center [146, 133] width 56 height 12
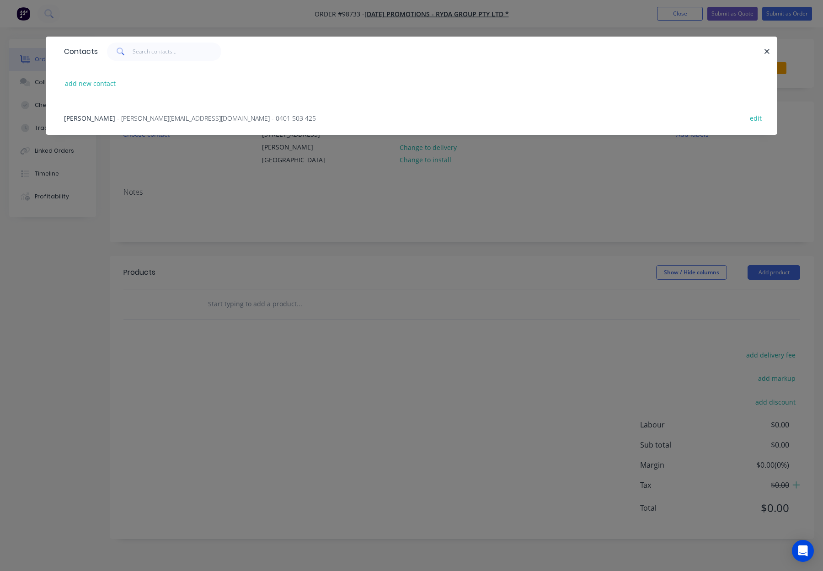
click at [156, 117] on span "- [PERSON_NAME][EMAIL_ADDRESS][DOMAIN_NAME] - 0401 503 425" at bounding box center [216, 118] width 199 height 9
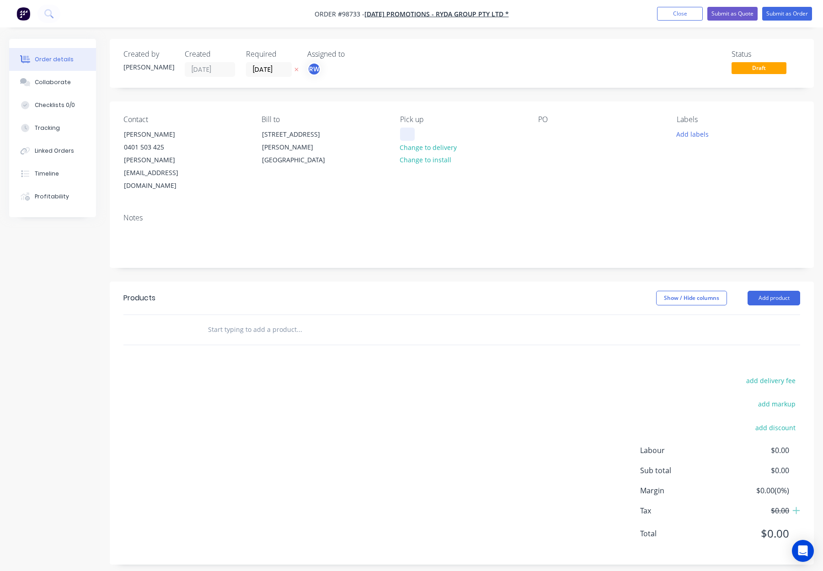
click at [411, 132] on div at bounding box center [407, 133] width 15 height 13
click at [705, 134] on button "Add labels" at bounding box center [692, 133] width 42 height 12
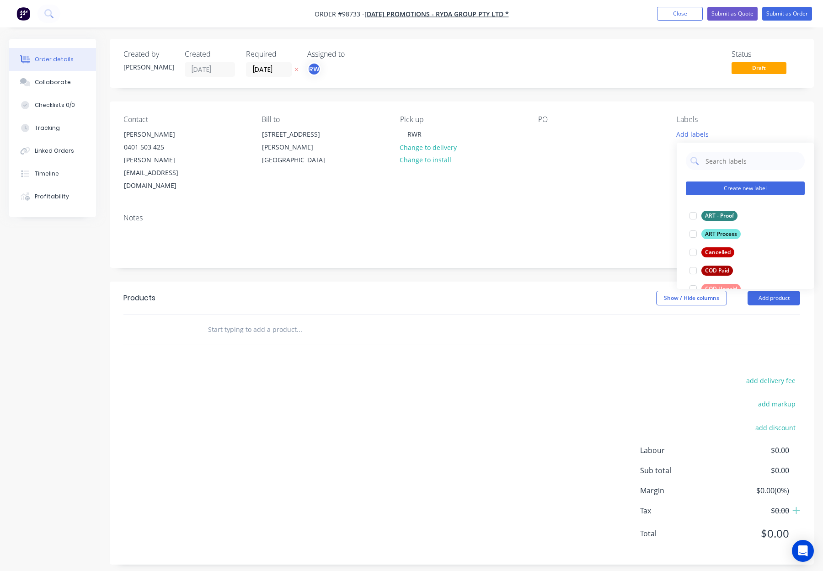
scroll to position [41, 0]
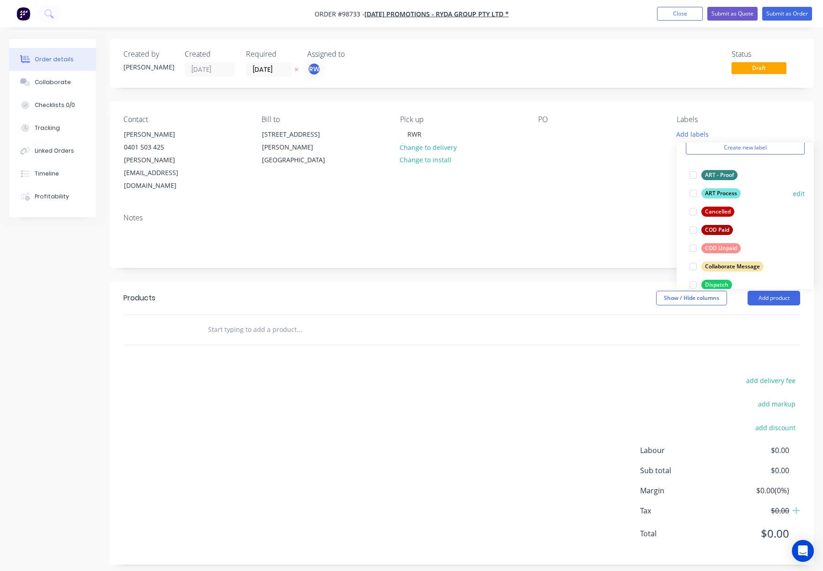
click at [725, 190] on div "ART Process" at bounding box center [720, 193] width 39 height 10
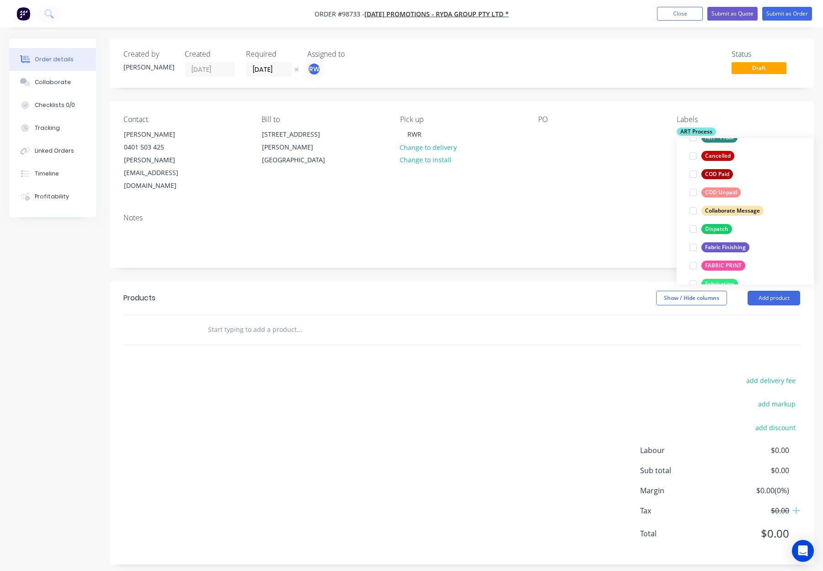
scroll to position [91, 0]
click at [526, 206] on div "Notes" at bounding box center [462, 236] width 704 height 61
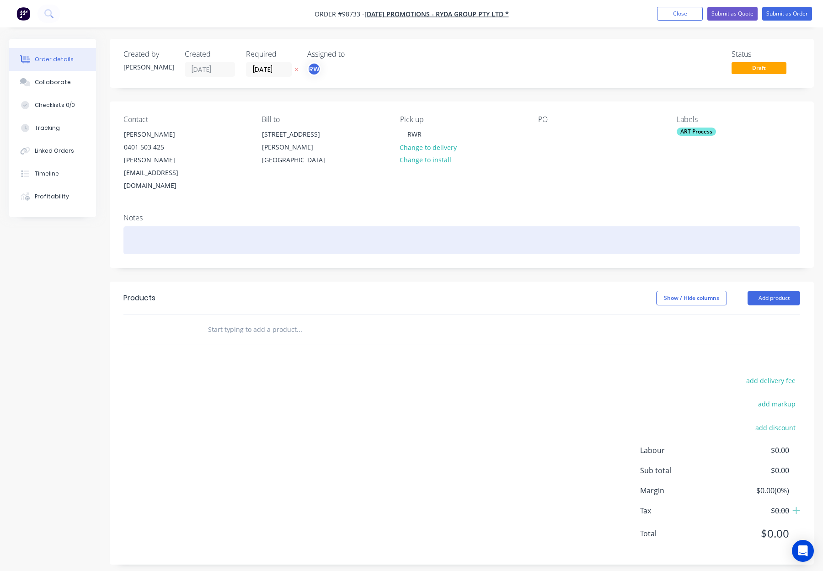
drag, startPoint x: 172, startPoint y: 216, endPoint x: 212, endPoint y: 221, distance: 40.1
click at [172, 226] on div at bounding box center [461, 240] width 676 height 28
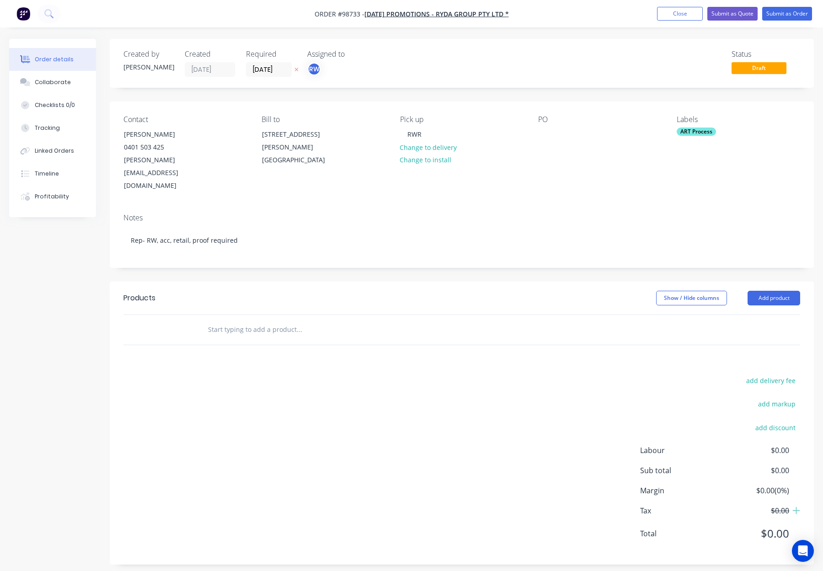
click at [315, 254] on div "Created by [PERSON_NAME] Created [DATE] Required [DATE] Assigned to RW Status D…" at bounding box center [462, 301] width 704 height 525
drag, startPoint x: 698, startPoint y: 132, endPoint x: 703, endPoint y: 137, distance: 7.4
click at [698, 132] on div "ART Process" at bounding box center [695, 131] width 39 height 8
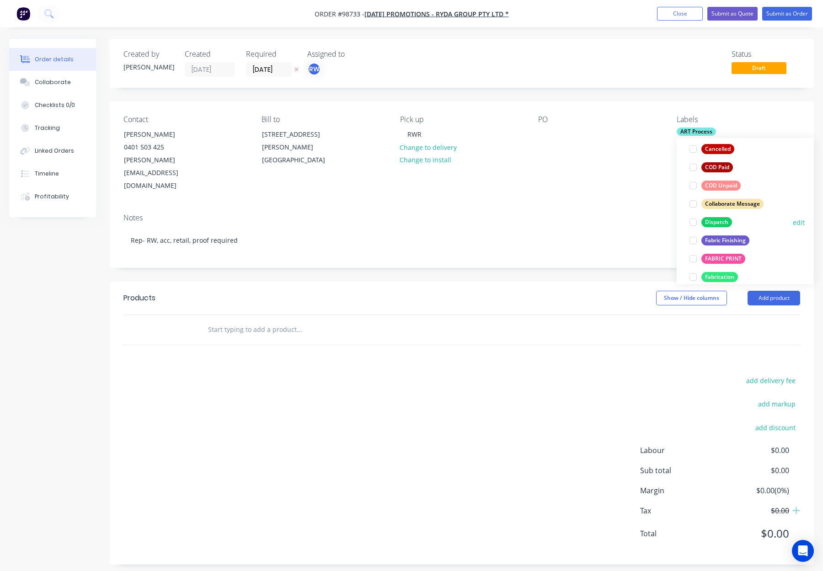
click at [722, 219] on div "Dispatch" at bounding box center [716, 222] width 31 height 10
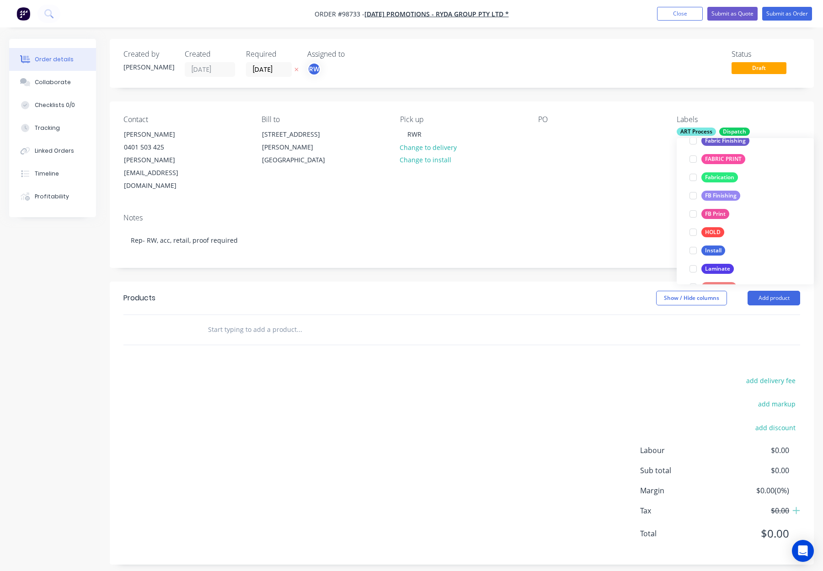
scroll to position [198, 0]
click at [725, 195] on div "FB Finishing" at bounding box center [720, 196] width 39 height 10
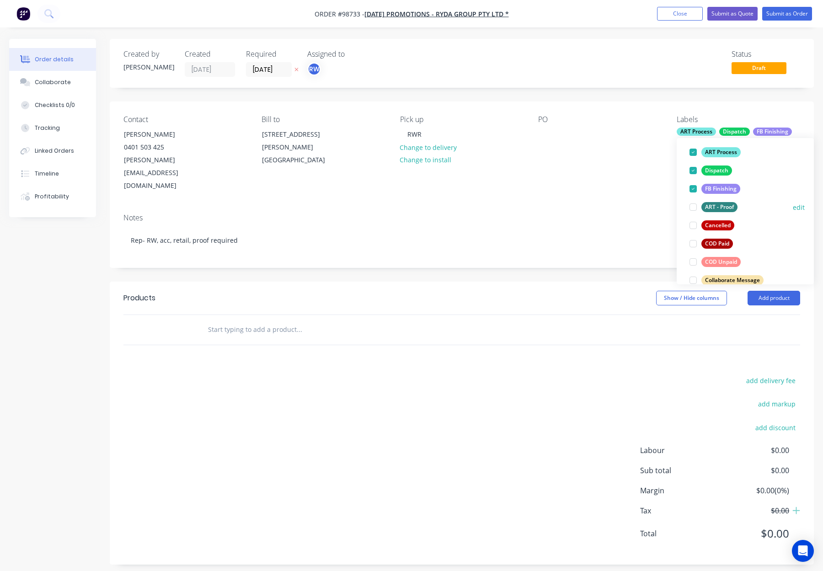
click at [715, 184] on div "FB Finishing" at bounding box center [720, 189] width 39 height 10
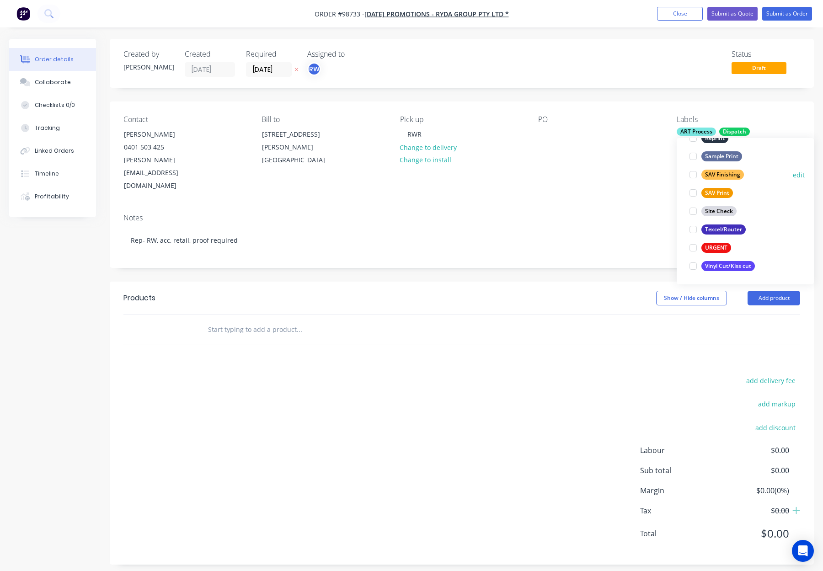
click at [729, 176] on div "SAV Finishing" at bounding box center [722, 175] width 42 height 10
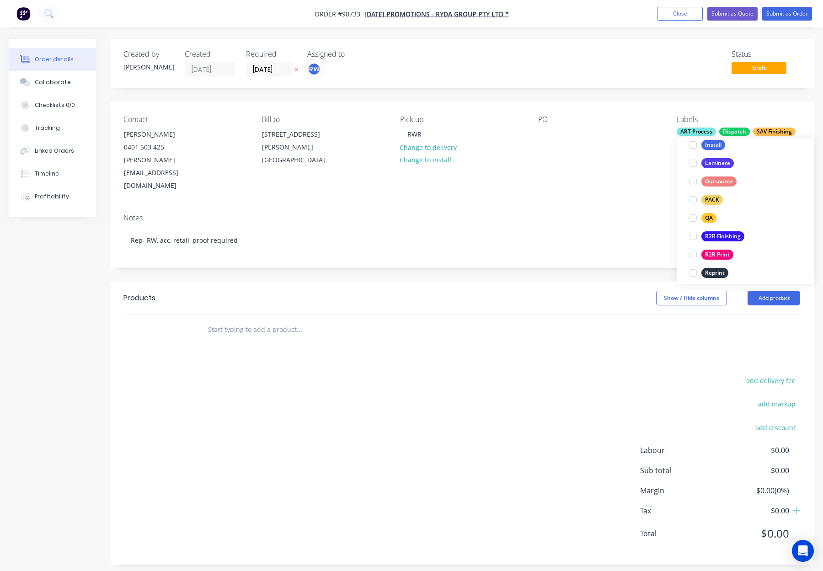
drag, startPoint x: 706, startPoint y: 201, endPoint x: 721, endPoint y: 200, distance: 14.7
click at [706, 201] on div "PACK" at bounding box center [711, 200] width 21 height 10
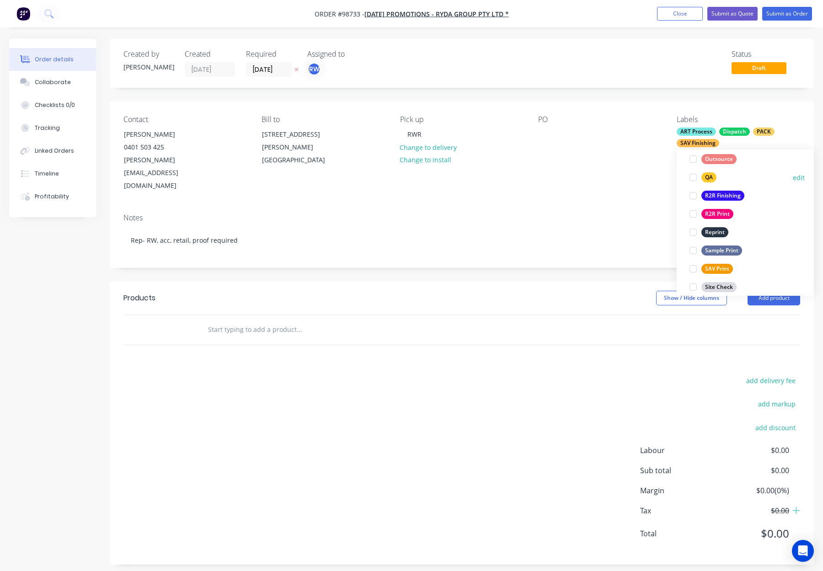
click at [712, 176] on div "QA" at bounding box center [708, 177] width 15 height 10
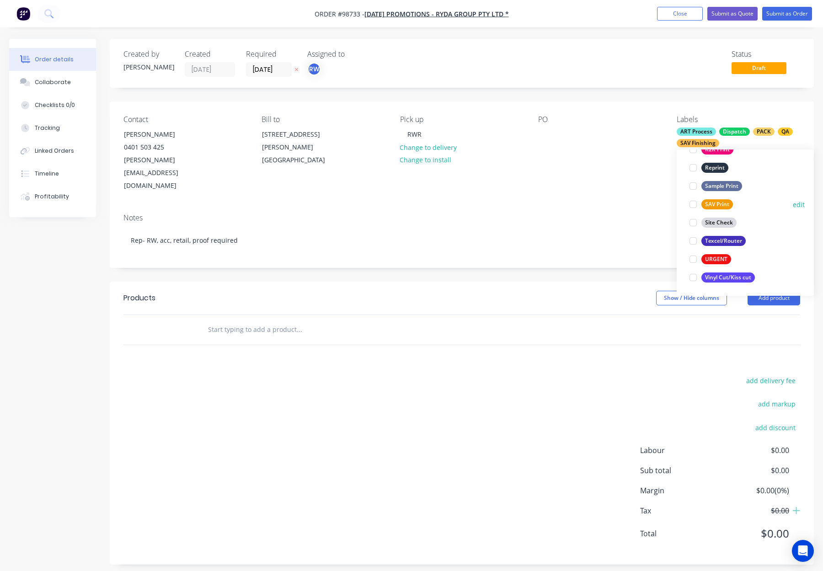
click at [722, 203] on div "SAV Print" at bounding box center [717, 204] width 32 height 10
click at [724, 240] on div "Texcel/Router" at bounding box center [723, 241] width 44 height 10
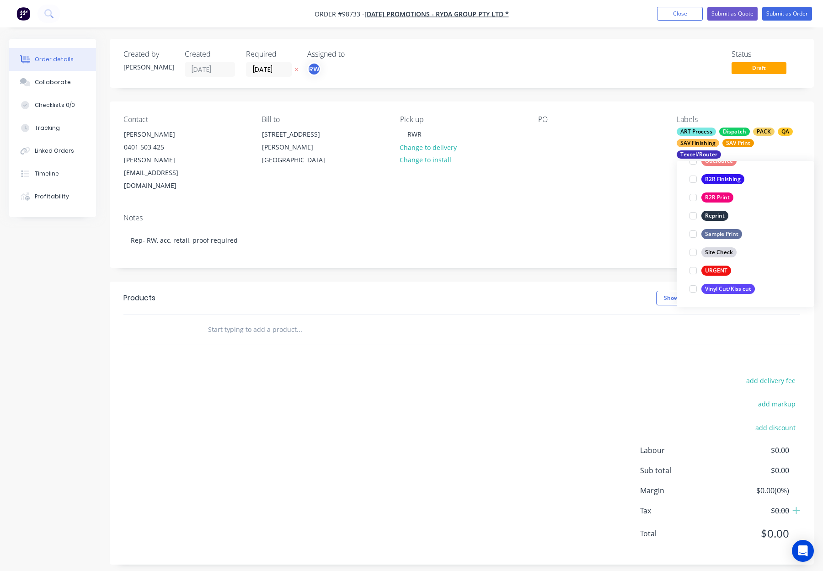
scroll to position [91, 0]
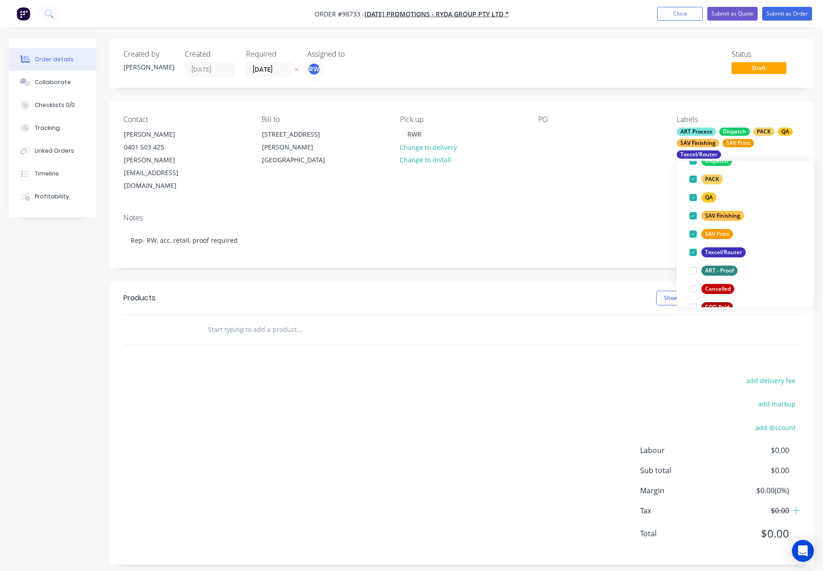
click at [604, 178] on div "Contact [PERSON_NAME] 0401 503 425 [PERSON_NAME][EMAIL_ADDRESS][DOMAIN_NAME] Bi…" at bounding box center [462, 153] width 704 height 105
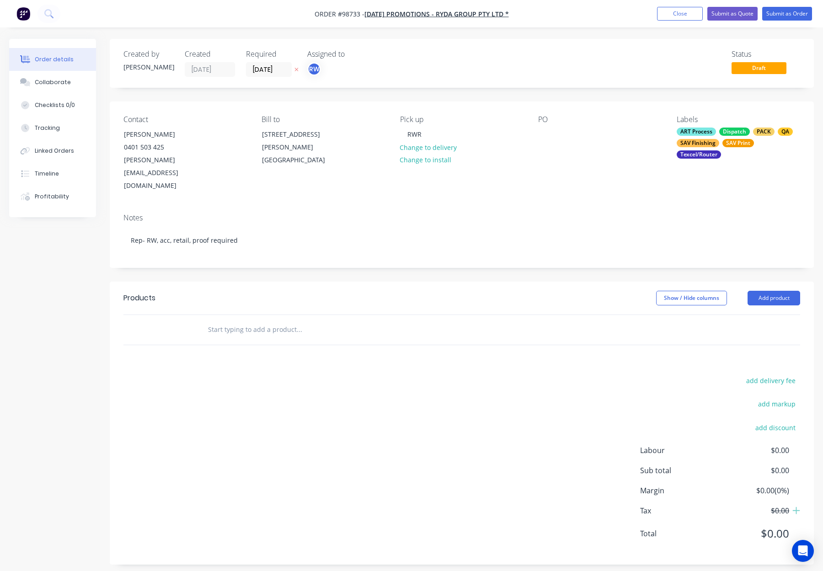
click at [679, 143] on div "SAV Finishing" at bounding box center [697, 143] width 42 height 8
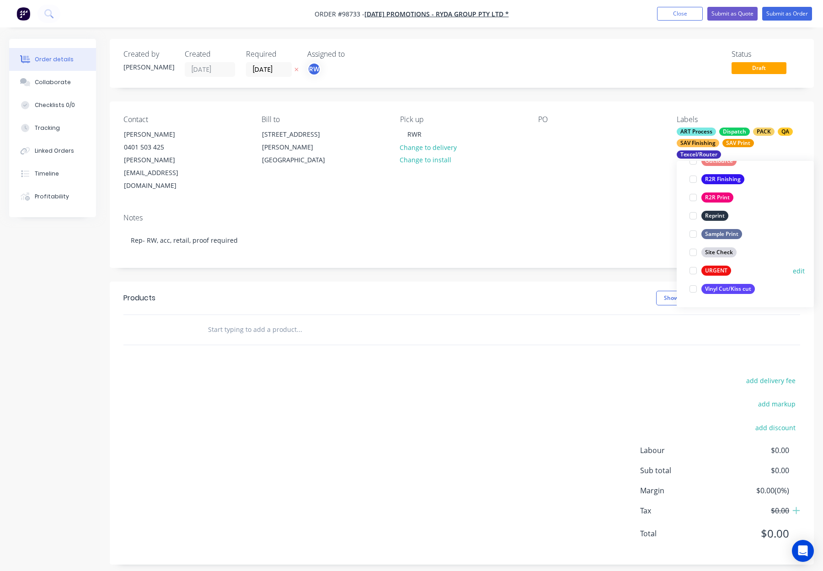
click at [718, 270] on div "URGENT" at bounding box center [716, 270] width 30 height 10
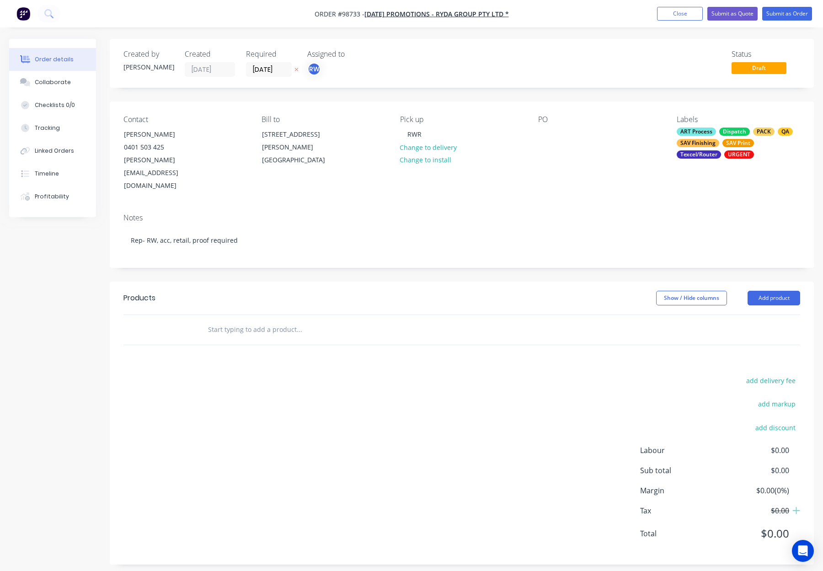
drag, startPoint x: 570, startPoint y: 155, endPoint x: 570, endPoint y: 165, distance: 9.6
click at [570, 155] on div "PO" at bounding box center [599, 153] width 123 height 77
drag, startPoint x: 297, startPoint y: 312, endPoint x: 470, endPoint y: 307, distance: 173.3
click at [298, 320] on input "text" at bounding box center [298, 329] width 183 height 18
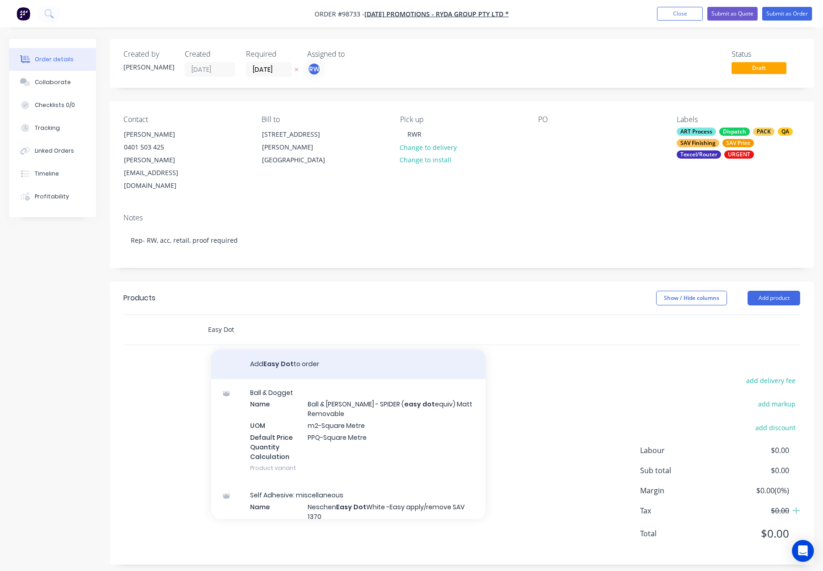
type input "Easy Dot"
click at [310, 350] on button "Add Easy Dot to order" at bounding box center [348, 364] width 274 height 29
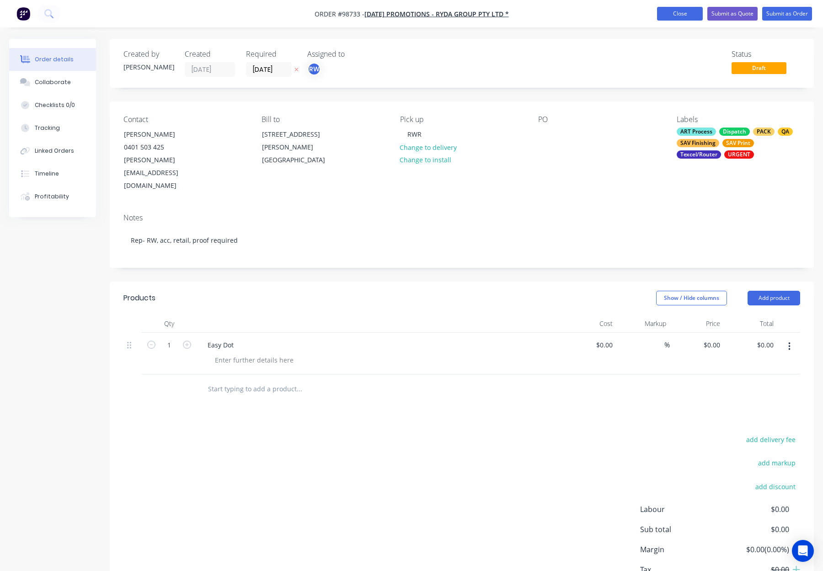
click at [686, 13] on button "Close" at bounding box center [680, 14] width 46 height 14
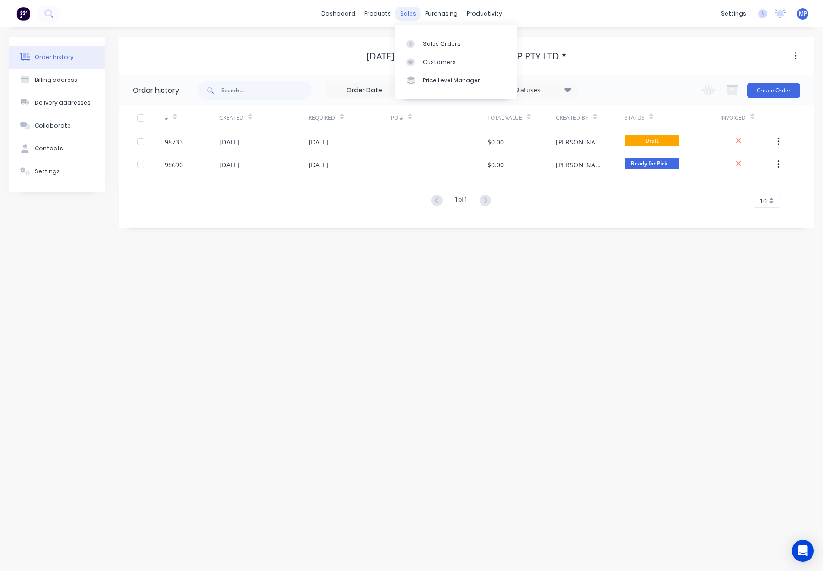
click at [405, 13] on div "sales" at bounding box center [407, 14] width 25 height 14
click at [425, 35] on link "Sales Orders" at bounding box center [455, 43] width 121 height 18
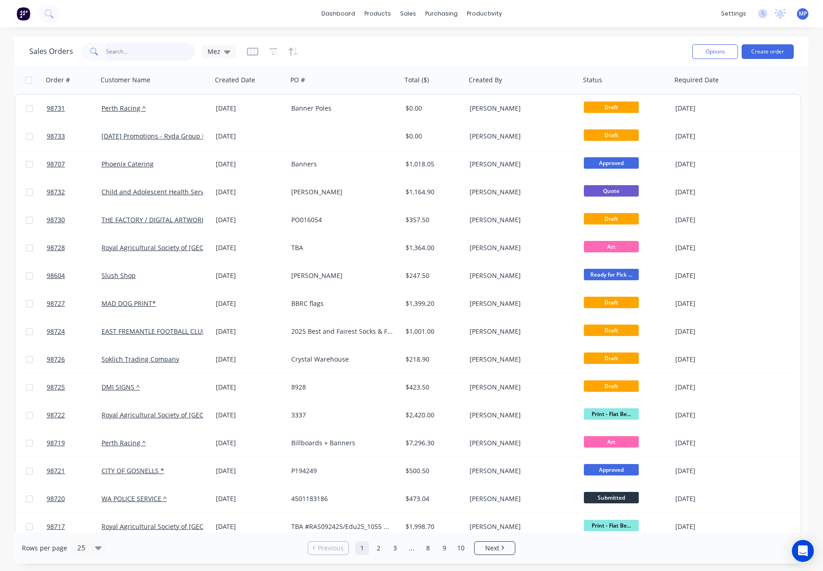
click at [126, 51] on input "text" at bounding box center [150, 51] width 89 height 18
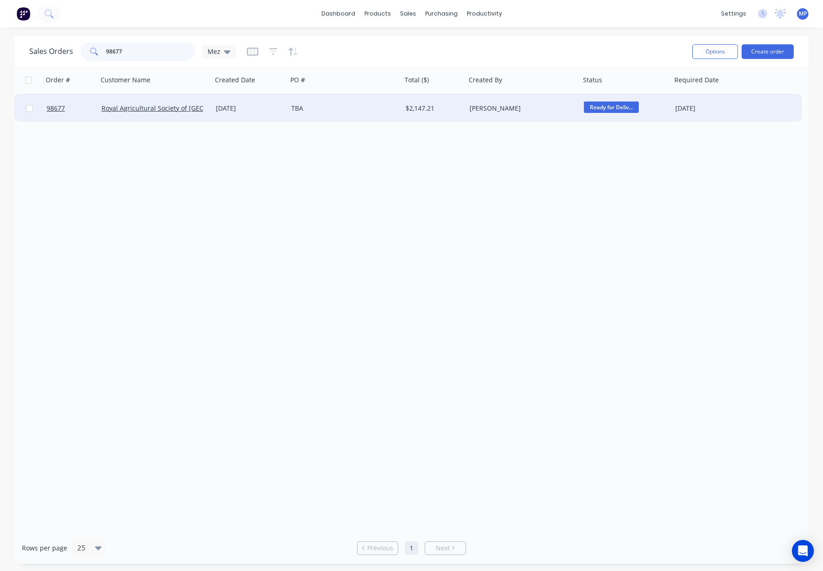
type input "98677"
click at [370, 111] on div "TBA" at bounding box center [341, 108] width 101 height 9
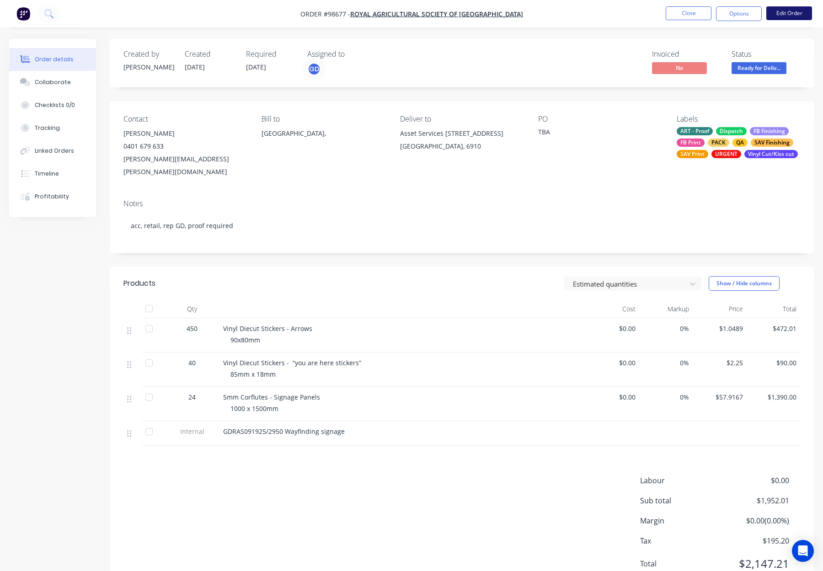
click at [796, 13] on button "Edit Order" at bounding box center [789, 13] width 46 height 14
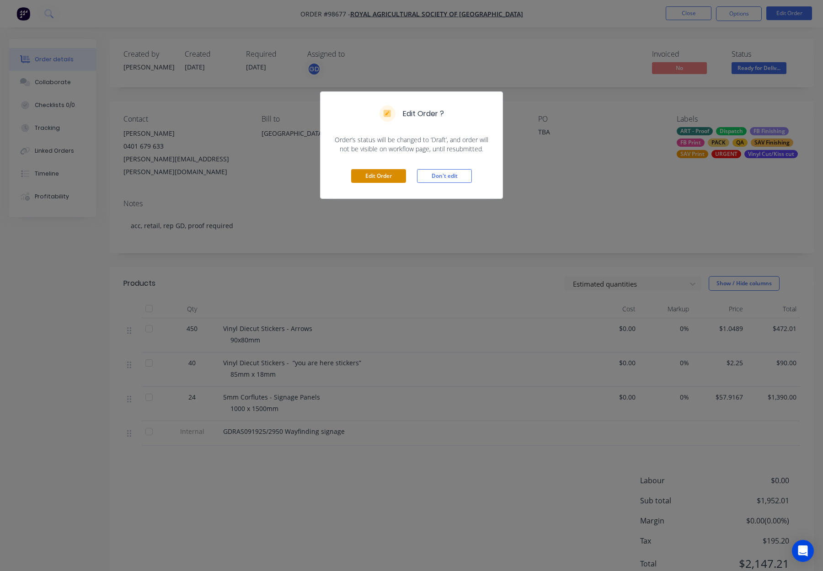
drag, startPoint x: 372, startPoint y: 170, endPoint x: 399, endPoint y: 170, distance: 27.4
click at [372, 170] on button "Edit Order" at bounding box center [378, 176] width 55 height 14
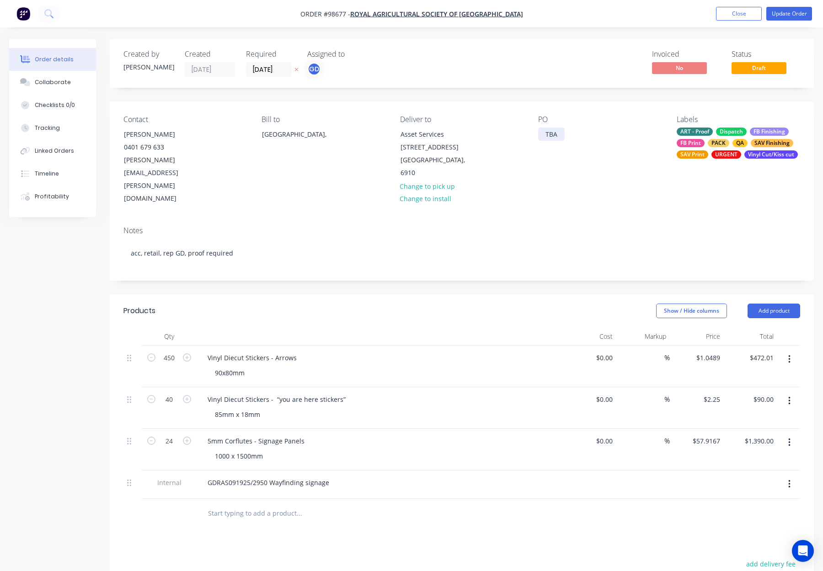
click at [552, 134] on div "TBA" at bounding box center [551, 133] width 27 height 13
click at [562, 135] on div "TBA" at bounding box center [551, 133] width 27 height 13
click at [551, 134] on div "TBA" at bounding box center [551, 133] width 27 height 13
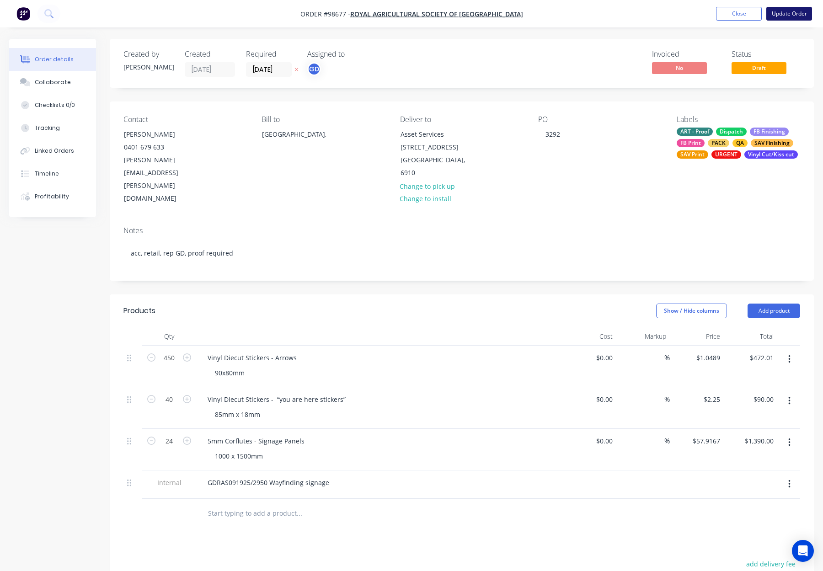
click at [782, 11] on button "Update Order" at bounding box center [789, 14] width 46 height 14
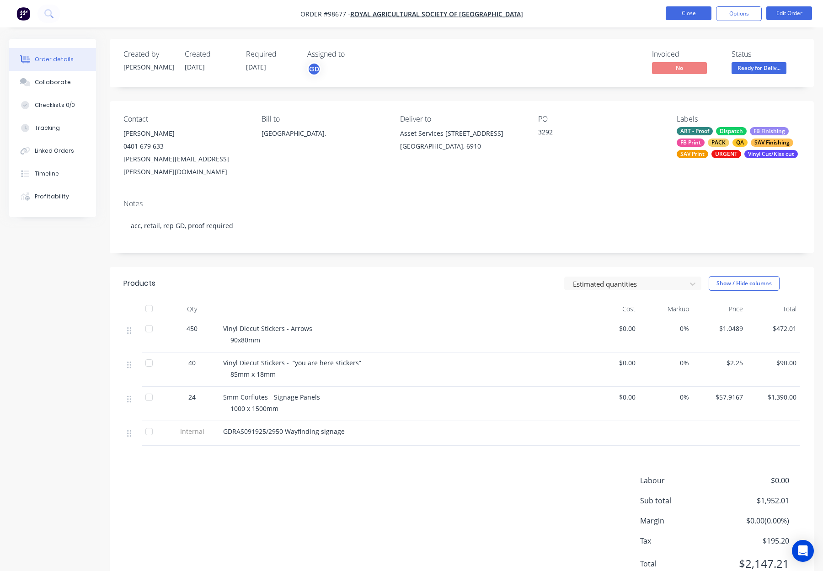
click at [698, 13] on button "Close" at bounding box center [688, 13] width 46 height 14
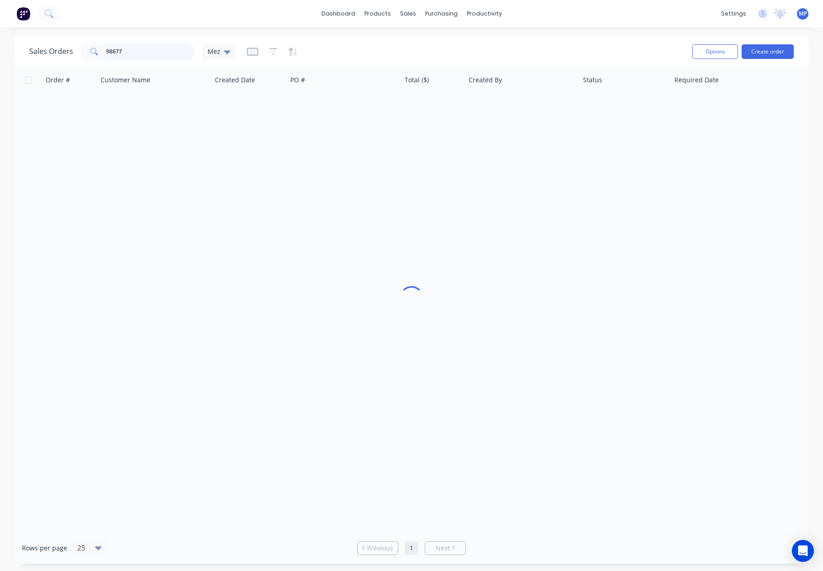
click at [132, 53] on input "98677" at bounding box center [150, 51] width 89 height 18
click at [137, 52] on input "98677" at bounding box center [150, 51] width 89 height 18
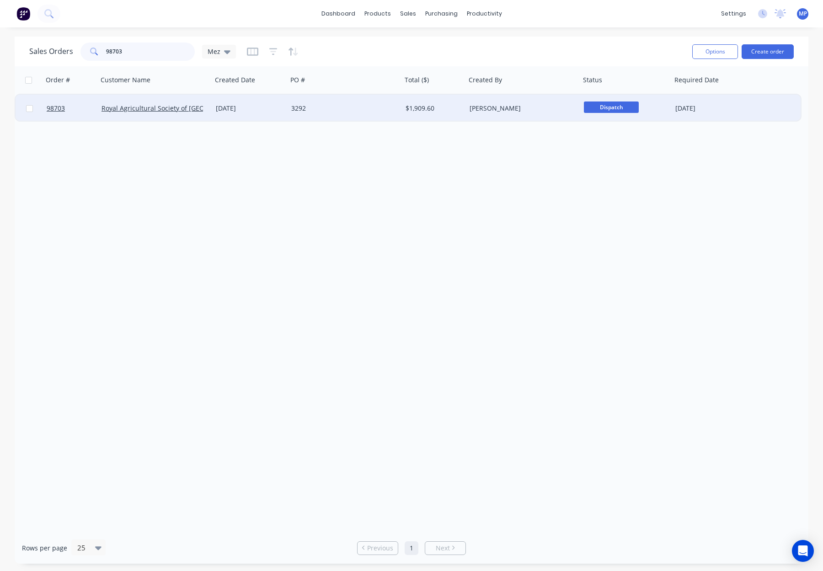
type input "98703"
click at [296, 109] on div "3292" at bounding box center [341, 108] width 101 height 9
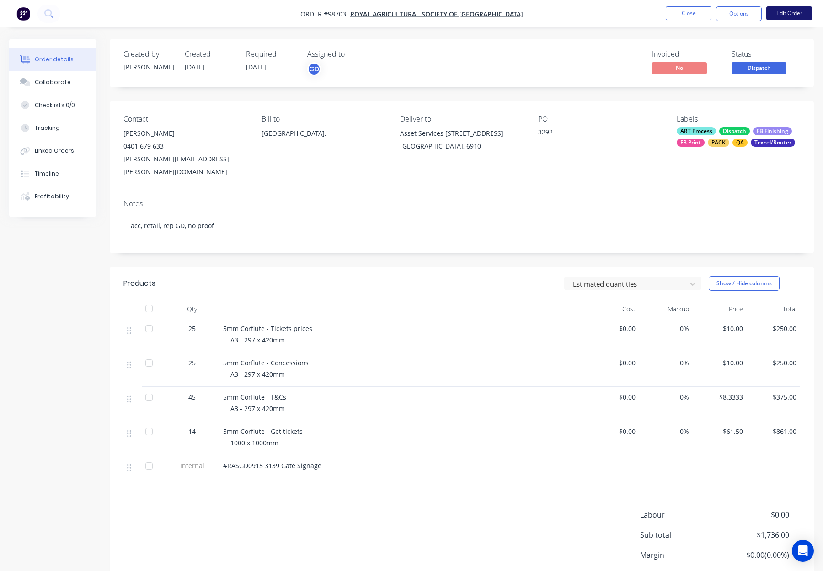
click at [791, 16] on button "Edit Order" at bounding box center [789, 13] width 46 height 14
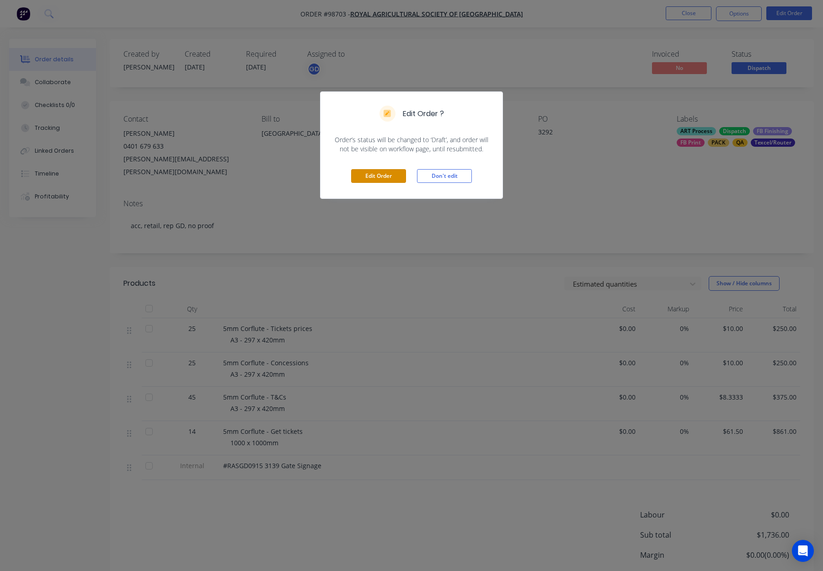
click at [379, 180] on button "Edit Order" at bounding box center [378, 176] width 55 height 14
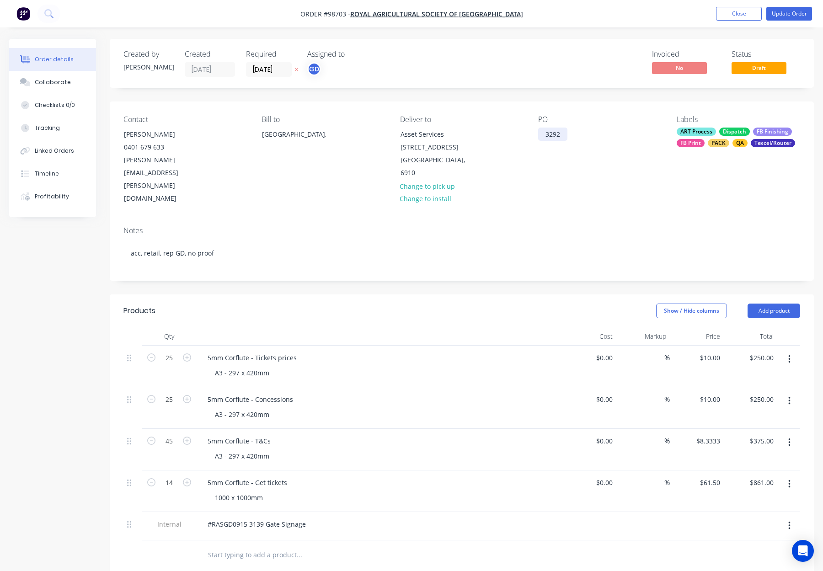
click at [556, 135] on div "3292" at bounding box center [552, 133] width 29 height 13
click at [561, 135] on div "3292" at bounding box center [552, 133] width 29 height 13
click at [549, 134] on div "3292" at bounding box center [552, 133] width 29 height 13
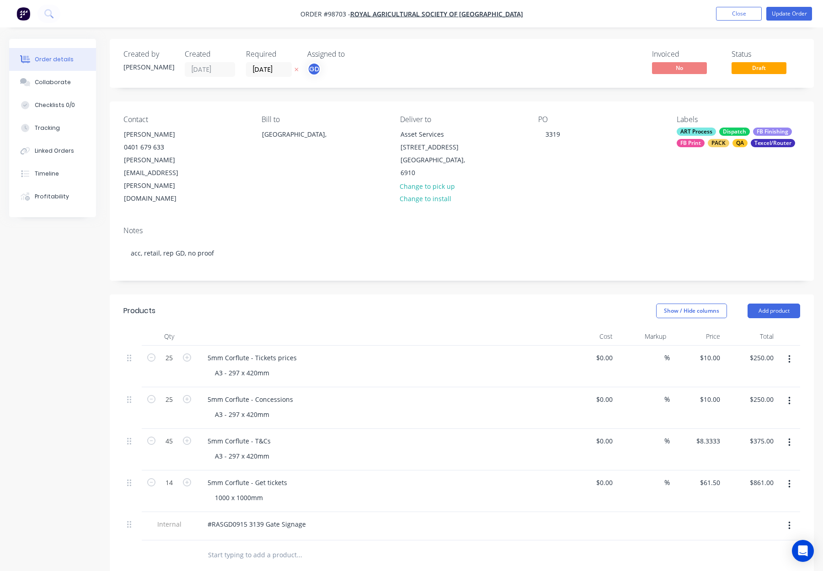
click at [613, 111] on div "Contact [PERSON_NAME] [PHONE_NUMBER] [PERSON_NAME][EMAIL_ADDRESS][PERSON_NAME][…" at bounding box center [462, 159] width 704 height 117
click at [775, 17] on button "Update Order" at bounding box center [789, 14] width 46 height 14
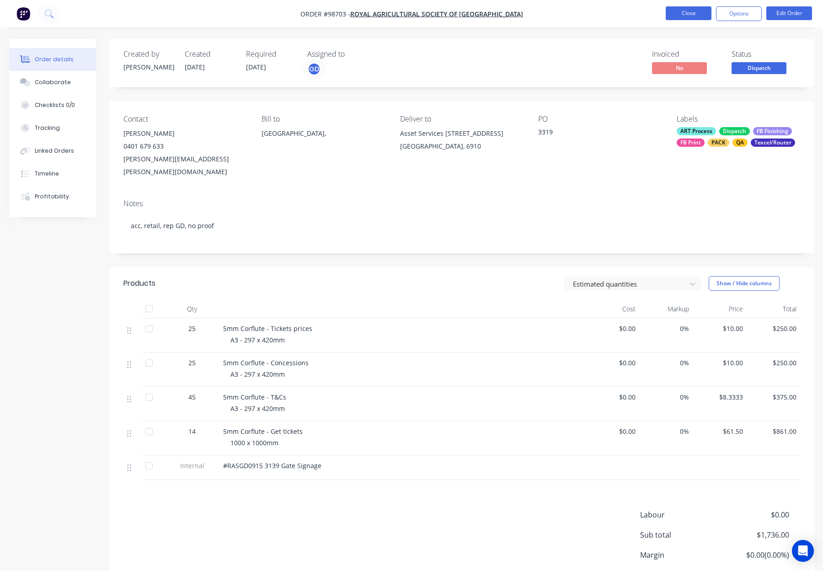
click at [689, 15] on button "Close" at bounding box center [688, 13] width 46 height 14
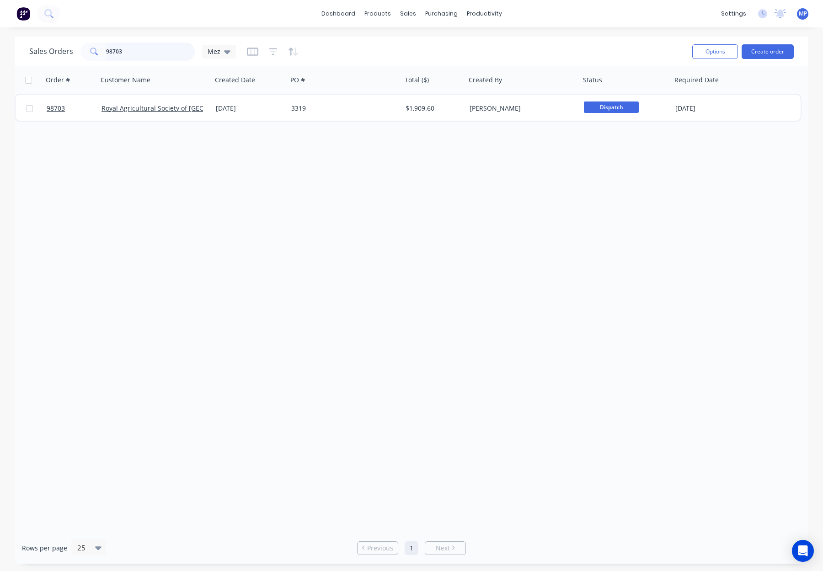
click at [132, 54] on input "98703" at bounding box center [150, 51] width 89 height 18
click at [62, 50] on div "Sales Orders 98703 Mez" at bounding box center [132, 51] width 207 height 18
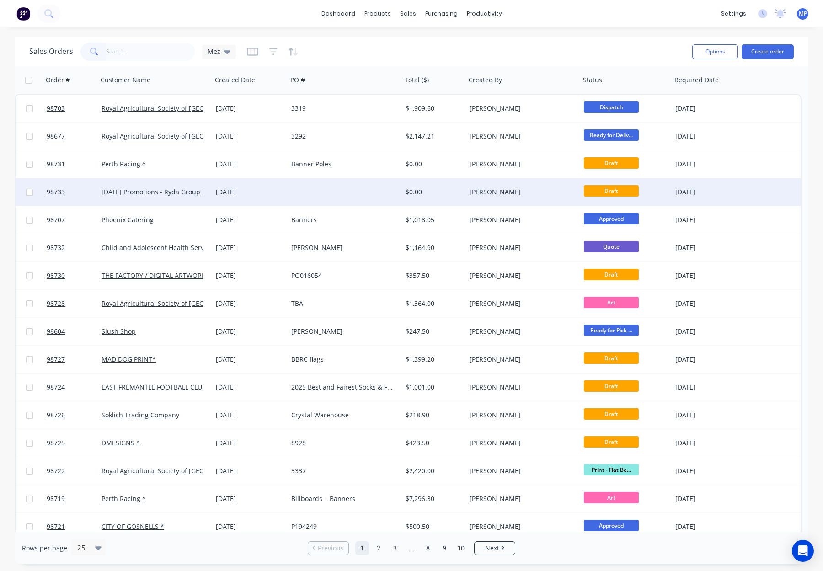
click at [450, 196] on div "$0.00" at bounding box center [432, 191] width 54 height 9
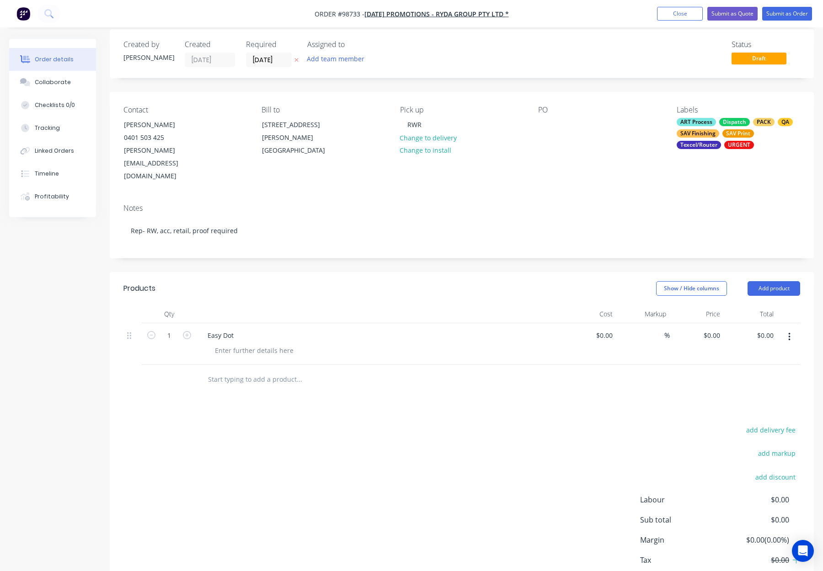
scroll to position [11, 0]
drag, startPoint x: 236, startPoint y: 307, endPoint x: 288, endPoint y: 317, distance: 53.0
click at [237, 328] on div "Easy Dot" at bounding box center [220, 334] width 41 height 13
drag, startPoint x: 771, startPoint y: 263, endPoint x: 766, endPoint y: 263, distance: 5.5
click at [771, 280] on button "Add product" at bounding box center [773, 287] width 53 height 15
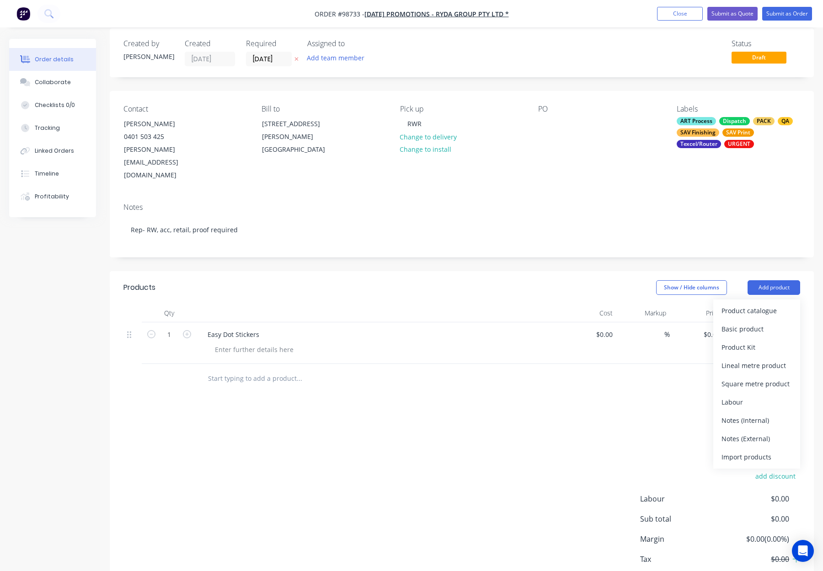
click at [765, 414] on div "Notes (Internal)" at bounding box center [756, 420] width 70 height 13
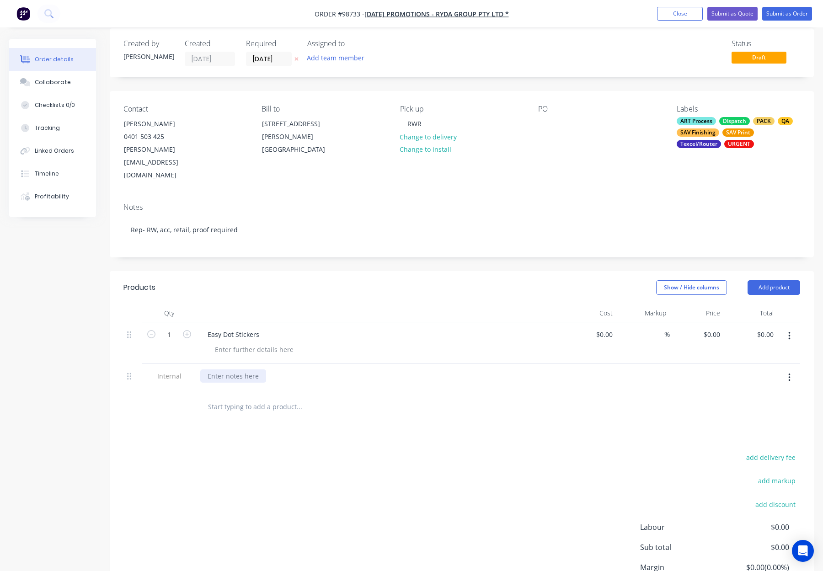
click at [222, 369] on div at bounding box center [233, 375] width 66 height 13
click at [345, 395] on div at bounding box center [360, 407] width 329 height 30
click at [262, 328] on div "Easy Dot Stickers" at bounding box center [233, 334] width 66 height 13
click at [271, 343] on div at bounding box center [253, 349] width 93 height 13
click at [226, 343] on div at bounding box center [253, 349] width 93 height 13
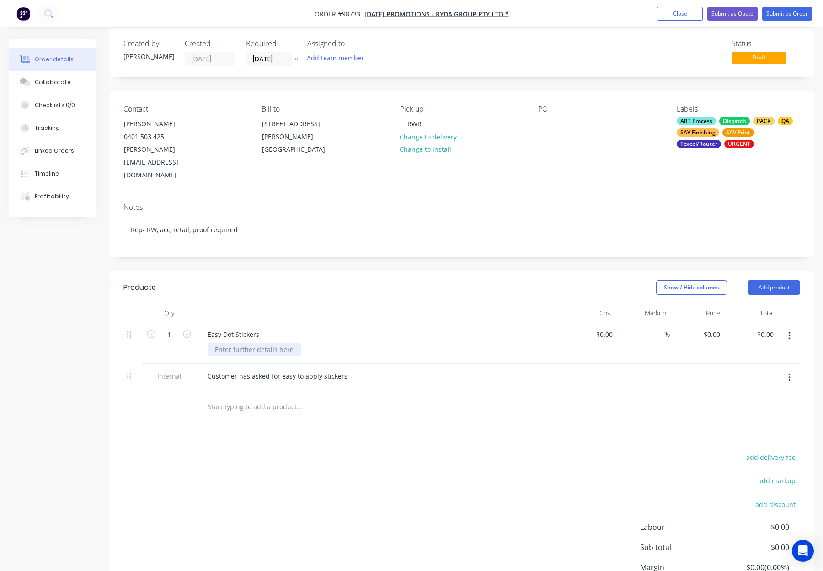
click at [226, 343] on div at bounding box center [253, 349] width 93 height 13
paste div
click at [757, 280] on button "Add product" at bounding box center [773, 287] width 53 height 15
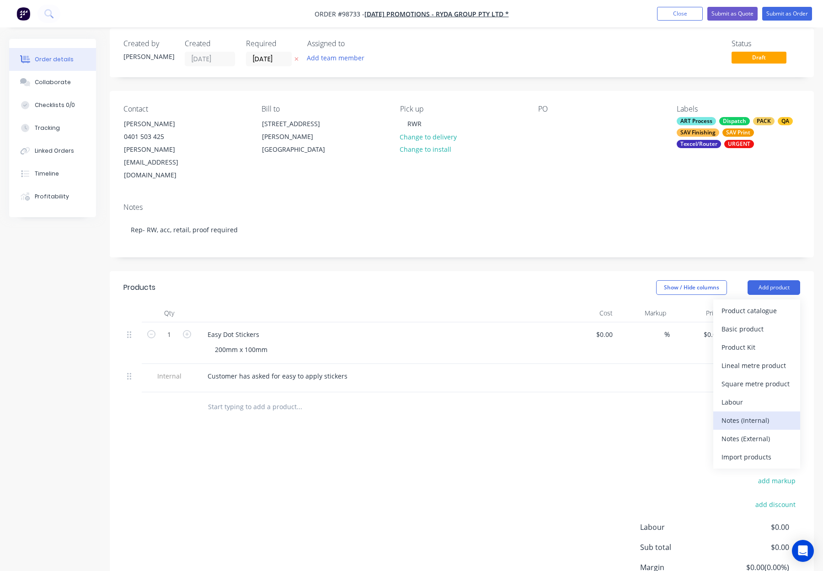
click at [757, 414] on div "Notes (Internal)" at bounding box center [756, 420] width 70 height 13
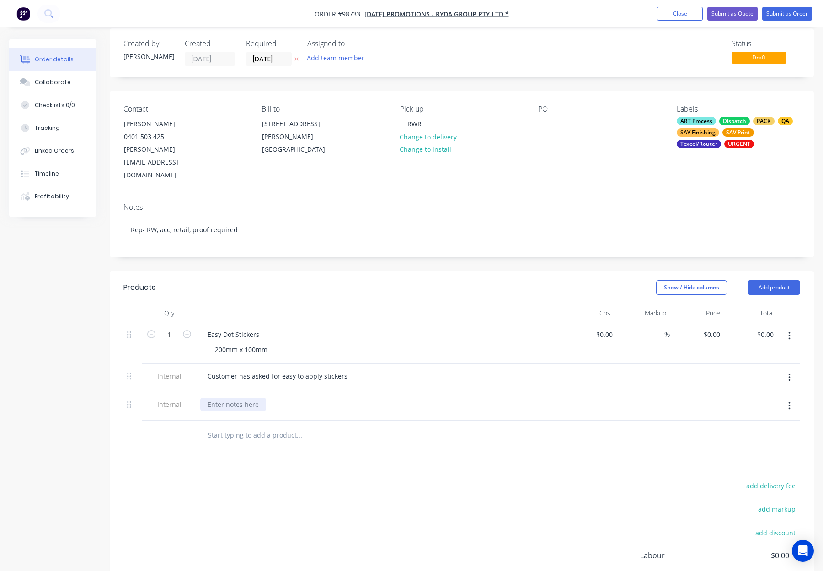
drag, startPoint x: 224, startPoint y: 384, endPoint x: 249, endPoint y: 382, distance: 25.2
click at [225, 398] on div at bounding box center [233, 404] width 66 height 13
click at [431, 420] on div at bounding box center [360, 435] width 329 height 30
drag, startPoint x: 260, startPoint y: 308, endPoint x: 280, endPoint y: 312, distance: 21.0
click at [260, 328] on div "Easy Dot Stickers" at bounding box center [233, 334] width 66 height 13
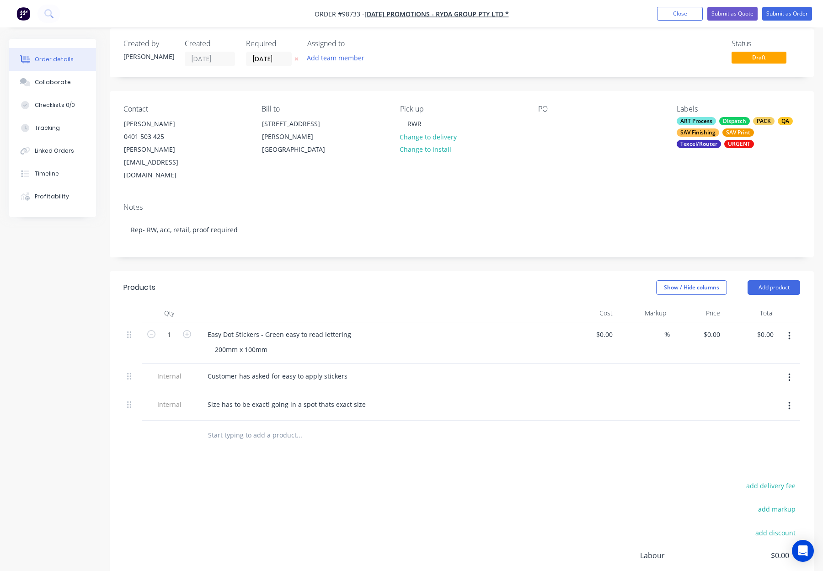
click at [325, 280] on div "Show / Hide columns Add product" at bounding box center [533, 287] width 532 height 15
click at [768, 280] on button "Add product" at bounding box center [773, 287] width 53 height 15
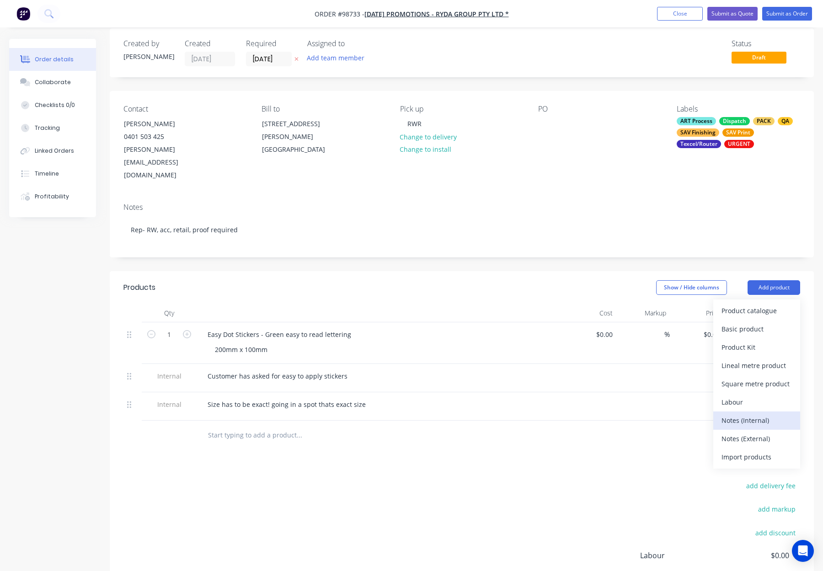
click at [754, 414] on div "Notes (Internal)" at bounding box center [756, 420] width 70 height 13
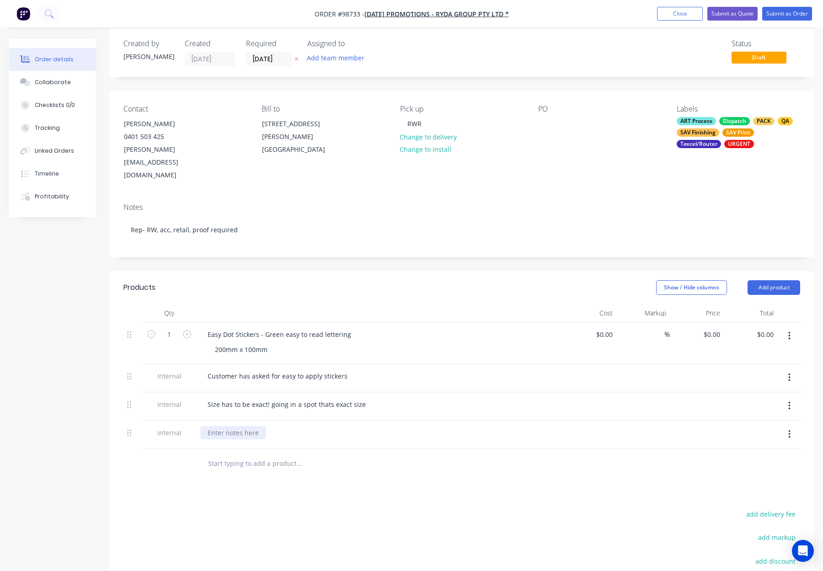
click at [228, 426] on div at bounding box center [233, 432] width 66 height 13
click at [230, 426] on div at bounding box center [233, 432] width 66 height 13
paste div
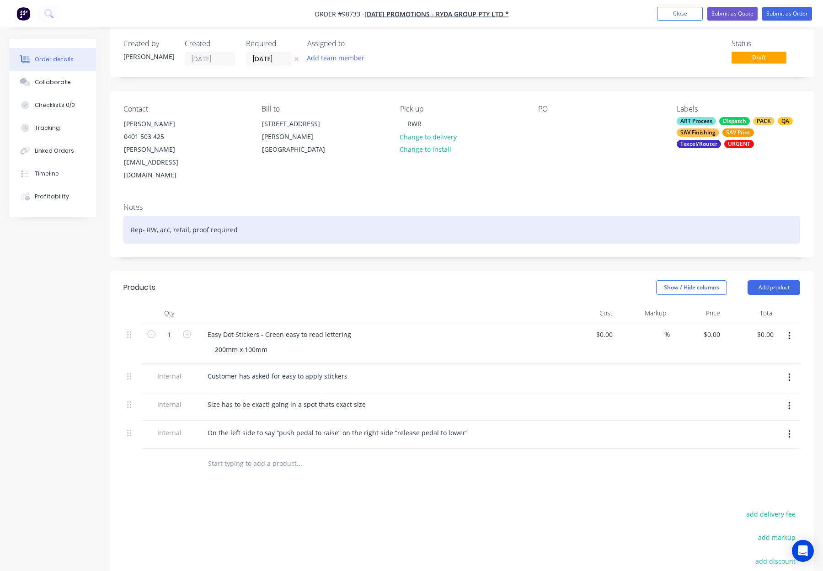
click at [238, 216] on div "Rep- RW, acc, retail, proof required" at bounding box center [461, 230] width 676 height 28
click at [247, 216] on div "Rep- RW, acc, retail, proof required" at bounding box center [461, 230] width 676 height 28
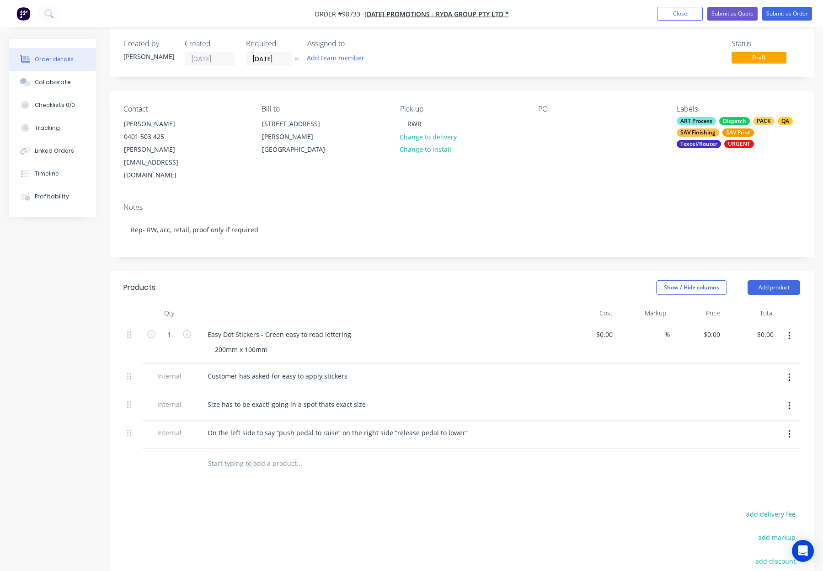
click at [292, 271] on header "Products Show / Hide columns Add product" at bounding box center [462, 287] width 704 height 33
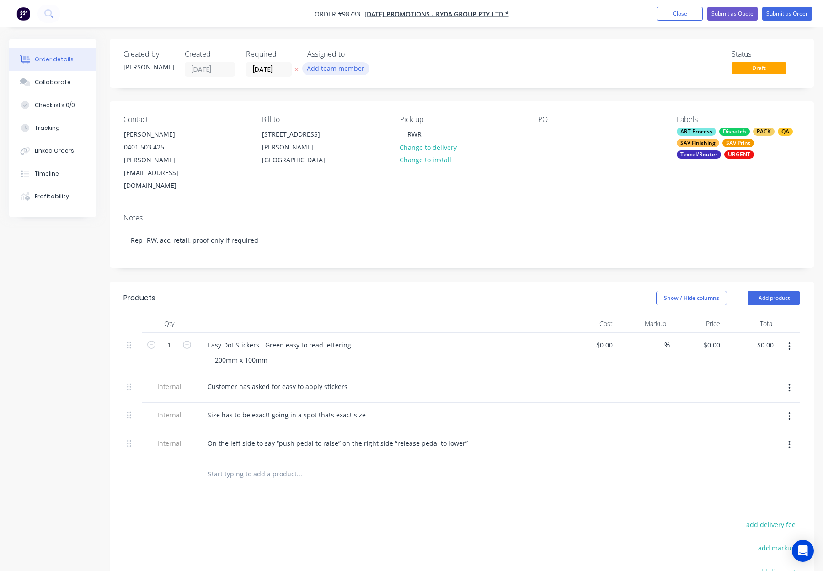
click at [335, 68] on button "Add team member" at bounding box center [335, 68] width 67 height 12
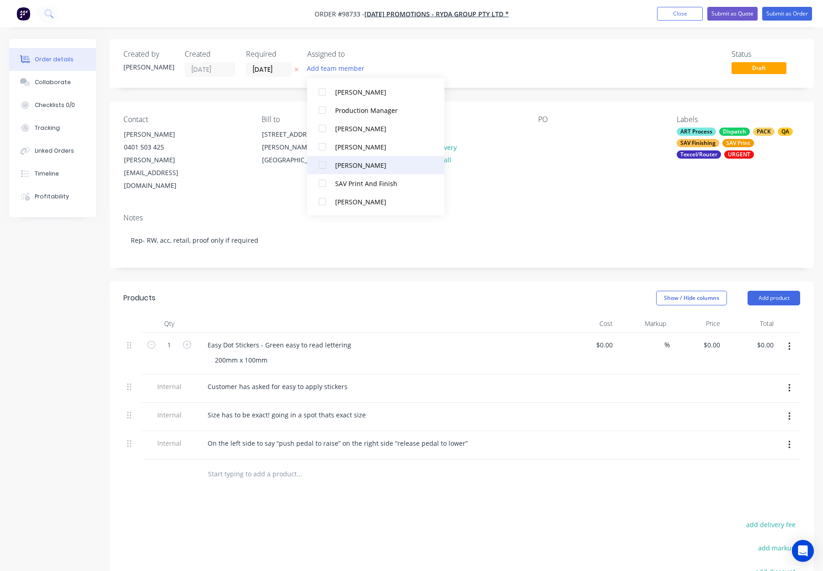
scroll to position [277, 0]
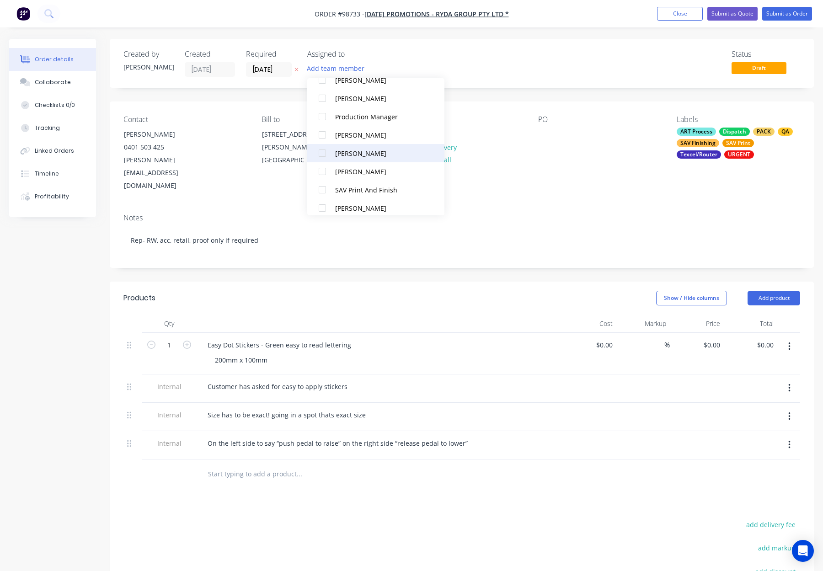
click at [383, 155] on div "[PERSON_NAME]" at bounding box center [380, 154] width 91 height 10
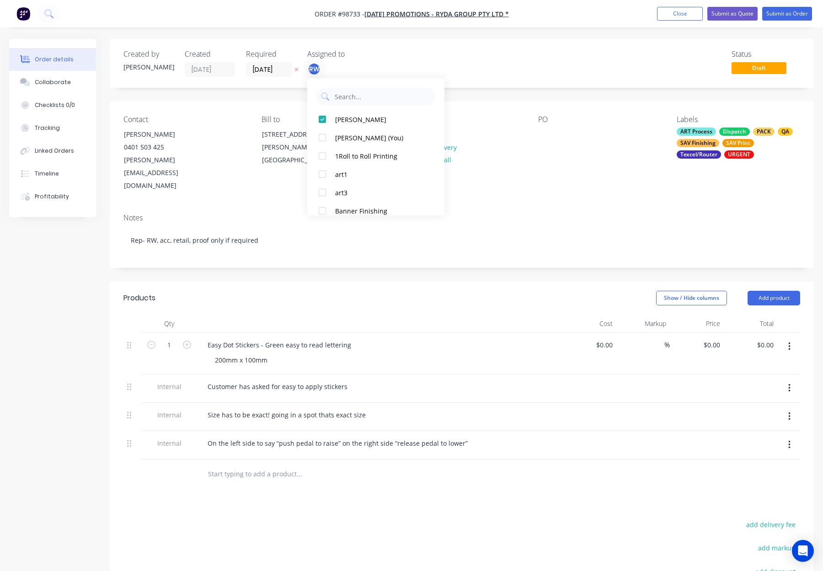
click at [507, 89] on div "Created by [PERSON_NAME] Created [DATE] Required [DATE] Assigned to RW Status D…" at bounding box center [462, 373] width 704 height 669
click at [780, 291] on button "Add product" at bounding box center [773, 298] width 53 height 15
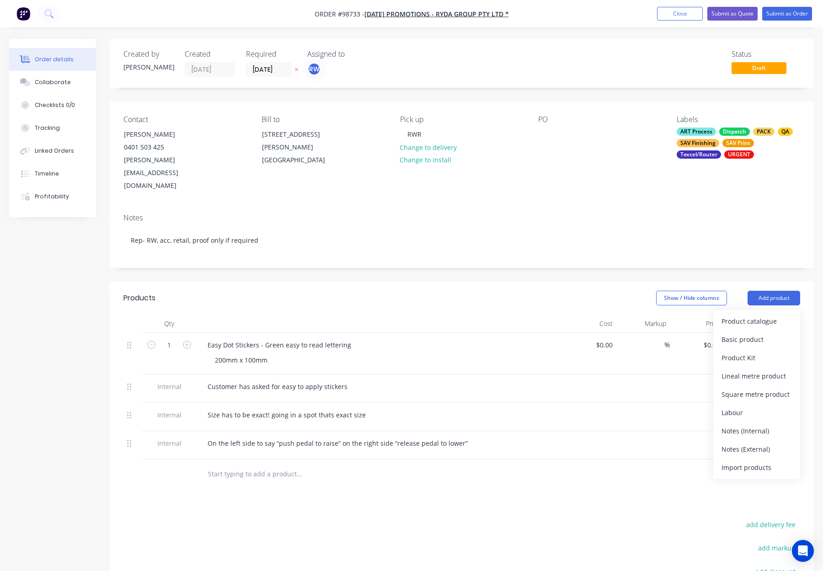
click at [764, 424] on div "Notes (Internal)" at bounding box center [756, 430] width 70 height 13
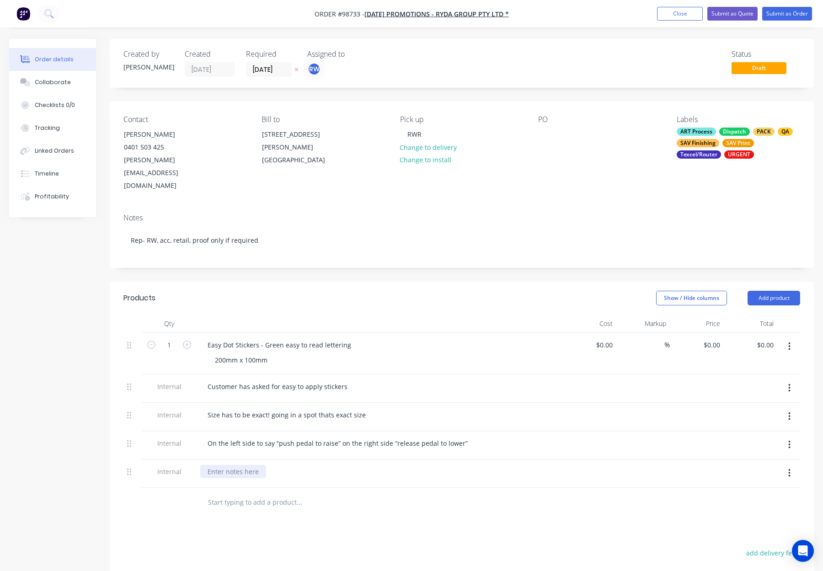
click at [227, 465] on div at bounding box center [233, 471] width 66 height 13
click at [373, 505] on div "Products Show / Hide columns Add product Qty Cost Markup Price Total 1 Easy Dot…" at bounding box center [462, 508] width 704 height 455
click at [777, 15] on button "Submit as Order" at bounding box center [787, 14] width 50 height 14
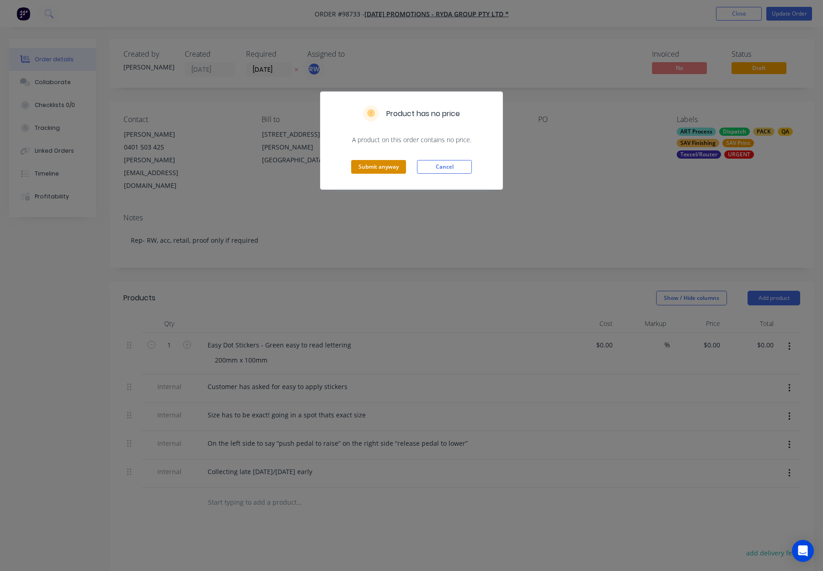
click at [369, 166] on button "Submit anyway" at bounding box center [378, 167] width 55 height 14
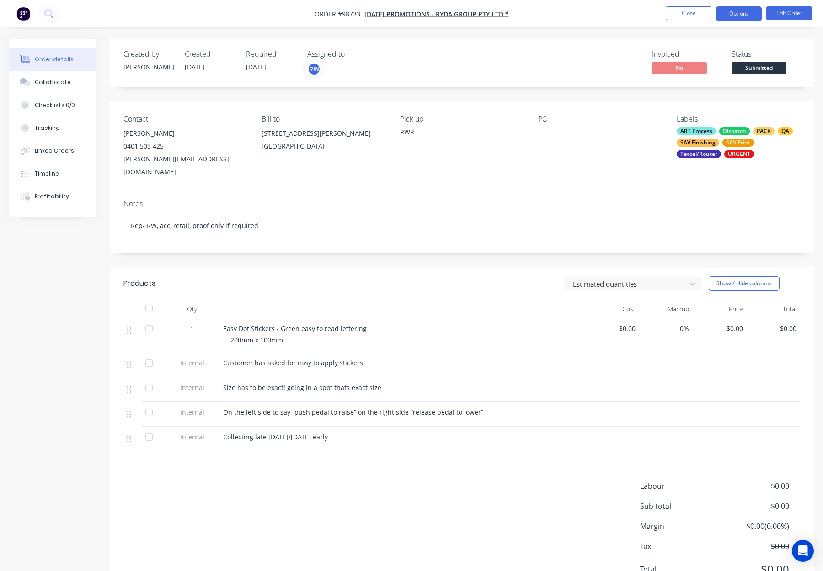
click at [738, 12] on button "Options" at bounding box center [739, 13] width 46 height 15
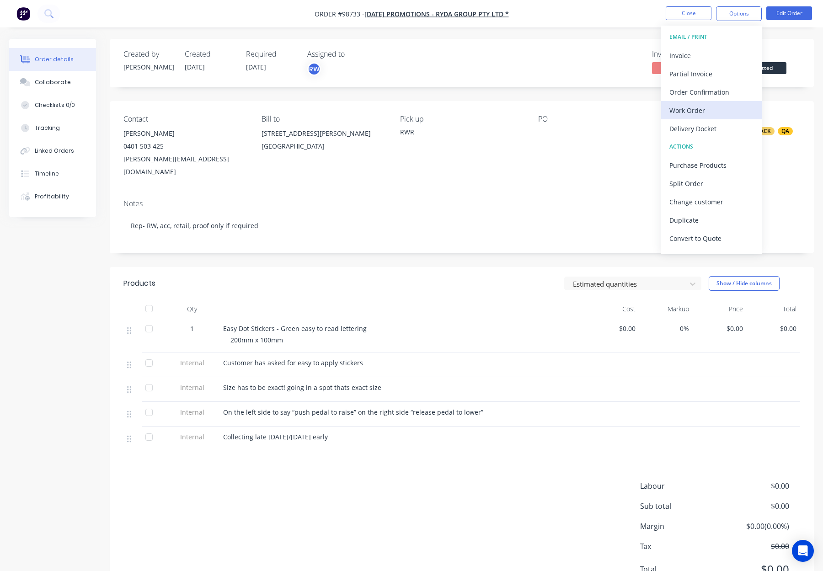
click at [694, 107] on div "Work Order" at bounding box center [711, 110] width 84 height 13
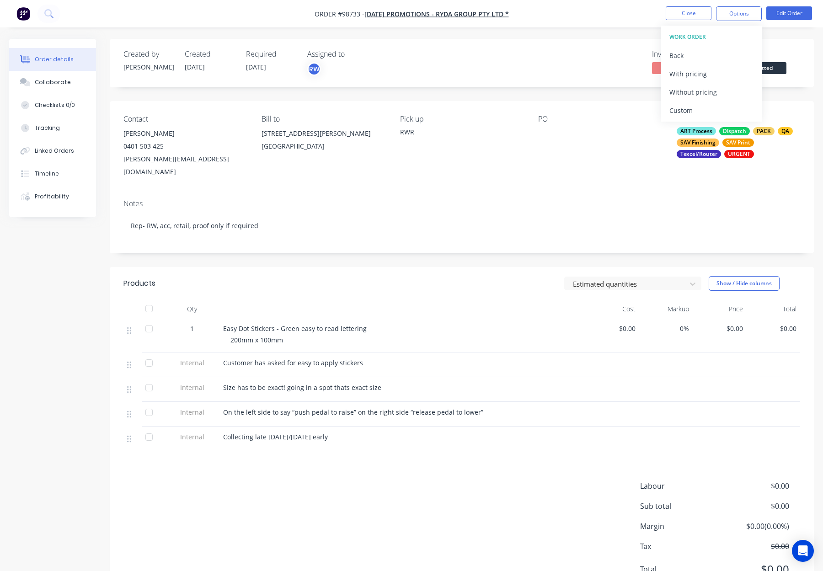
click at [699, 91] on div "Without pricing" at bounding box center [711, 91] width 84 height 13
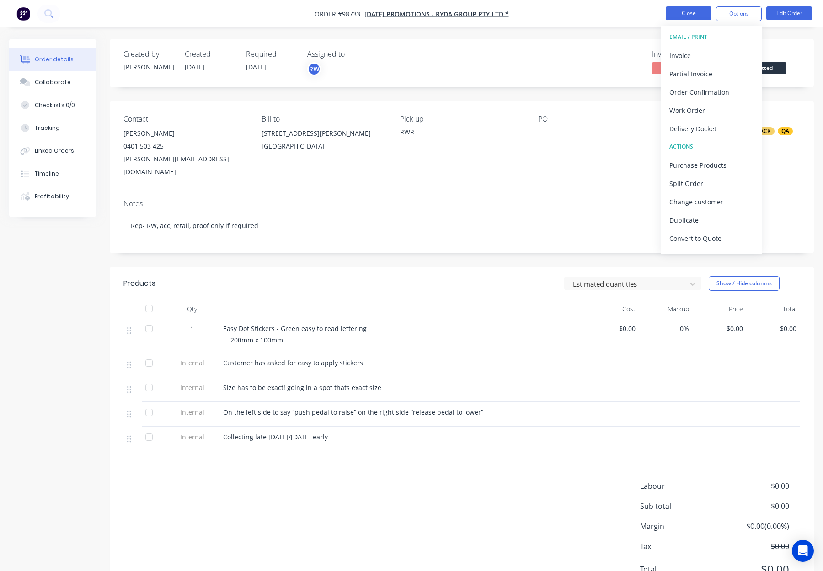
click at [690, 7] on button "Close" at bounding box center [688, 13] width 46 height 14
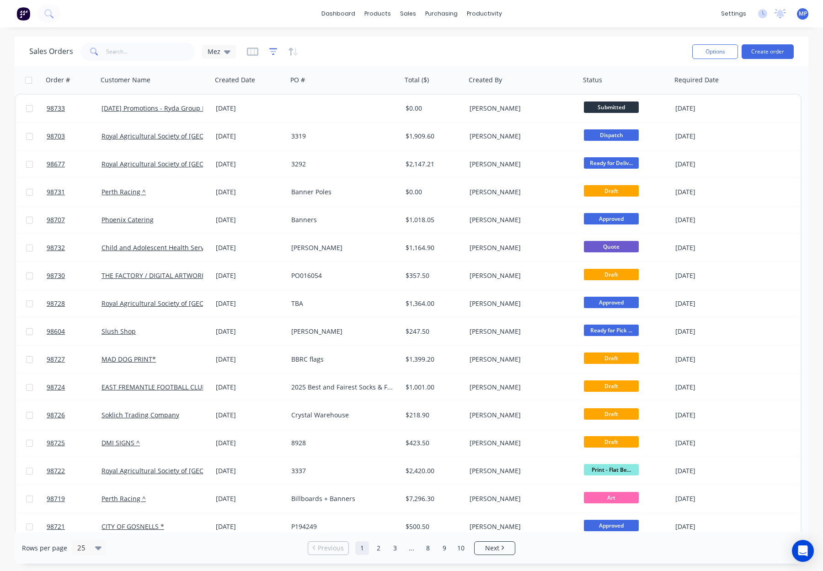
click at [271, 51] on icon "button" at bounding box center [273, 51] width 6 height 1
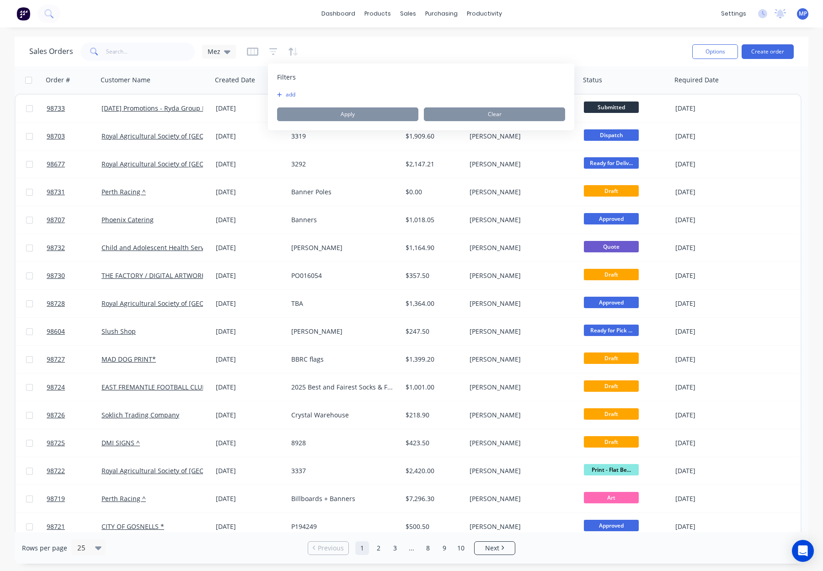
click at [290, 93] on button "add" at bounding box center [288, 94] width 23 height 7
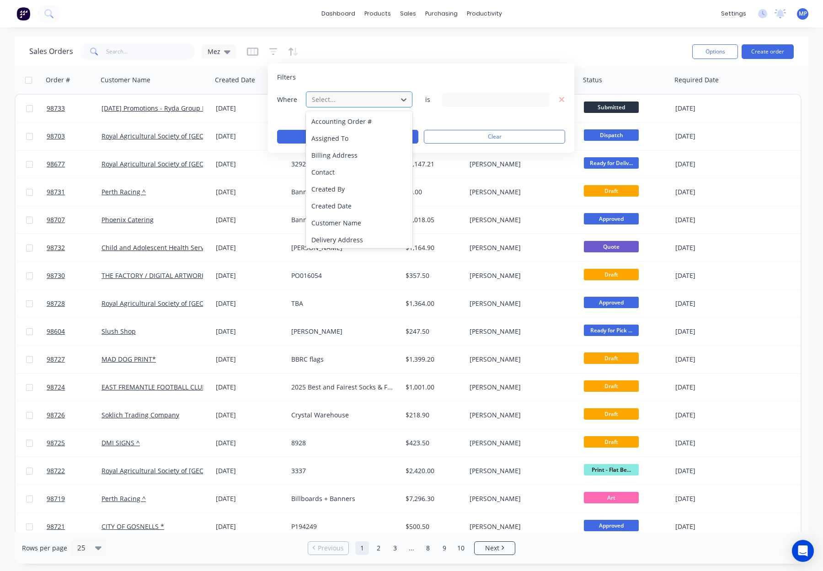
click at [332, 94] on div at bounding box center [352, 99] width 82 height 11
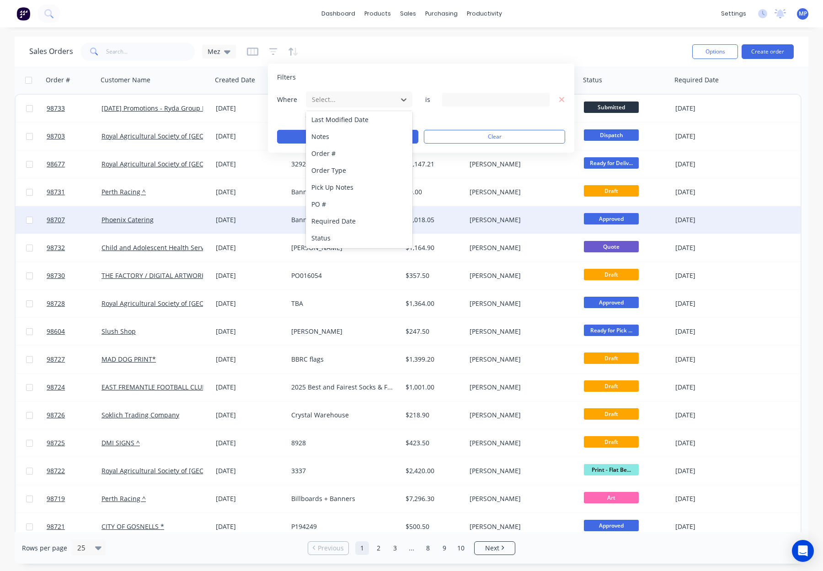
click at [350, 233] on div "Status" at bounding box center [359, 237] width 106 height 17
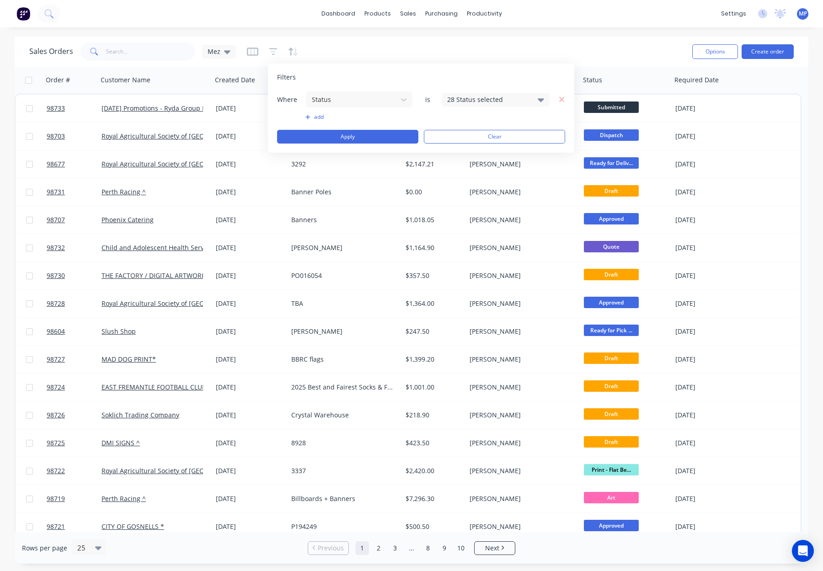
click at [496, 98] on div "28 Status selected" at bounding box center [488, 100] width 83 height 10
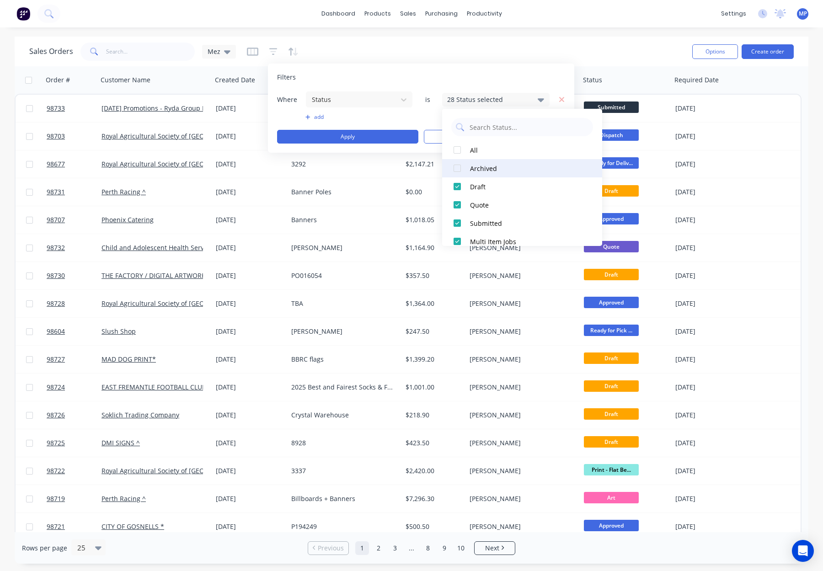
click at [499, 164] on div "Archived" at bounding box center [525, 169] width 110 height 10
click at [372, 131] on button "Apply" at bounding box center [347, 137] width 141 height 14
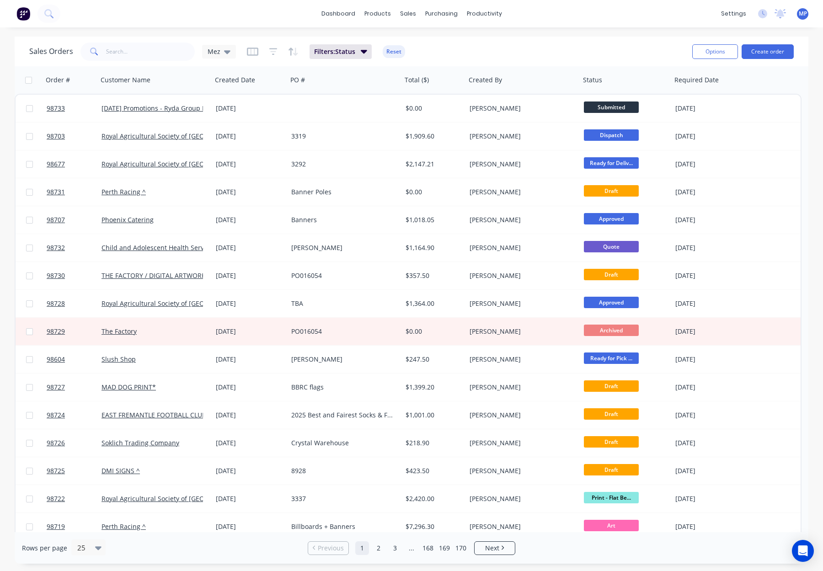
click at [390, 49] on button "Reset" at bounding box center [393, 51] width 22 height 13
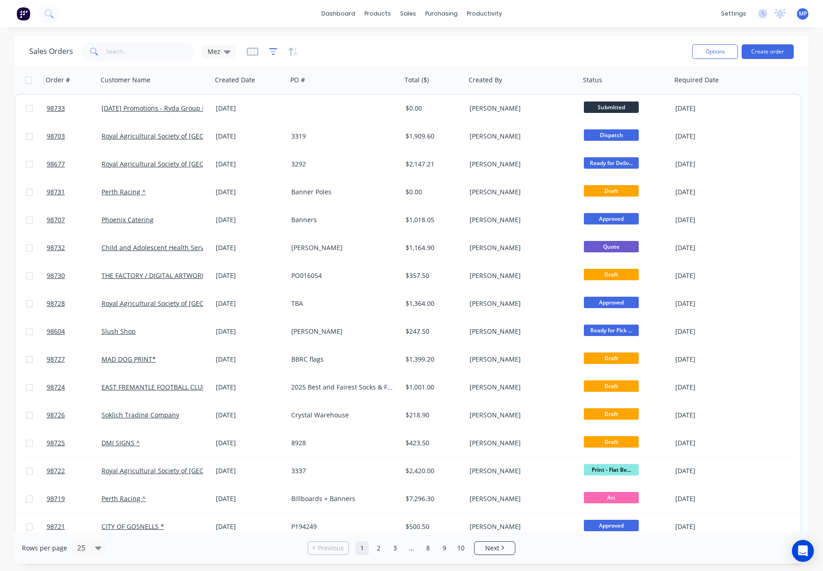
click at [270, 51] on icon "button" at bounding box center [273, 51] width 6 height 1
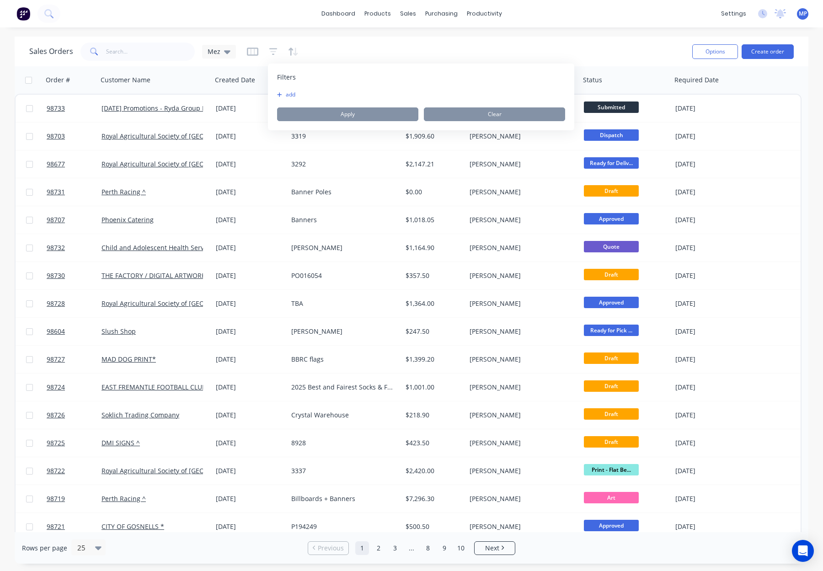
click at [290, 95] on button "add" at bounding box center [288, 94] width 23 height 7
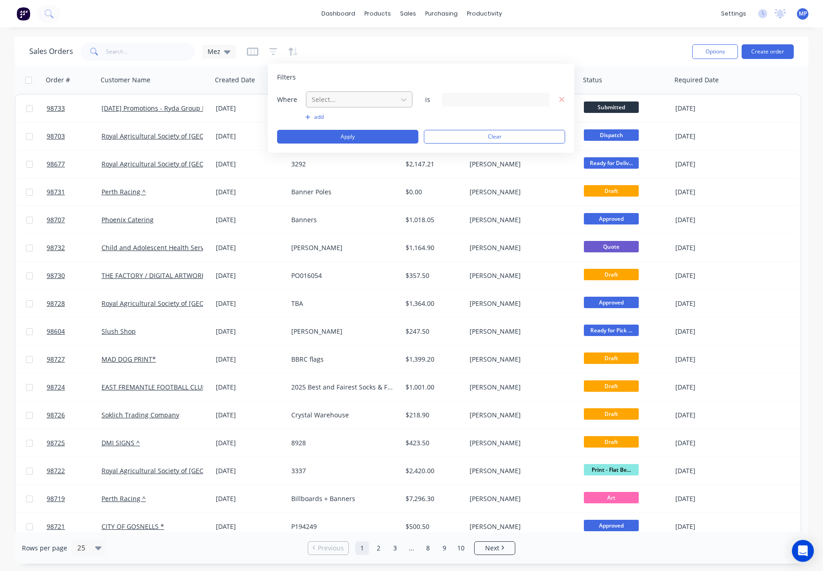
click at [340, 97] on div at bounding box center [352, 99] width 82 height 11
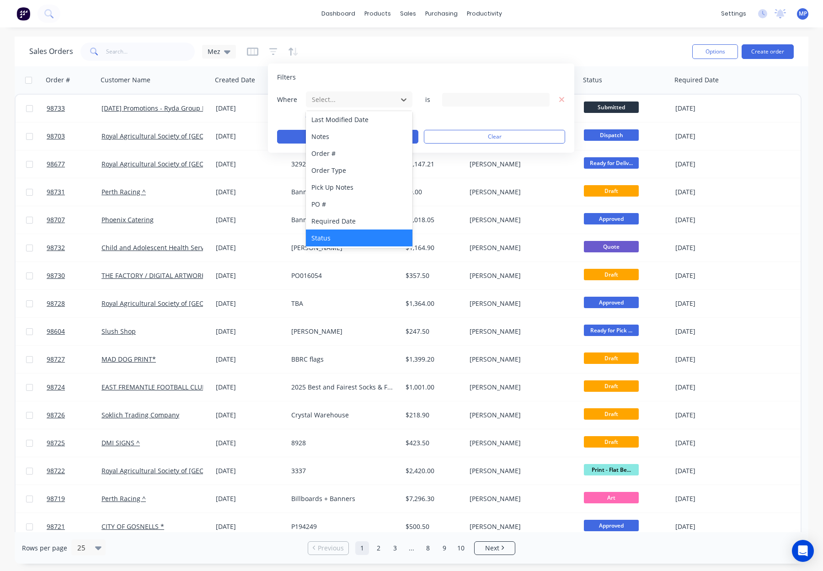
click at [353, 238] on div "Status" at bounding box center [359, 237] width 106 height 17
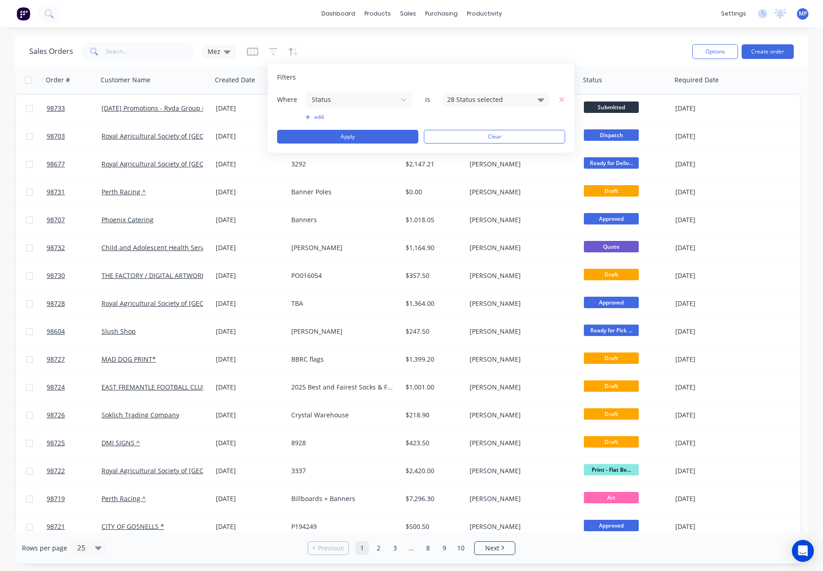
click at [482, 104] on div "28 Status selected" at bounding box center [495, 100] width 107 height 14
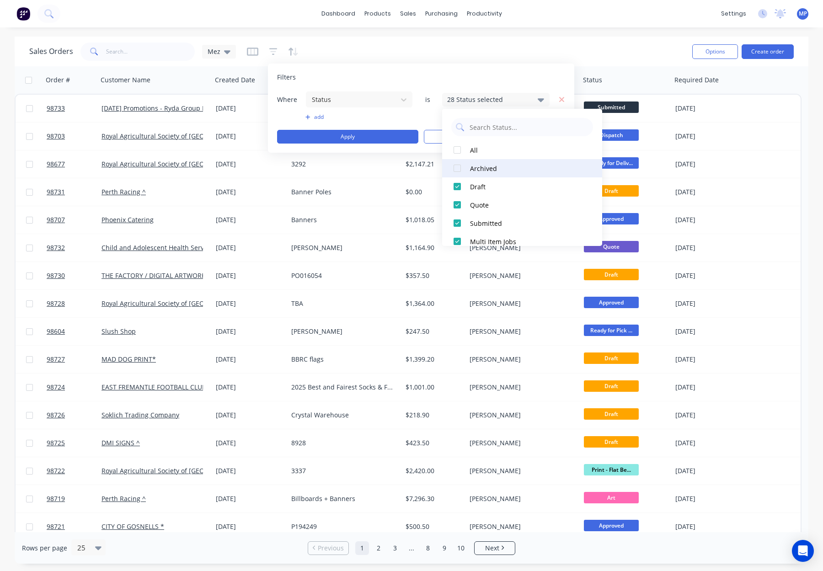
scroll to position [448, 0]
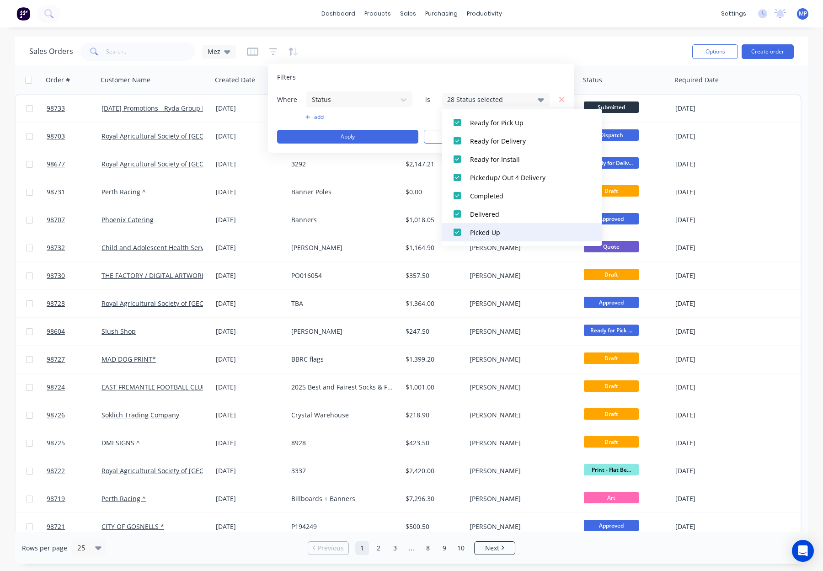
click at [507, 228] on div "Picked Up" at bounding box center [525, 233] width 110 height 10
click at [503, 214] on div "Delivered" at bounding box center [525, 214] width 110 height 10
drag, startPoint x: 502, startPoint y: 198, endPoint x: 505, endPoint y: 178, distance: 19.8
click at [502, 197] on div "Completed" at bounding box center [525, 196] width 110 height 10
drag, startPoint x: 505, startPoint y: 175, endPoint x: 505, endPoint y: 161, distance: 13.3
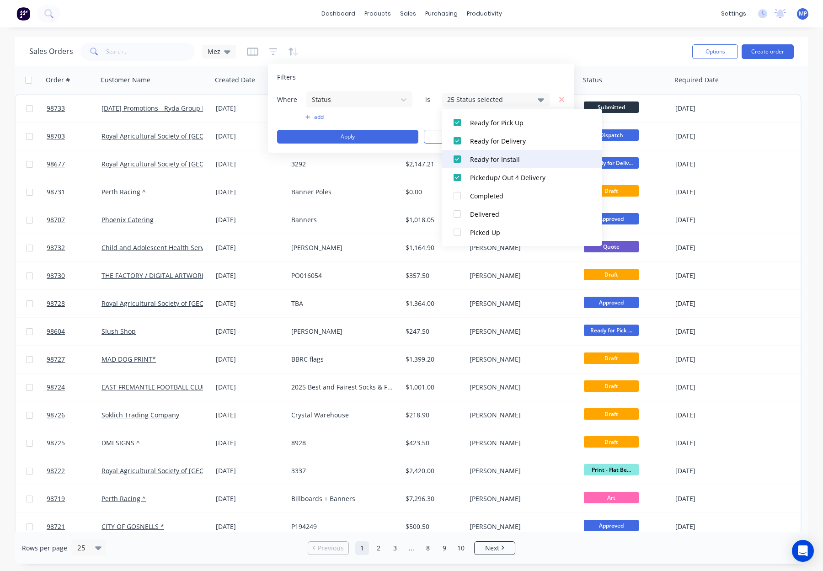
click at [505, 174] on div "Pickedup/ Out 4 Delivery" at bounding box center [525, 178] width 110 height 10
drag, startPoint x: 505, startPoint y: 161, endPoint x: 509, endPoint y: 143, distance: 19.1
click at [506, 160] on div "Ready for Install" at bounding box center [525, 159] width 110 height 10
click at [510, 141] on div "Ready for Delivery" at bounding box center [525, 141] width 110 height 10
drag, startPoint x: 511, startPoint y: 130, endPoint x: 512, endPoint y: 143, distance: 12.8
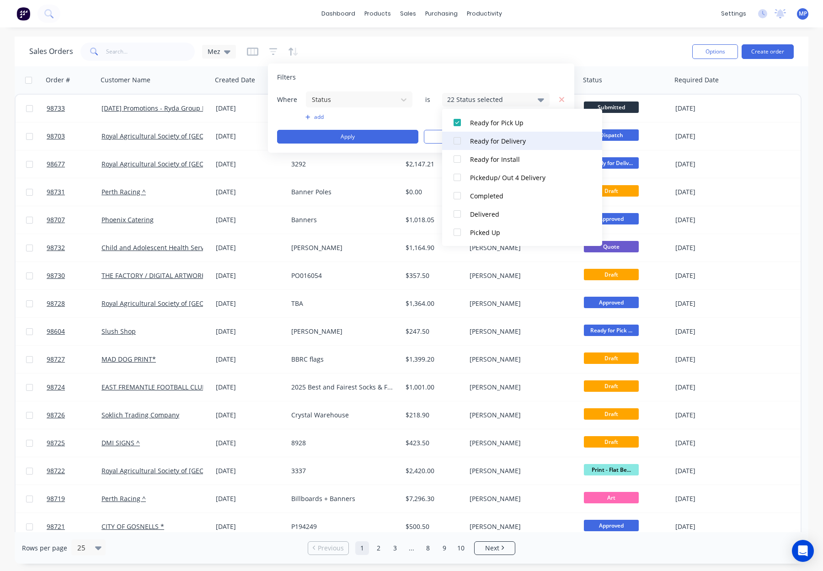
click at [511, 130] on button "Ready for Pick Up" at bounding box center [522, 122] width 160 height 18
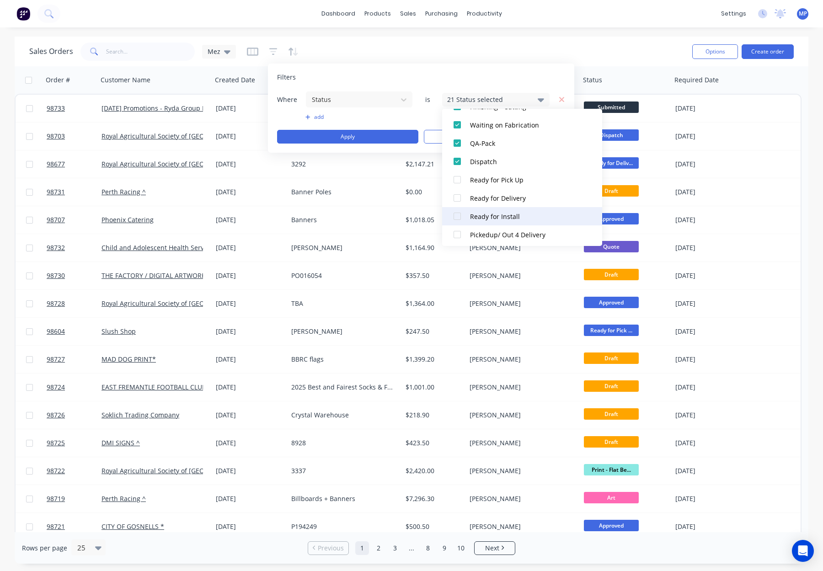
scroll to position [362, 0]
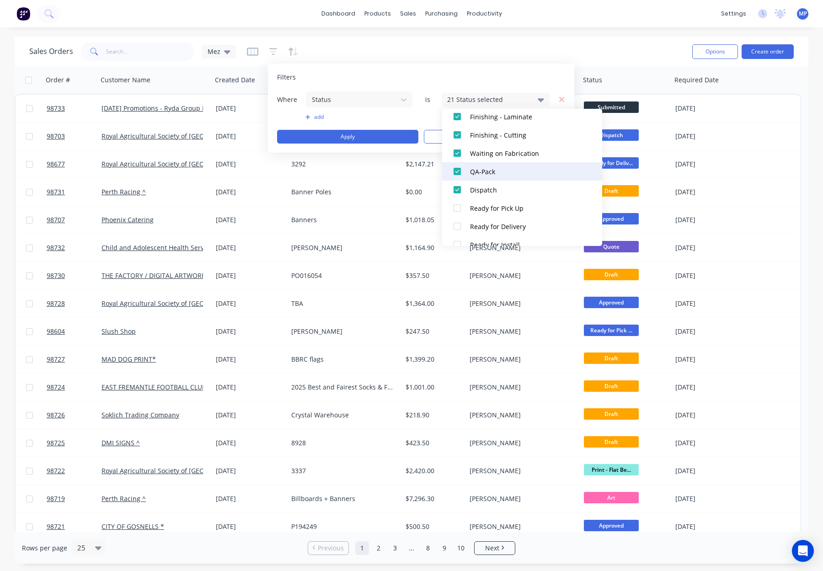
drag, startPoint x: 504, startPoint y: 183, endPoint x: 504, endPoint y: 177, distance: 5.5
click at [504, 183] on button "Dispatch" at bounding box center [522, 189] width 160 height 18
click at [504, 167] on div "QA-Pack" at bounding box center [525, 172] width 110 height 10
click at [514, 156] on div "Waiting on Fabrication" at bounding box center [525, 154] width 110 height 10
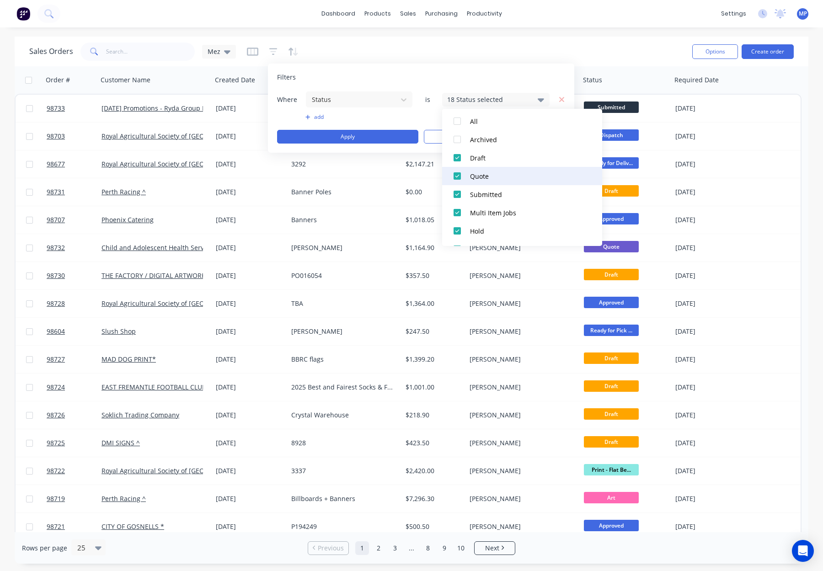
drag, startPoint x: 504, startPoint y: 161, endPoint x: 505, endPoint y: 179, distance: 17.8
click at [504, 161] on div "Draft" at bounding box center [525, 158] width 110 height 10
click at [506, 179] on div "Quote" at bounding box center [525, 176] width 110 height 10
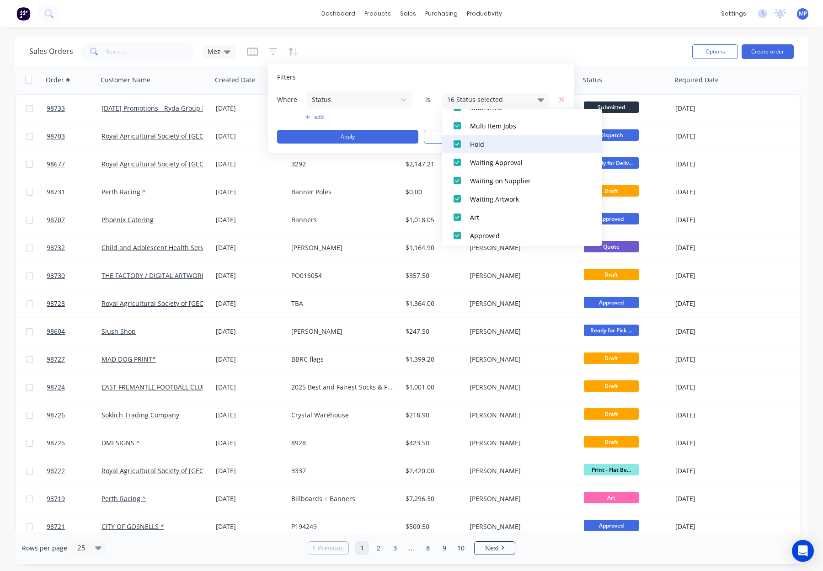
click at [509, 145] on div "Hold" at bounding box center [525, 144] width 110 height 10
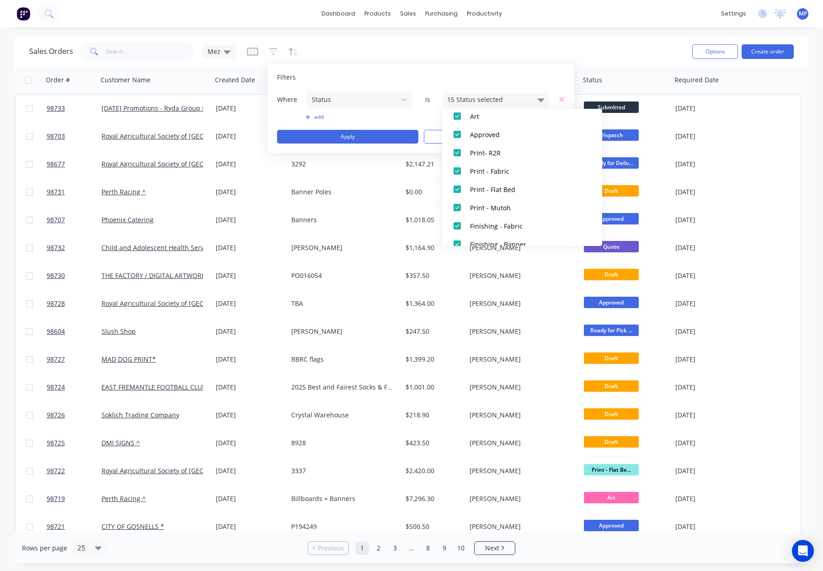
scroll to position [0, 0]
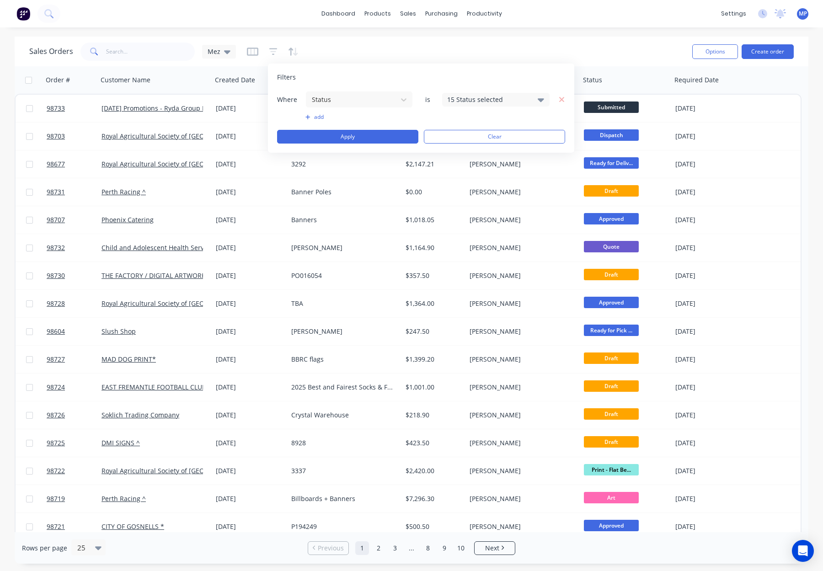
click at [411, 76] on div "Filters" at bounding box center [421, 77] width 288 height 9
click at [382, 139] on button "Apply" at bounding box center [347, 137] width 141 height 14
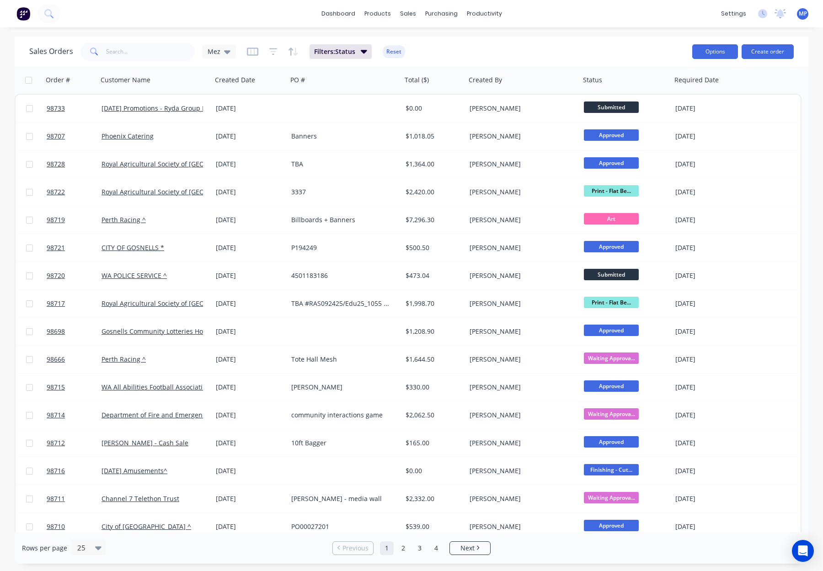
click at [710, 51] on button "Options" at bounding box center [715, 51] width 46 height 15
click at [676, 109] on div "Export" at bounding box center [687, 111] width 84 height 13
click at [402, 49] on button "Reset" at bounding box center [393, 51] width 22 height 13
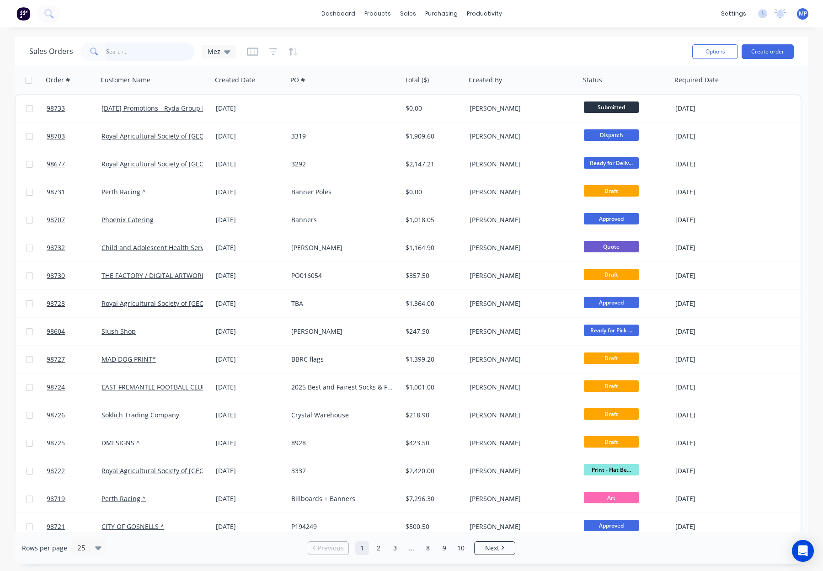
click at [131, 52] on input "text" at bounding box center [150, 51] width 89 height 18
click at [132, 52] on input "text" at bounding box center [150, 51] width 89 height 18
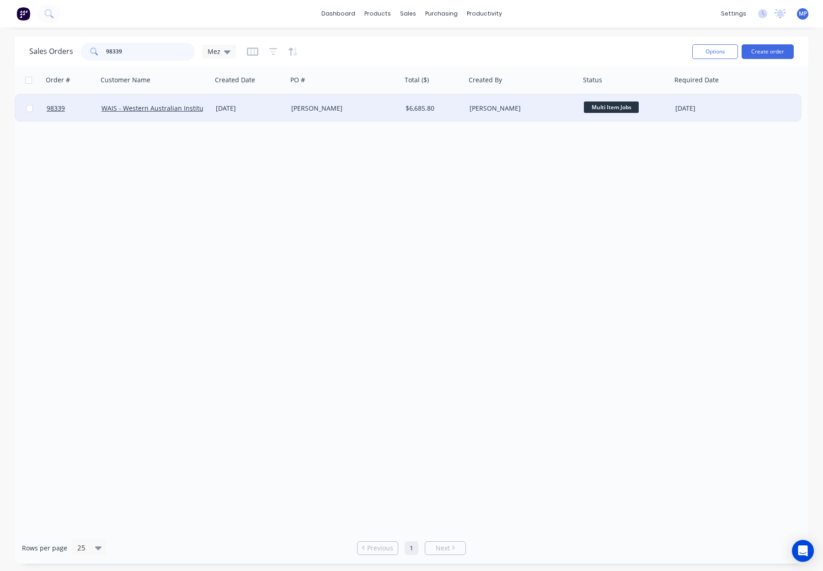
type input "98339"
click at [330, 105] on div "[PERSON_NAME]" at bounding box center [341, 108] width 101 height 9
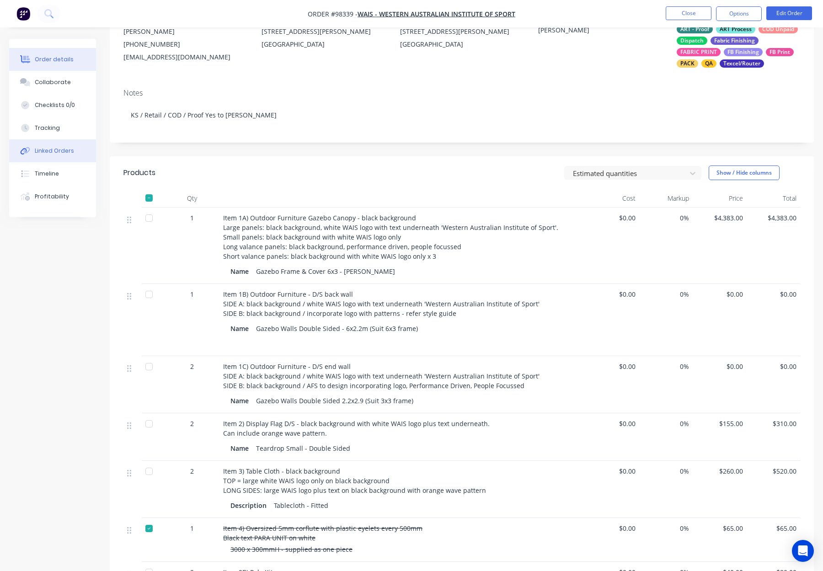
scroll to position [101, 0]
click at [53, 127] on div "Tracking" at bounding box center [47, 128] width 25 height 8
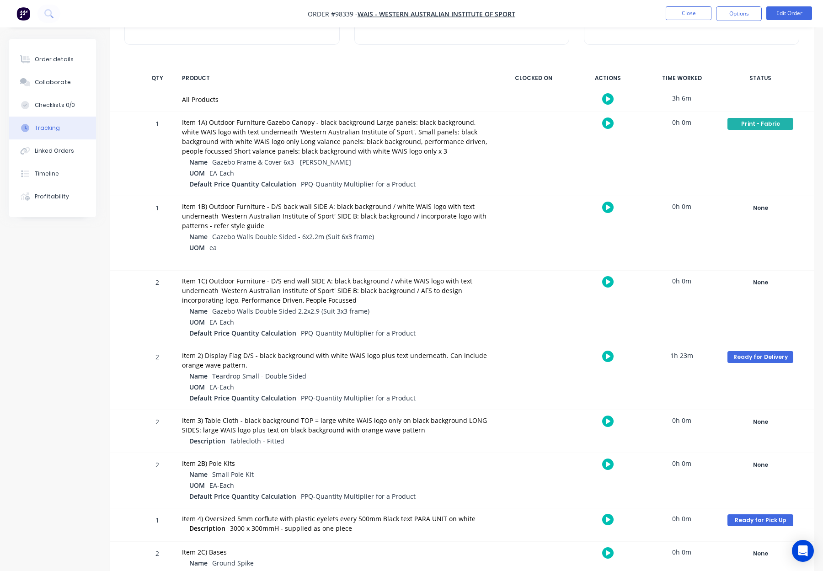
scroll to position [105, 0]
click at [53, 83] on div "Collaborate" at bounding box center [53, 82] width 36 height 8
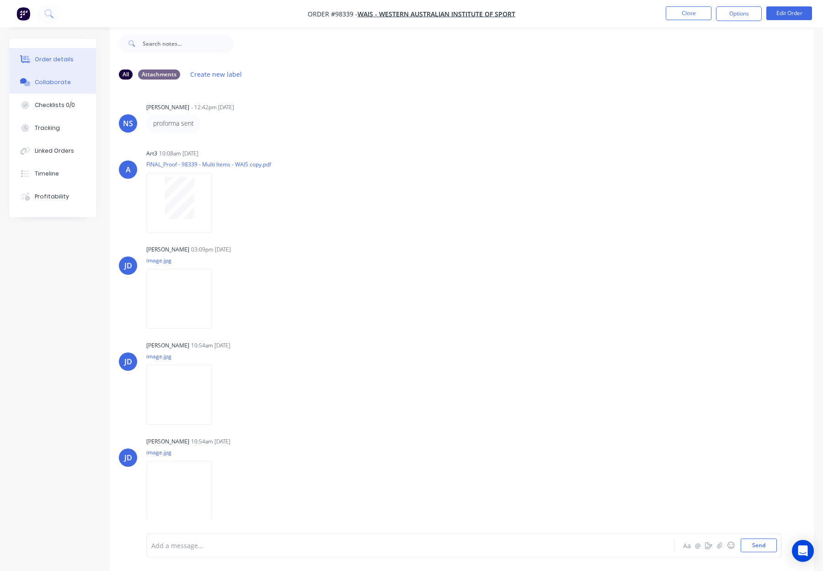
click at [38, 52] on button "Order details" at bounding box center [52, 59] width 87 height 23
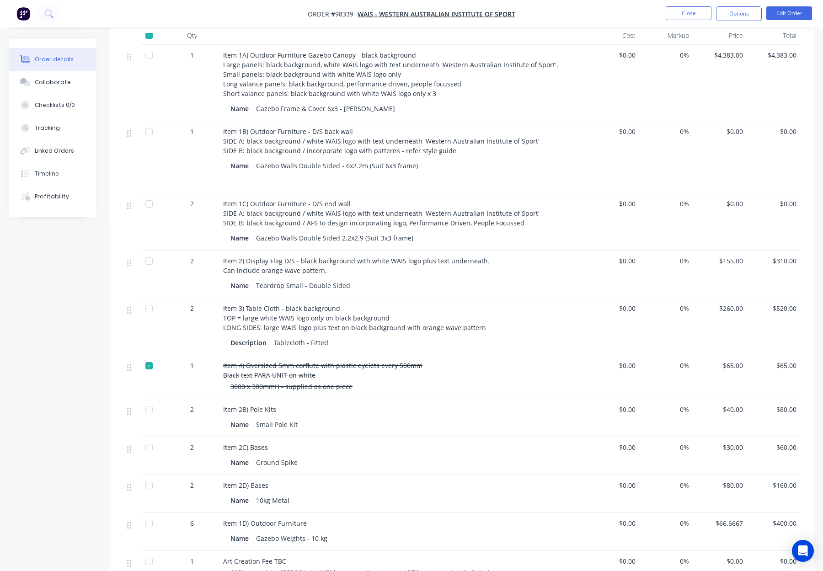
scroll to position [277, 0]
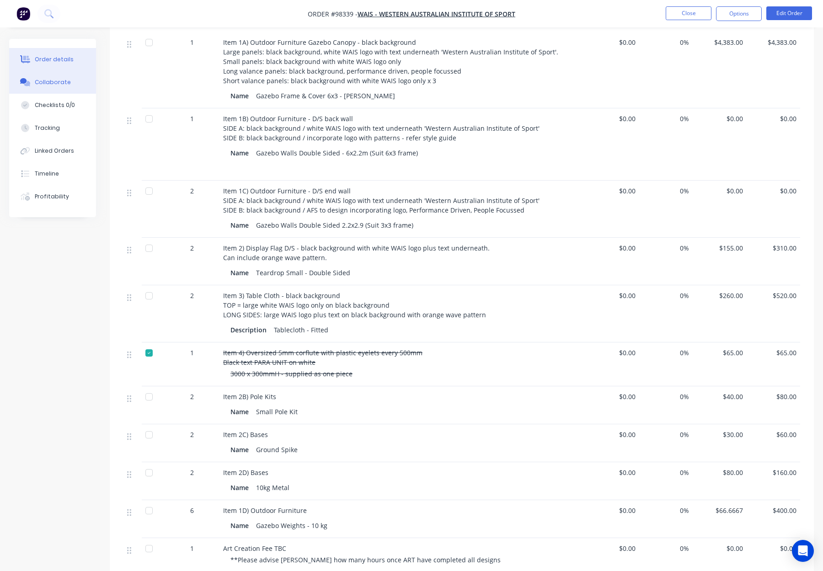
click at [48, 83] on div "Collaborate" at bounding box center [53, 82] width 36 height 8
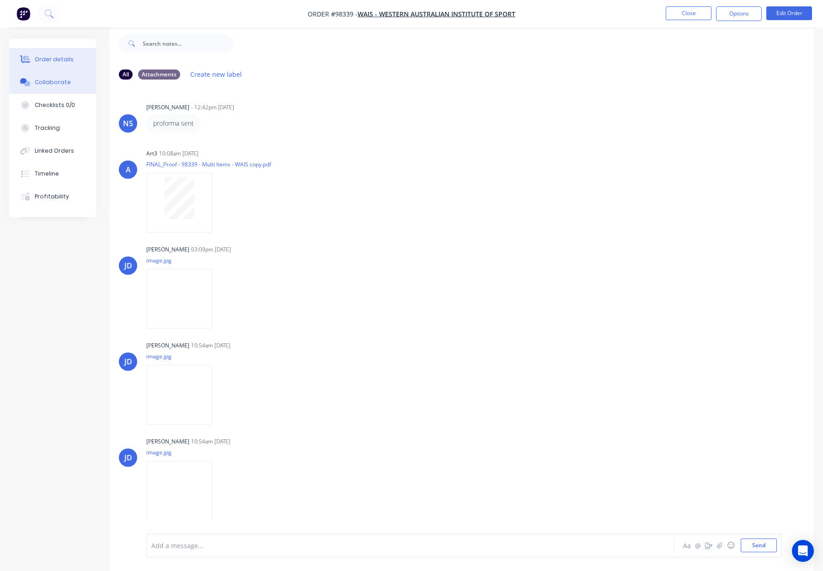
click at [65, 59] on div "Order details" at bounding box center [54, 59] width 39 height 8
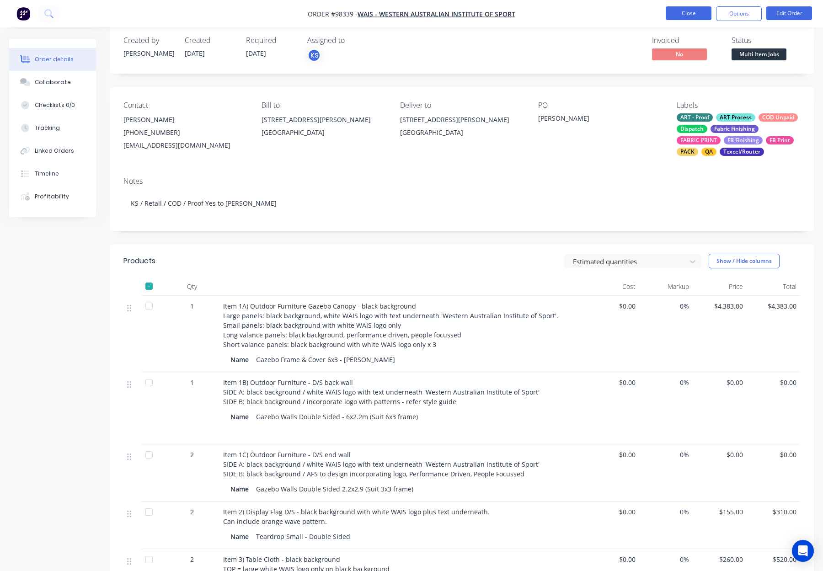
click at [676, 14] on button "Close" at bounding box center [688, 13] width 46 height 14
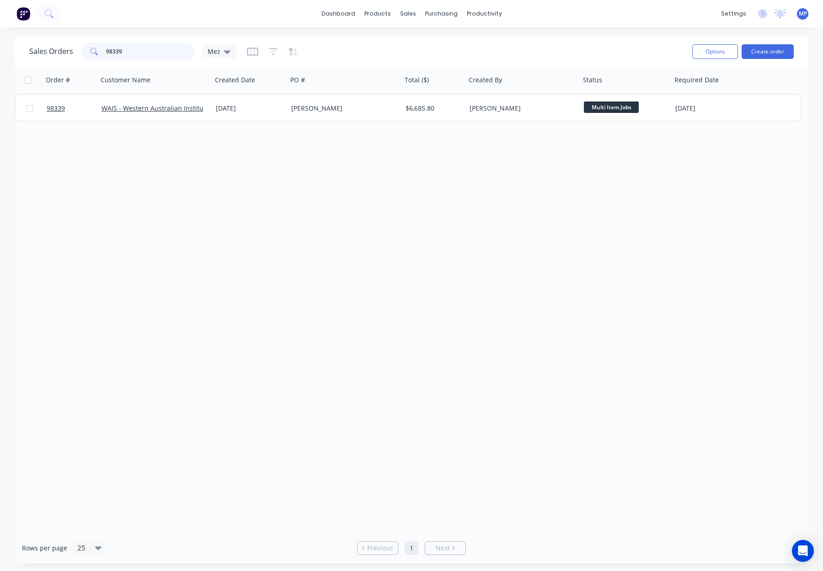
click at [161, 52] on input "98339" at bounding box center [150, 51] width 89 height 18
type input "9"
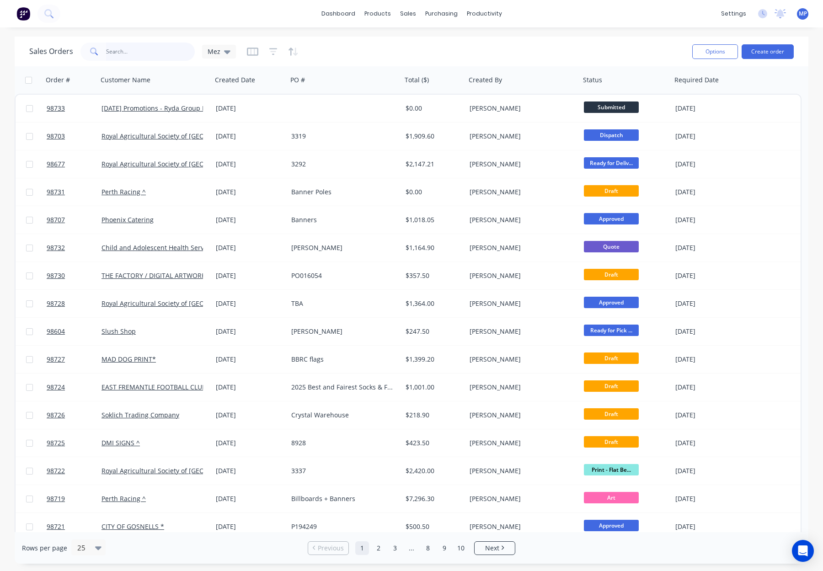
click at [127, 52] on input "text" at bounding box center [150, 51] width 89 height 18
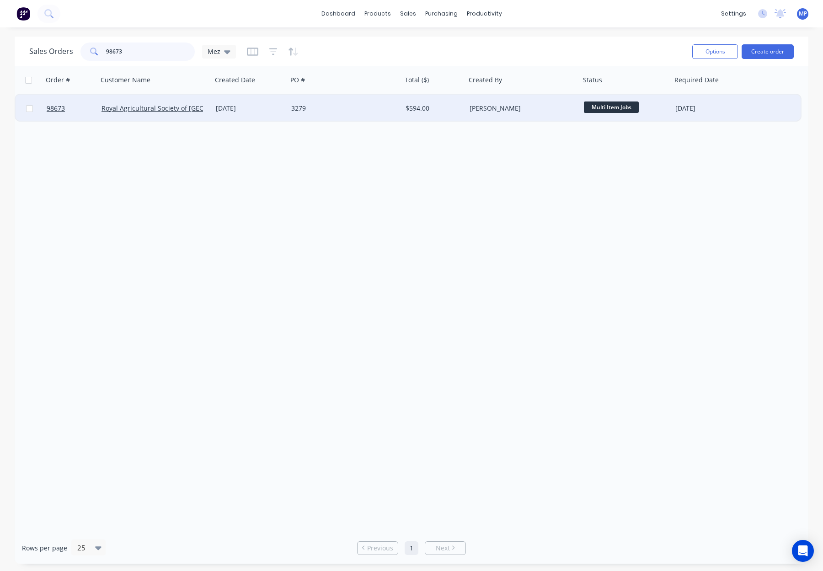
type input "98673"
click at [364, 106] on div "3279" at bounding box center [341, 108] width 101 height 9
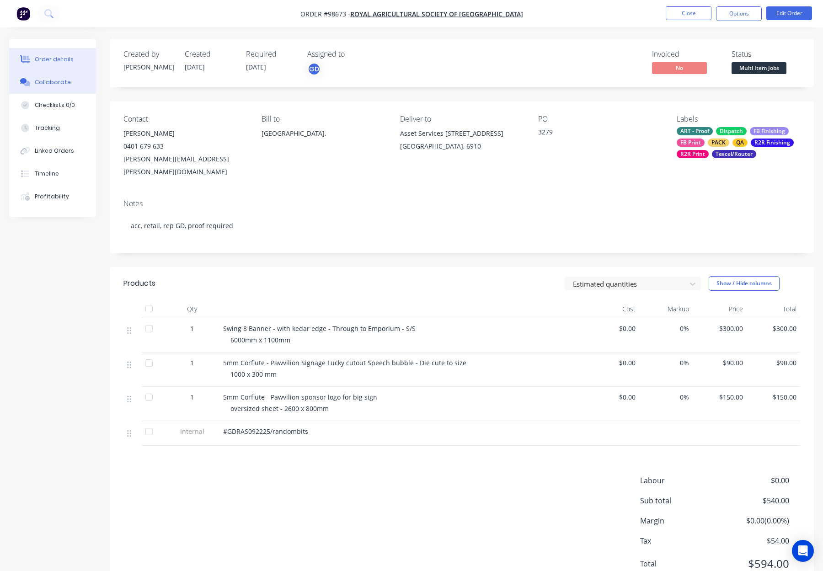
click at [67, 79] on div "Collaborate" at bounding box center [53, 82] width 36 height 8
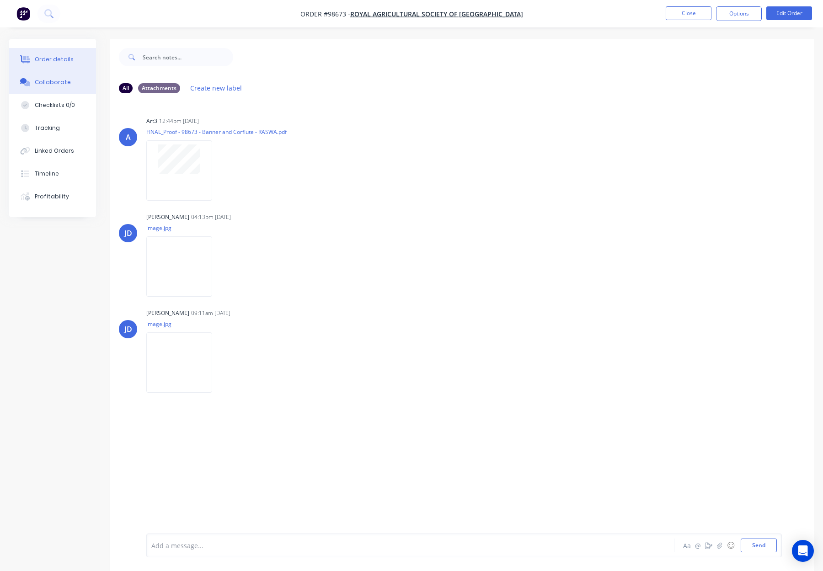
click at [45, 59] on div "Order details" at bounding box center [54, 59] width 39 height 8
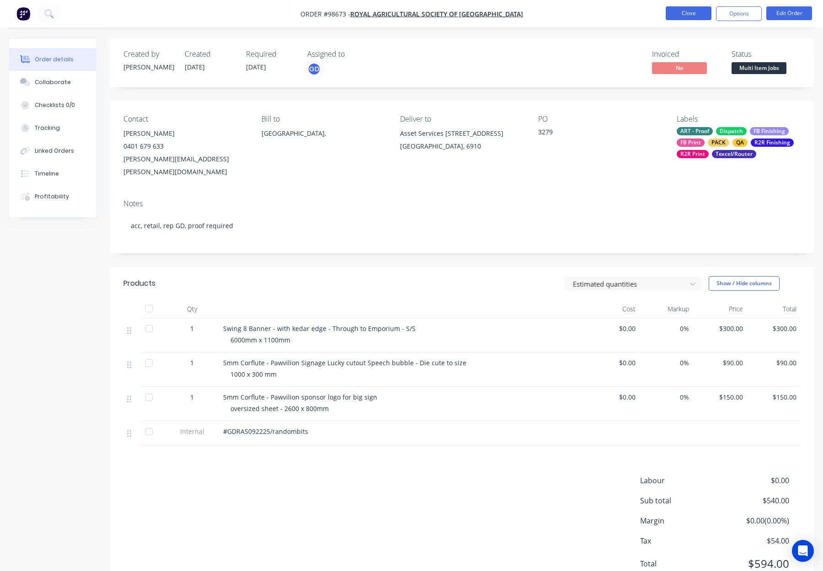
click at [690, 14] on button "Close" at bounding box center [688, 13] width 46 height 14
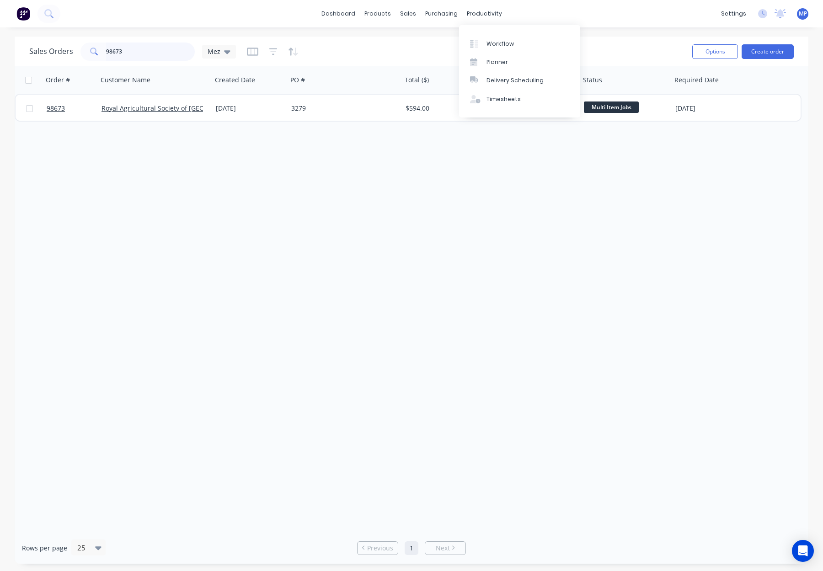
click at [135, 53] on input "98673" at bounding box center [150, 51] width 89 height 18
click at [86, 51] on div "98673" at bounding box center [137, 51] width 114 height 18
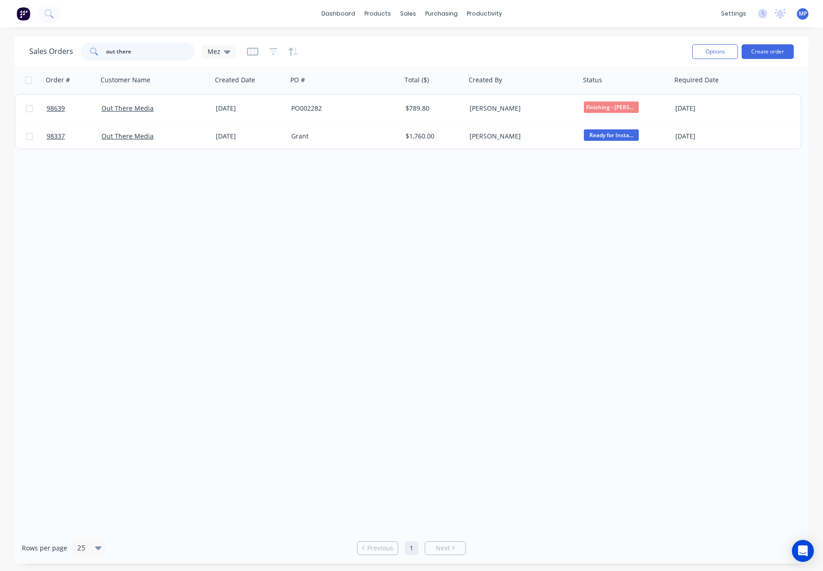
type input "out there"
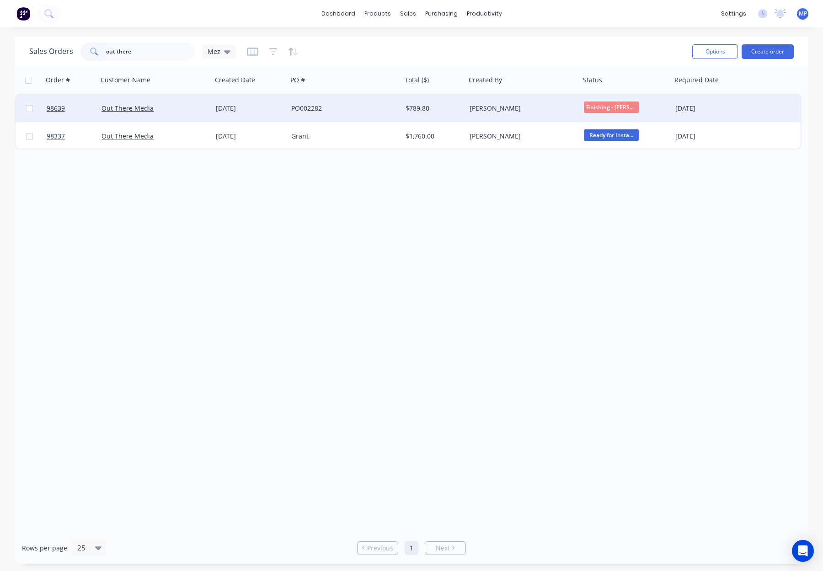
click at [548, 106] on div "[PERSON_NAME]" at bounding box center [519, 108] width 101 height 9
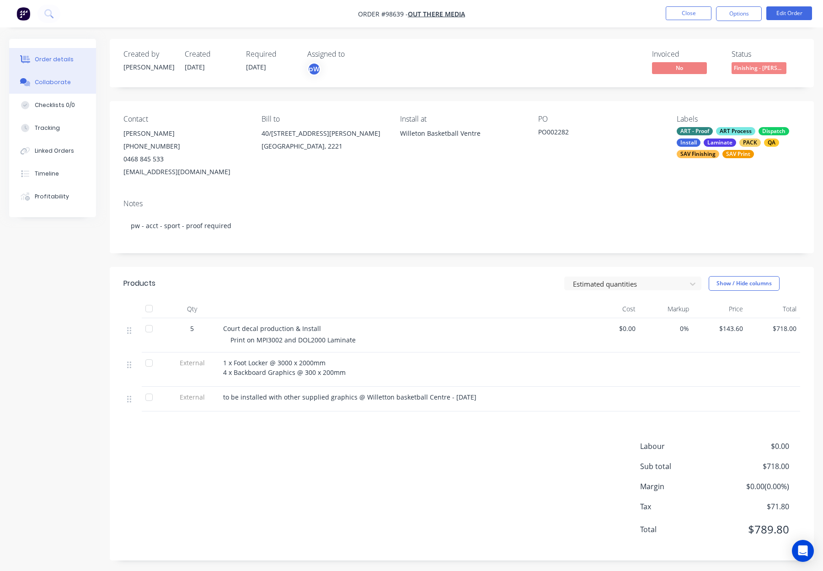
click at [51, 80] on div "Collaborate" at bounding box center [53, 82] width 36 height 8
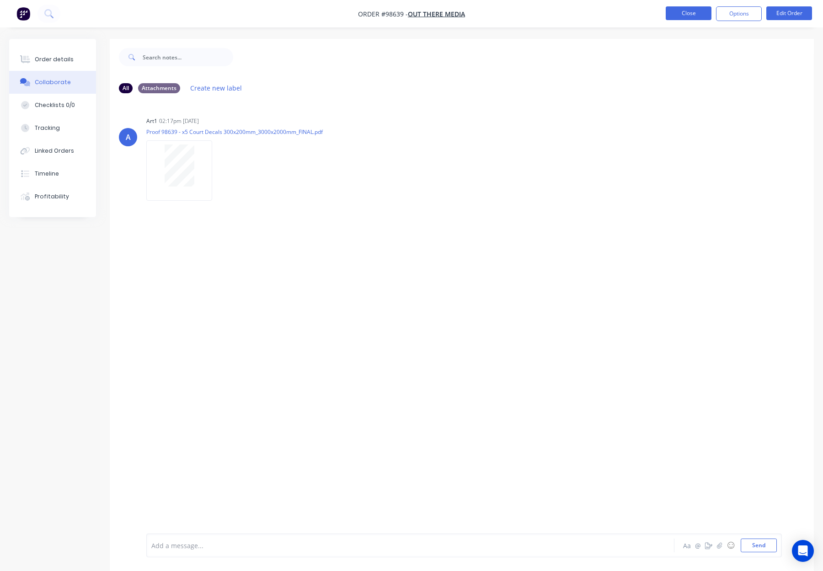
click at [674, 16] on button "Close" at bounding box center [688, 13] width 46 height 14
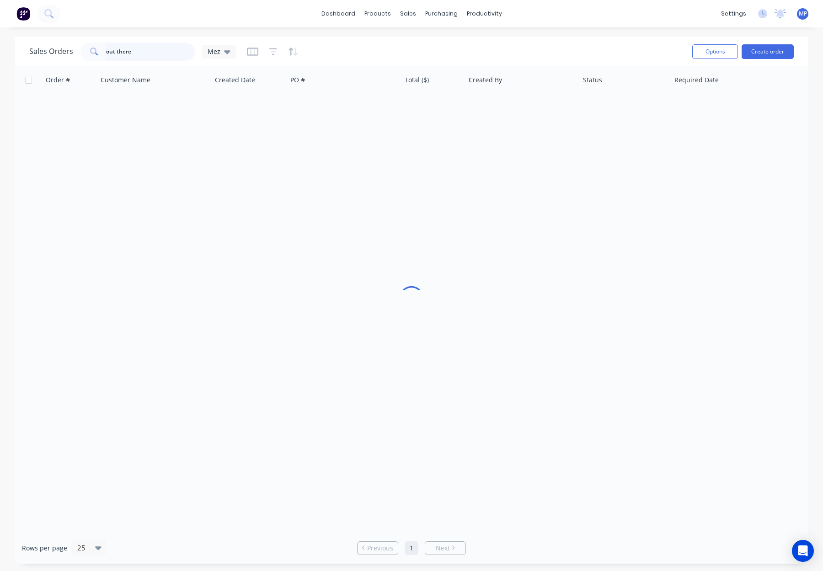
click at [128, 51] on input "out there" at bounding box center [150, 51] width 89 height 18
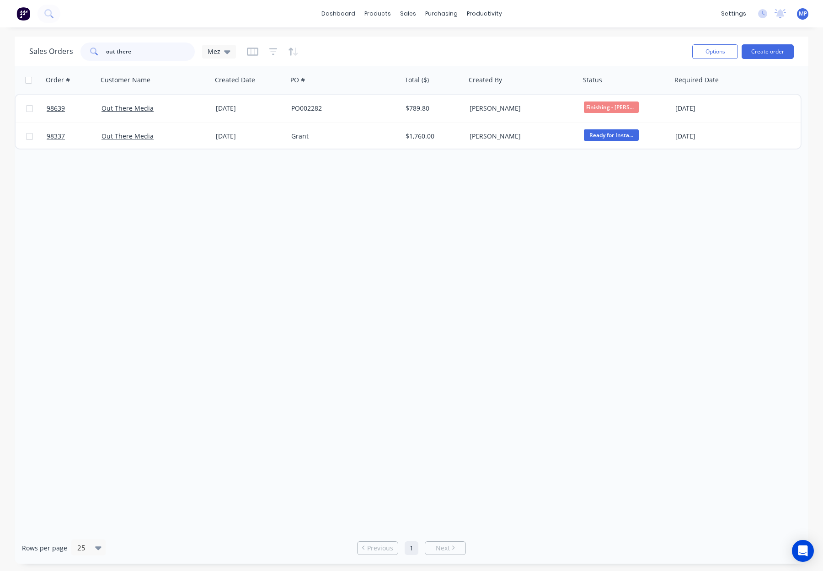
drag, startPoint x: 145, startPoint y: 49, endPoint x: 126, endPoint y: 52, distance: 19.4
click at [99, 49] on div "out there" at bounding box center [137, 51] width 114 height 18
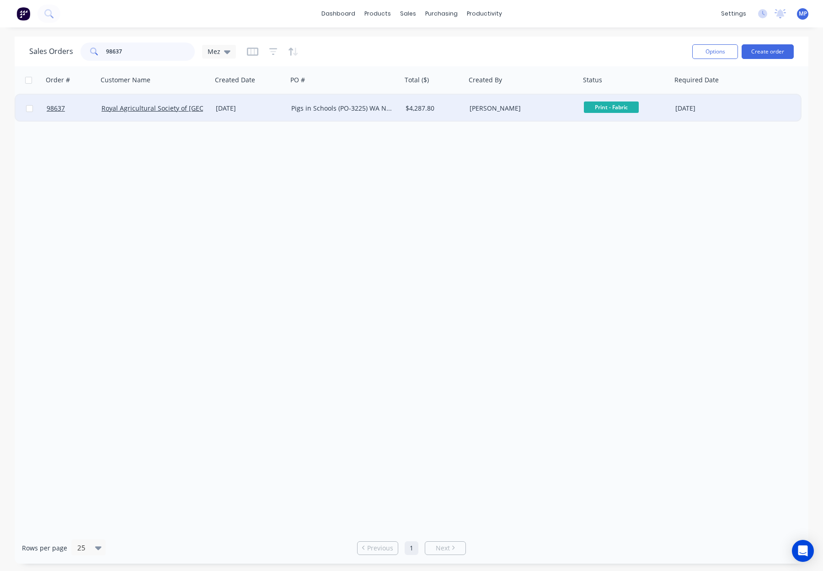
type input "98637"
click at [470, 113] on div "[PERSON_NAME]" at bounding box center [523, 108] width 114 height 27
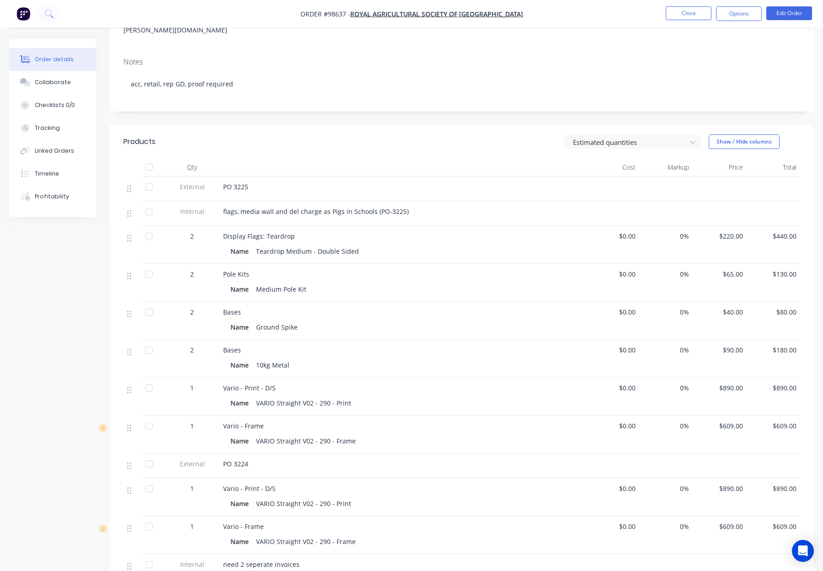
scroll to position [198, 0]
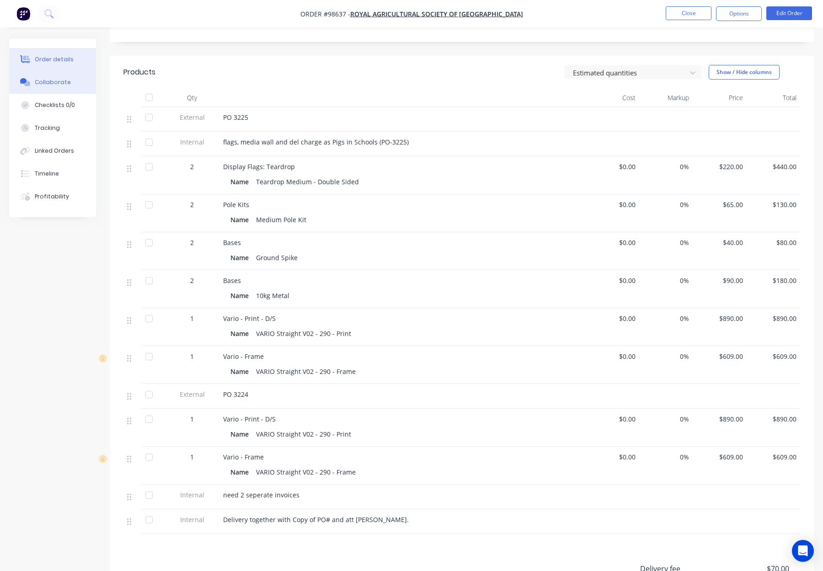
click at [42, 78] on div "Collaborate" at bounding box center [53, 82] width 36 height 8
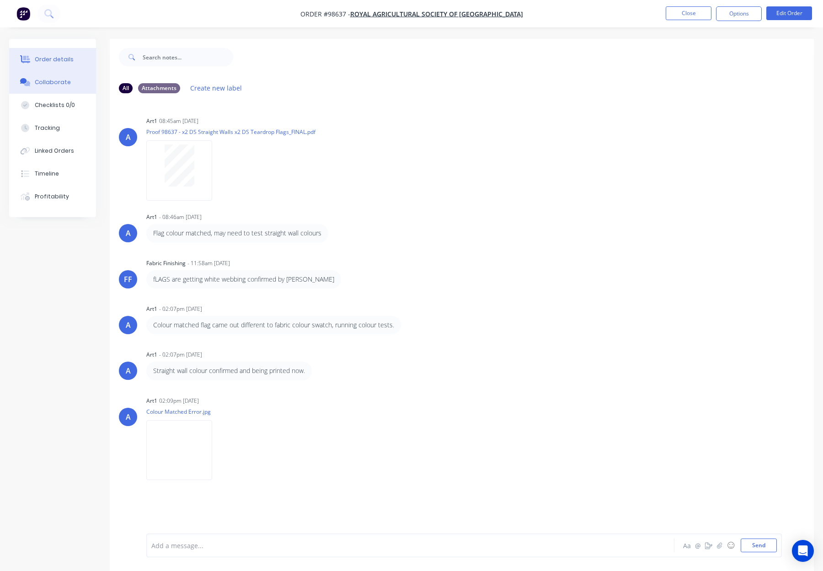
click at [39, 60] on div "Order details" at bounding box center [54, 59] width 39 height 8
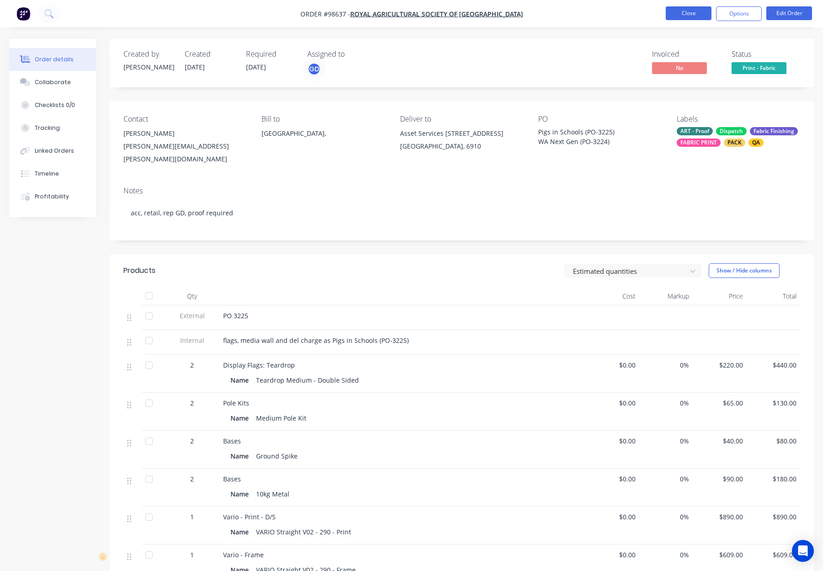
click at [690, 12] on button "Close" at bounding box center [688, 13] width 46 height 14
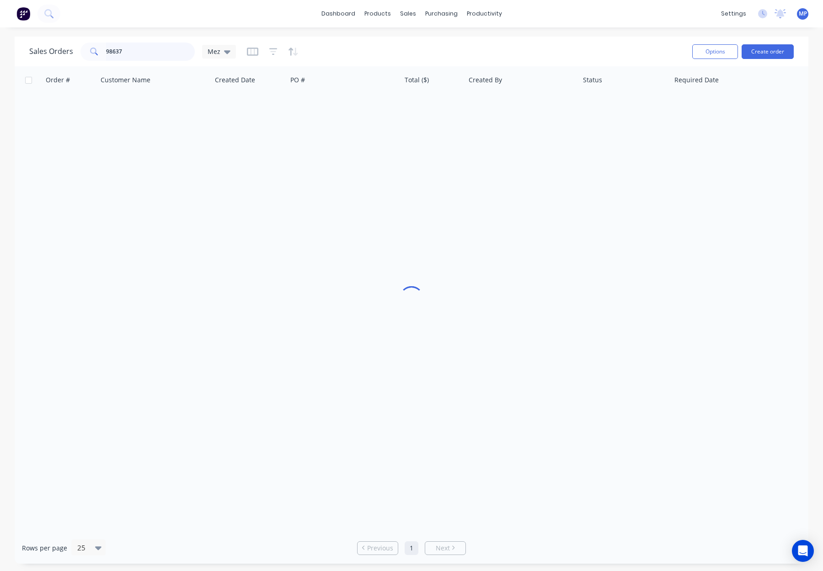
click at [135, 50] on input "98637" at bounding box center [150, 51] width 89 height 18
drag, startPoint x: 108, startPoint y: 53, endPoint x: 94, endPoint y: 52, distance: 14.2
click at [93, 52] on div "98637" at bounding box center [137, 51] width 114 height 18
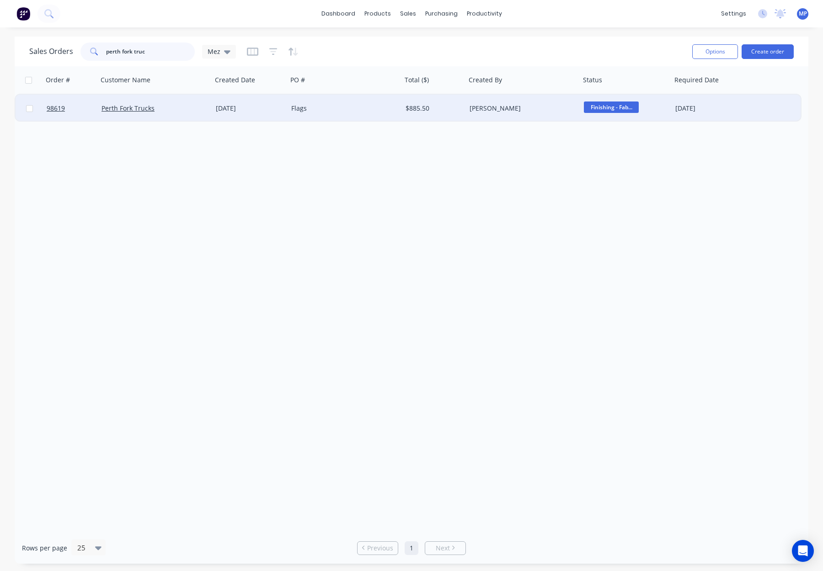
type input "perth fork truc"
click at [187, 106] on div "Perth Fork Trucks" at bounding box center [151, 108] width 101 height 9
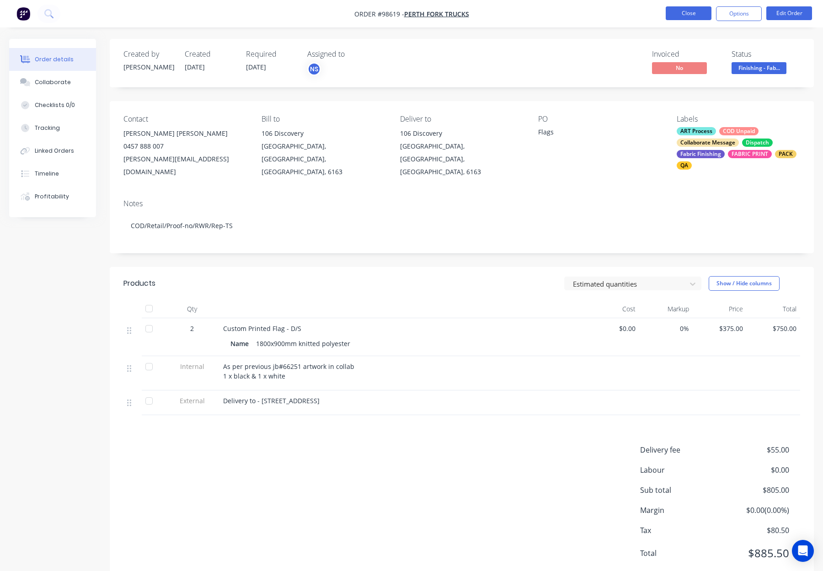
click at [696, 11] on button "Close" at bounding box center [688, 13] width 46 height 14
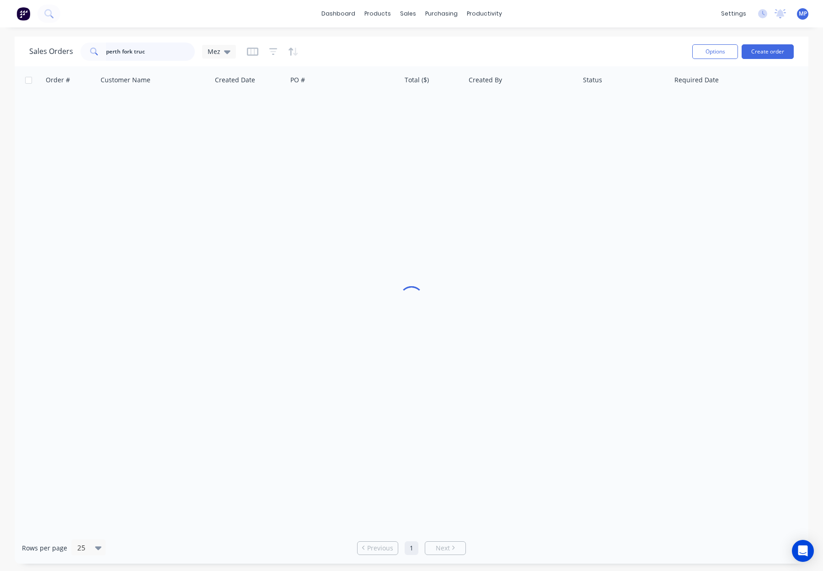
click at [150, 51] on input "perth fork truc" at bounding box center [150, 51] width 89 height 18
click at [60, 50] on div "Sales Orders perth fork [PERSON_NAME]" at bounding box center [132, 51] width 207 height 18
click at [126, 50] on input "98772" at bounding box center [150, 51] width 89 height 18
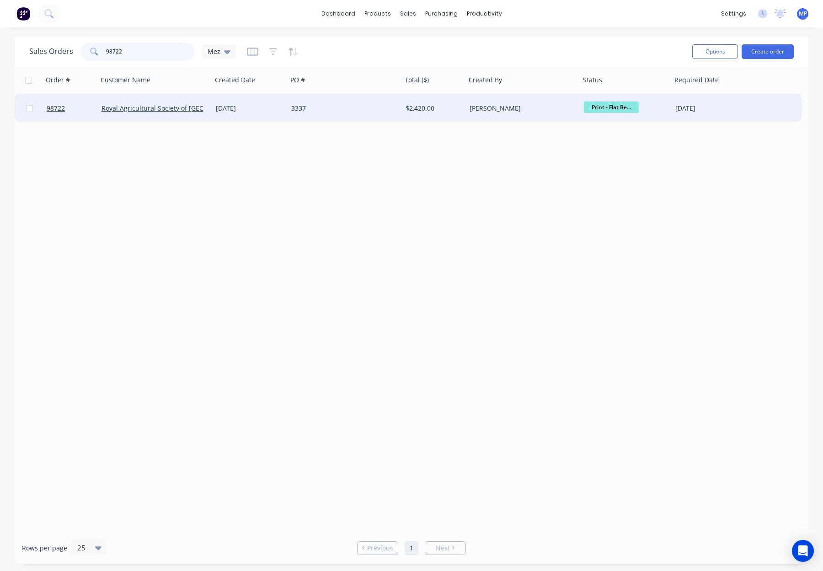
type input "98722"
click at [366, 103] on div "3337" at bounding box center [344, 108] width 114 height 27
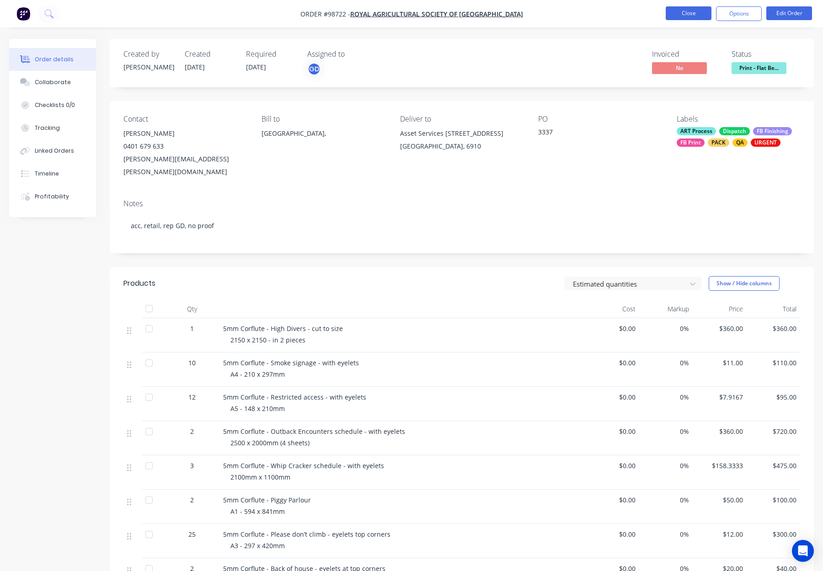
click at [686, 13] on button "Close" at bounding box center [688, 13] width 46 height 14
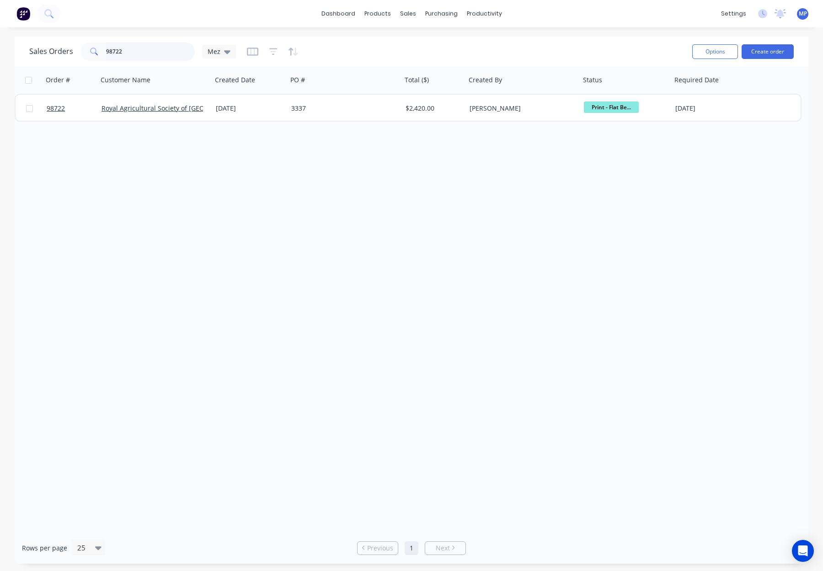
click at [134, 49] on input "98722" at bounding box center [150, 51] width 89 height 18
type input "98728"
drag, startPoint x: 140, startPoint y: 52, endPoint x: 85, endPoint y: 51, distance: 55.8
click at [88, 51] on div "98728" at bounding box center [137, 51] width 114 height 18
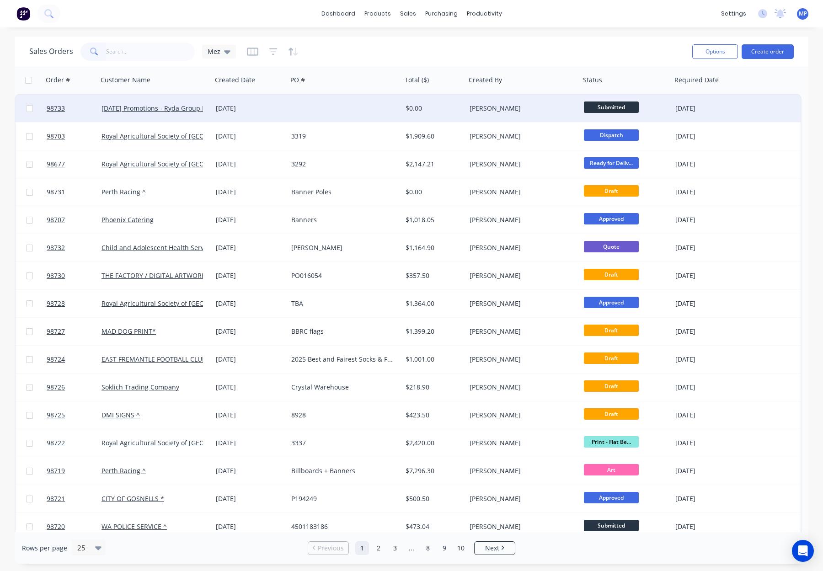
click at [364, 106] on div at bounding box center [344, 108] width 114 height 27
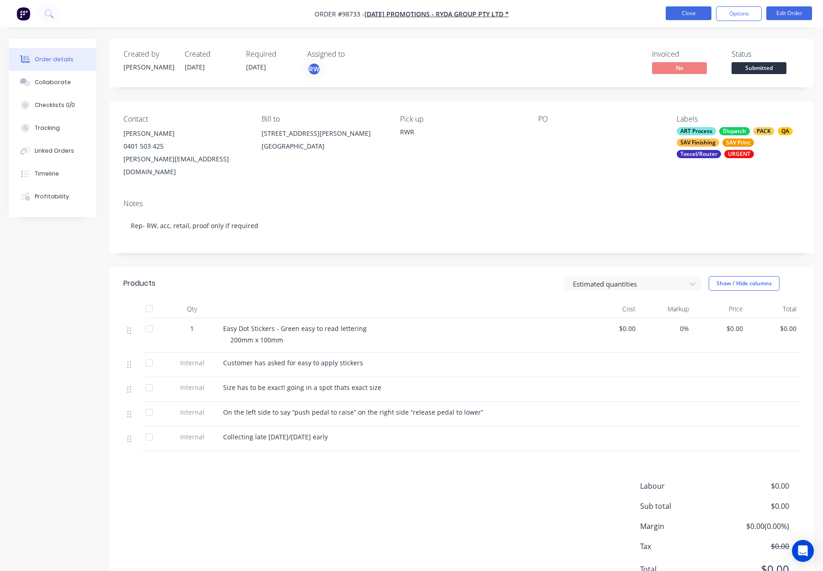
click at [688, 12] on button "Close" at bounding box center [688, 13] width 46 height 14
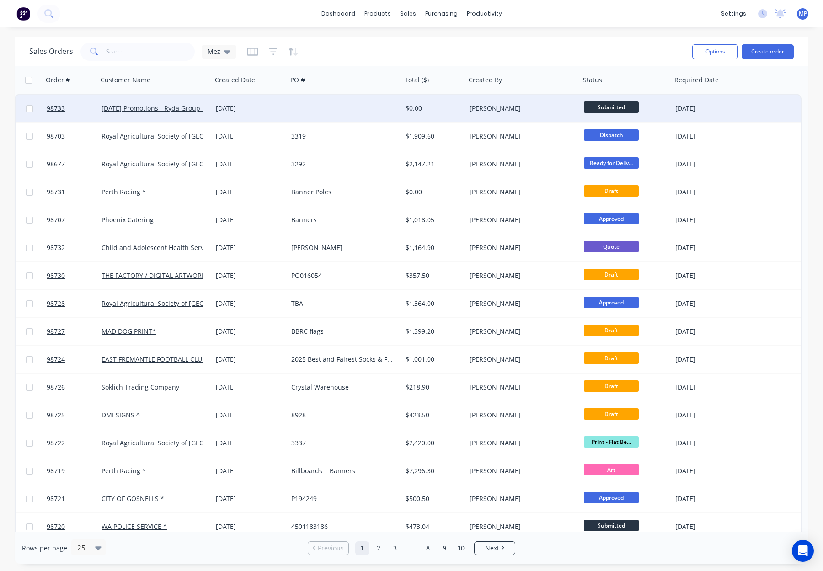
click at [313, 107] on div at bounding box center [344, 108] width 114 height 27
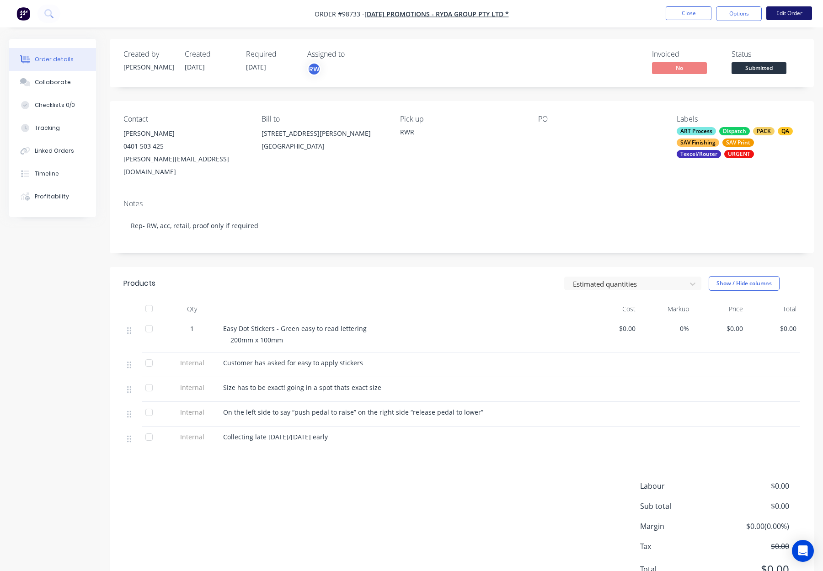
click at [790, 14] on button "Edit Order" at bounding box center [789, 13] width 46 height 14
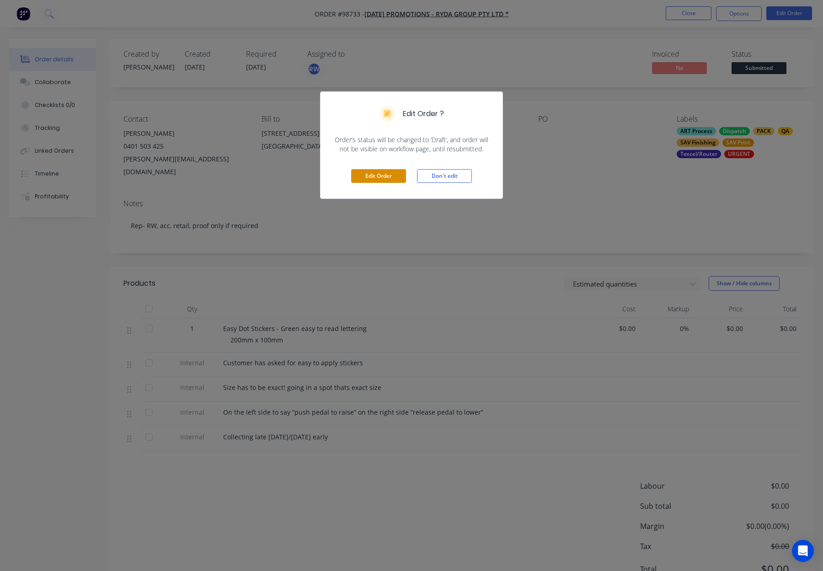
click at [380, 169] on button "Edit Order" at bounding box center [378, 176] width 55 height 14
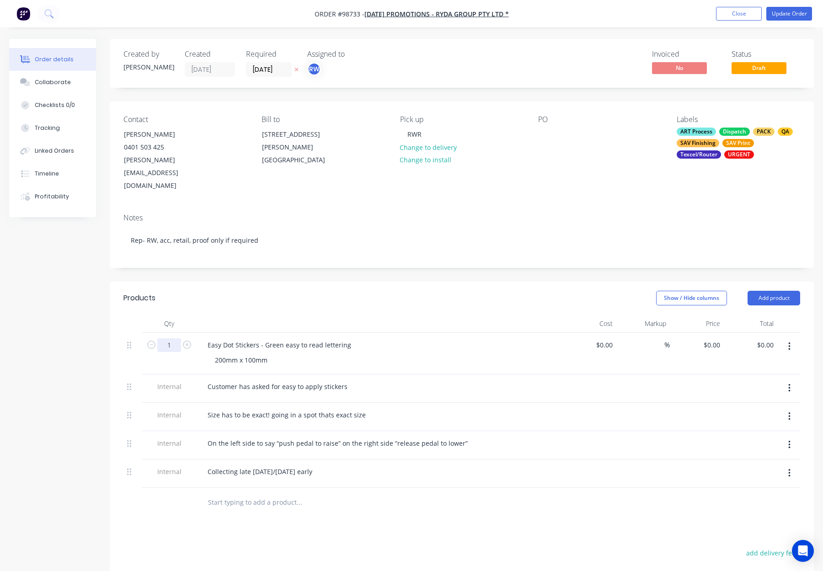
click at [171, 338] on input "1" at bounding box center [169, 345] width 24 height 14
type input "12"
click at [248, 291] on div "Products" at bounding box center [195, 298] width 144 height 15
click at [803, 7] on button "Update Order" at bounding box center [789, 14] width 46 height 14
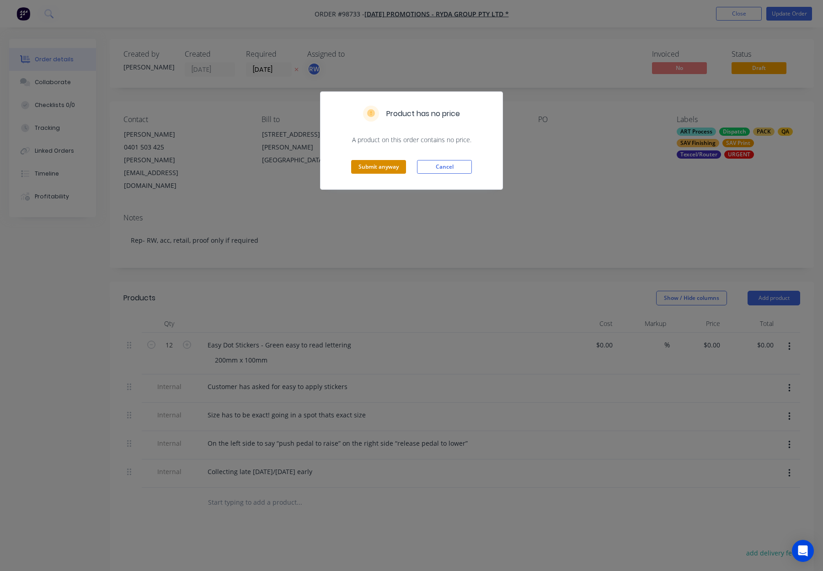
click at [380, 172] on button "Submit anyway" at bounding box center [378, 167] width 55 height 14
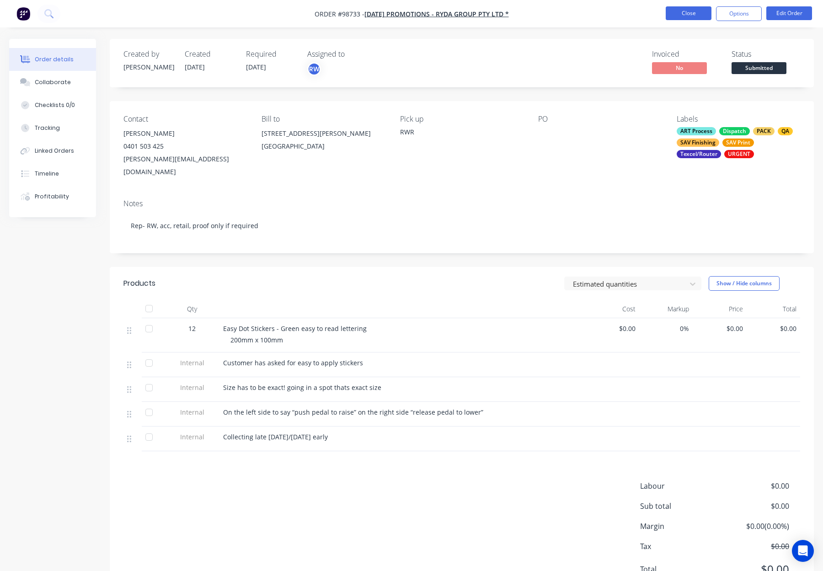
click at [683, 14] on button "Close" at bounding box center [688, 13] width 46 height 14
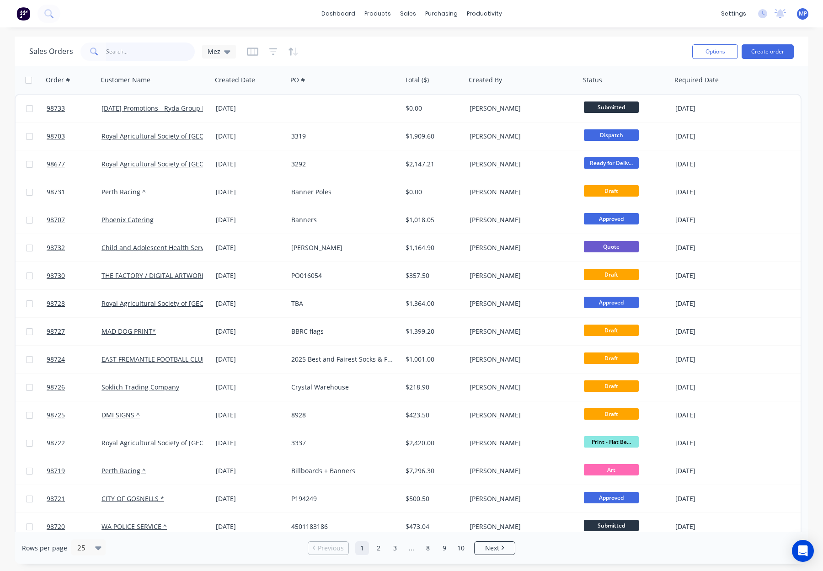
click at [127, 46] on input "text" at bounding box center [150, 51] width 89 height 18
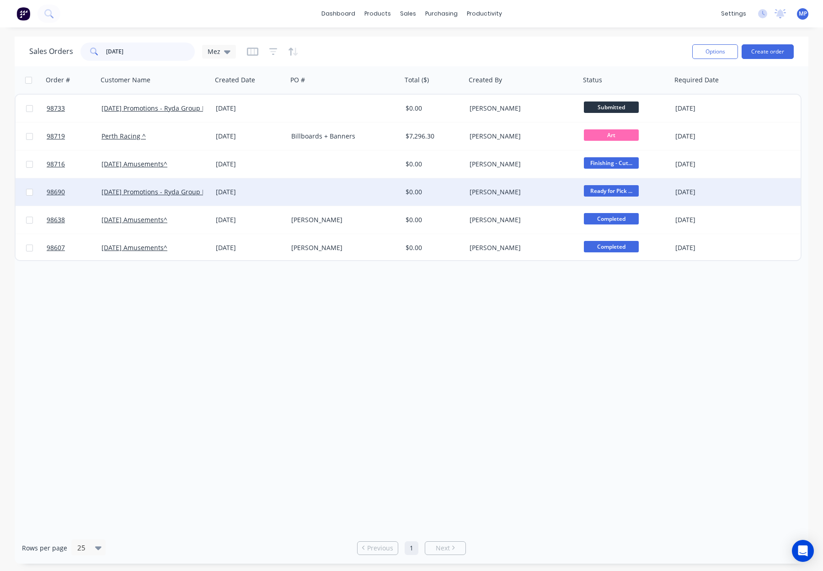
type input "carnival"
click at [290, 188] on div at bounding box center [344, 191] width 114 height 27
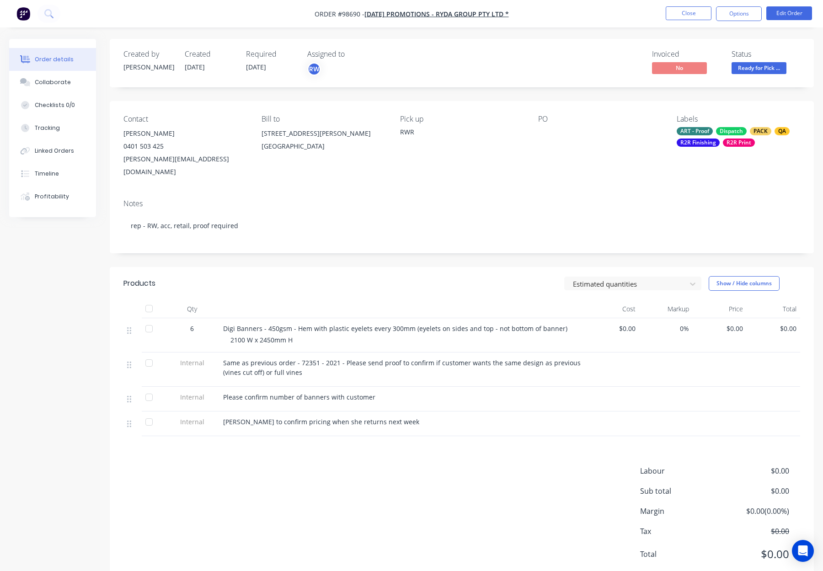
scroll to position [15, 0]
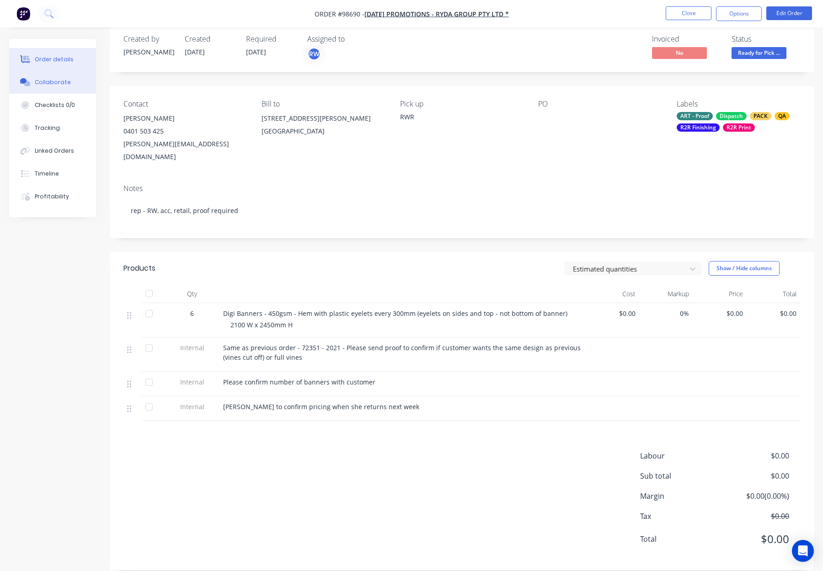
click at [74, 87] on button "Collaborate" at bounding box center [52, 82] width 87 height 23
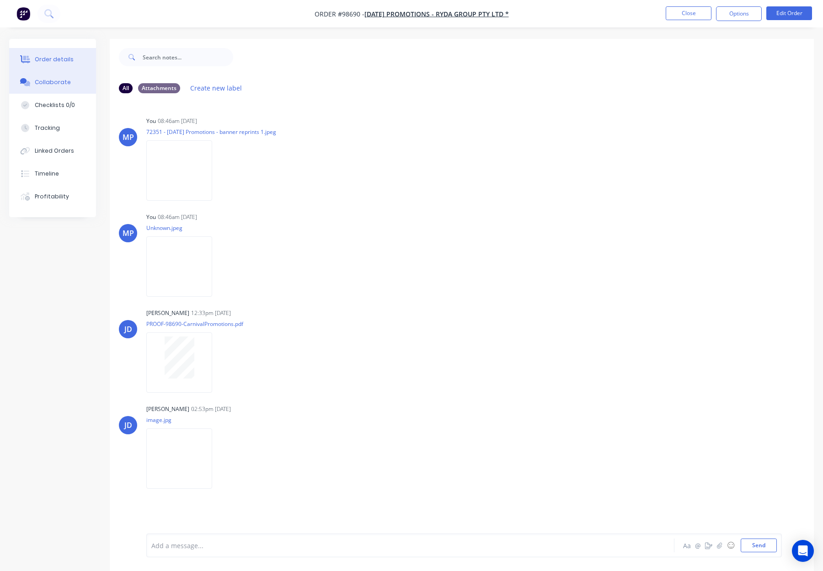
click at [60, 65] on button "Order details" at bounding box center [52, 59] width 87 height 23
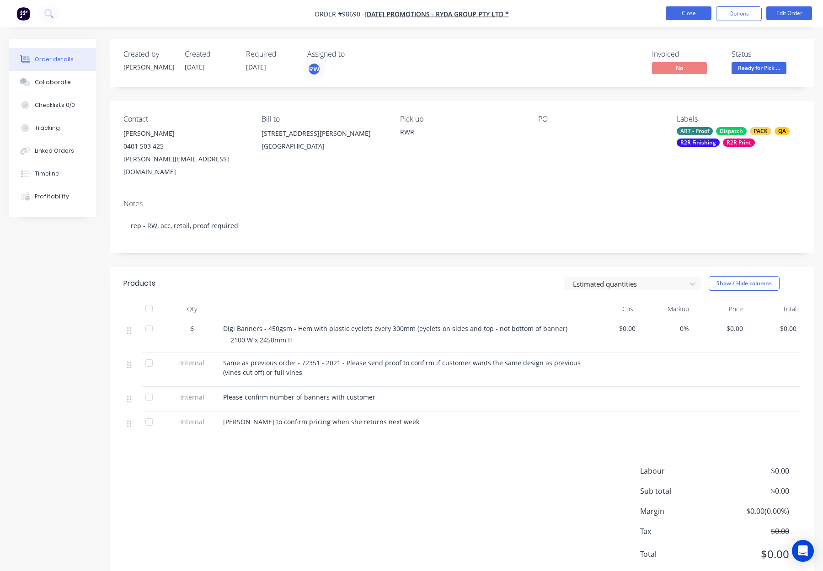
click at [674, 12] on button "Close" at bounding box center [688, 13] width 46 height 14
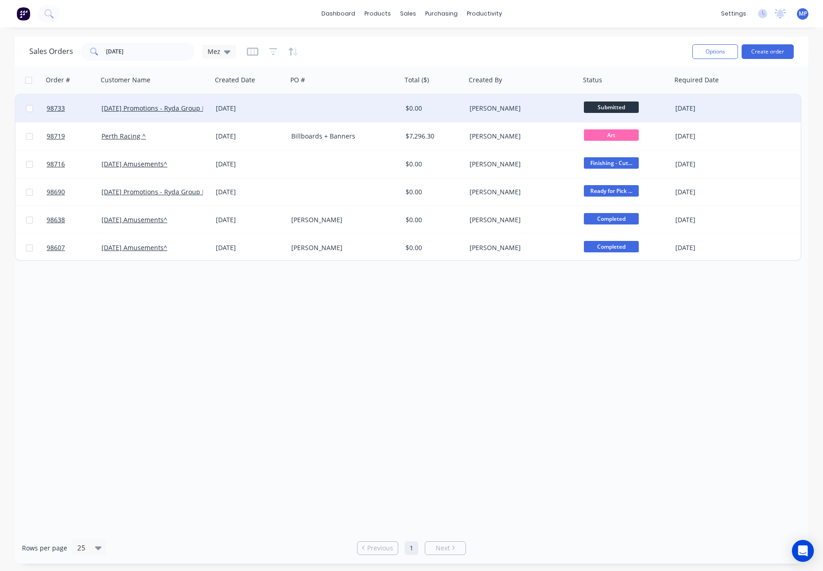
click at [349, 116] on div at bounding box center [344, 108] width 114 height 27
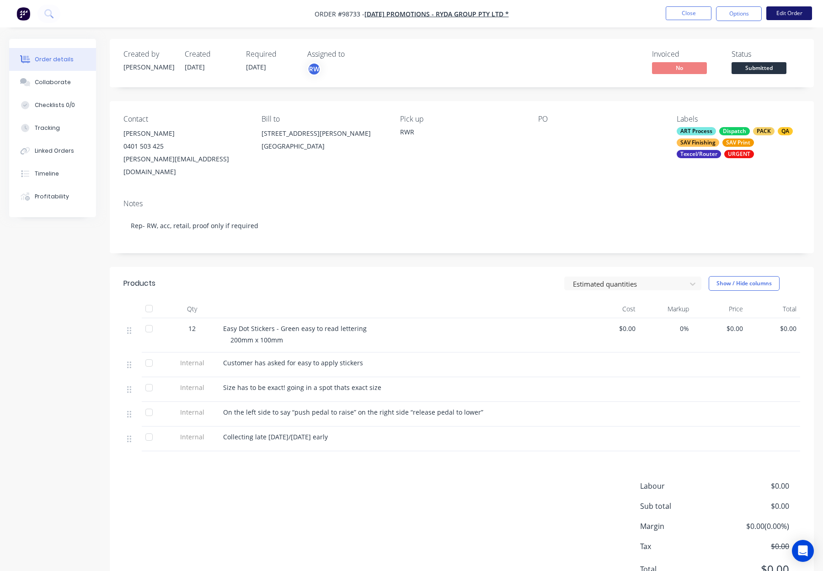
click at [780, 10] on button "Edit Order" at bounding box center [789, 13] width 46 height 14
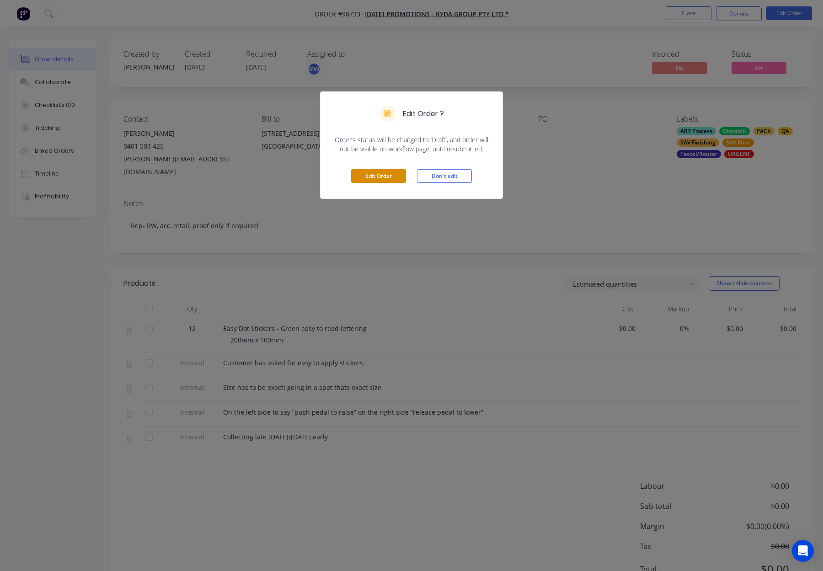
click at [368, 174] on button "Edit Order" at bounding box center [378, 176] width 55 height 14
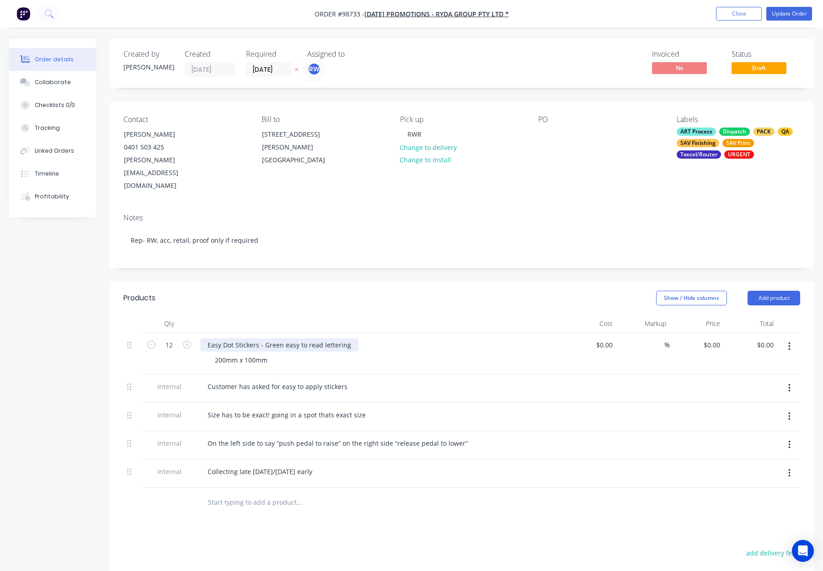
click at [232, 338] on div "Easy Dot Stickers - Green easy to read lettering" at bounding box center [279, 344] width 158 height 13
drag, startPoint x: 258, startPoint y: 318, endPoint x: 205, endPoint y: 317, distance: 53.5
click at [205, 338] on div "Easy Dot Stickers - Green easy to read lettering" at bounding box center [279, 344] width 158 height 13
click at [242, 314] on div at bounding box center [379, 323] width 366 height 18
click at [778, 17] on button "Update Order" at bounding box center [789, 14] width 46 height 14
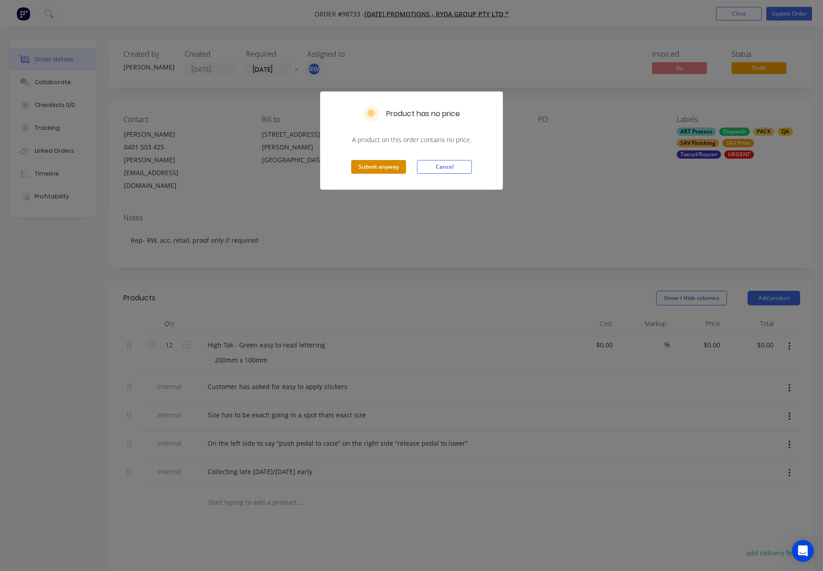
click at [385, 169] on button "Submit anyway" at bounding box center [378, 167] width 55 height 14
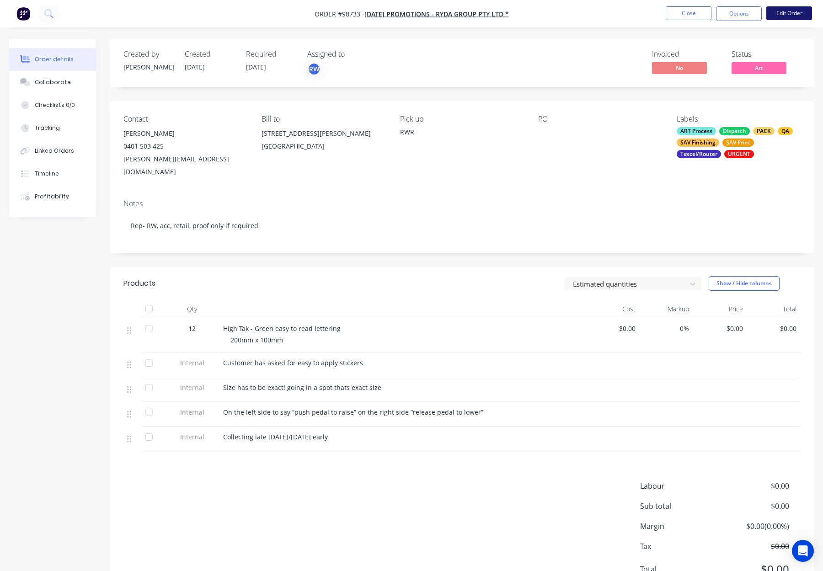
click at [787, 12] on button "Edit Order" at bounding box center [789, 13] width 46 height 14
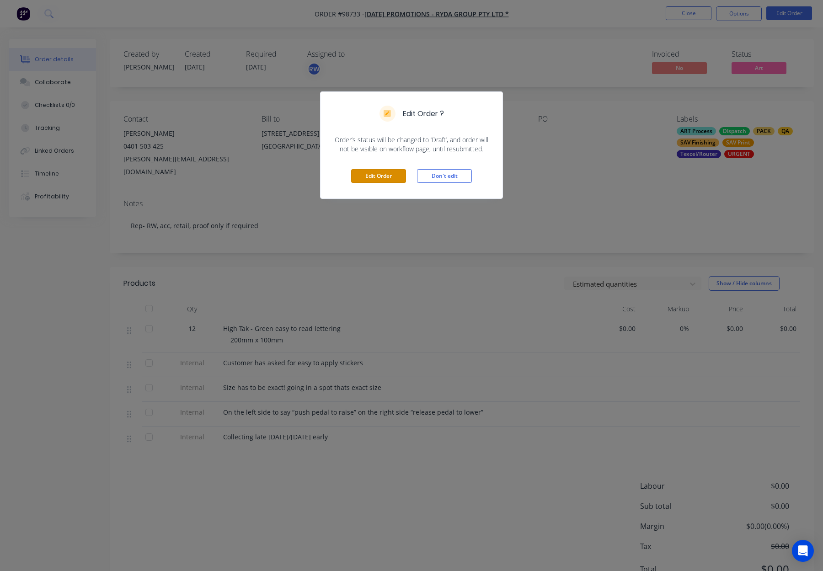
drag, startPoint x: 383, startPoint y: 176, endPoint x: 495, endPoint y: 130, distance: 121.1
click at [383, 176] on button "Edit Order" at bounding box center [378, 176] width 55 height 14
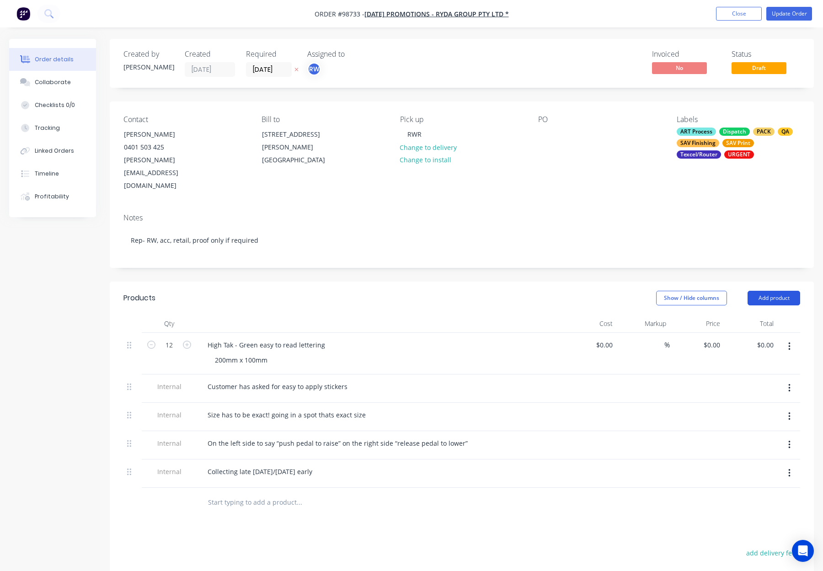
click at [770, 281] on header "Products Show / Hide columns Add product" at bounding box center [462, 297] width 704 height 33
click at [778, 281] on header "Products Show / Hide columns Add product" at bounding box center [462, 297] width 704 height 33
click at [776, 291] on button "Add product" at bounding box center [773, 298] width 53 height 15
click at [759, 424] on div "Notes (Internal)" at bounding box center [756, 430] width 70 height 13
click at [237, 493] on div at bounding box center [233, 499] width 66 height 13
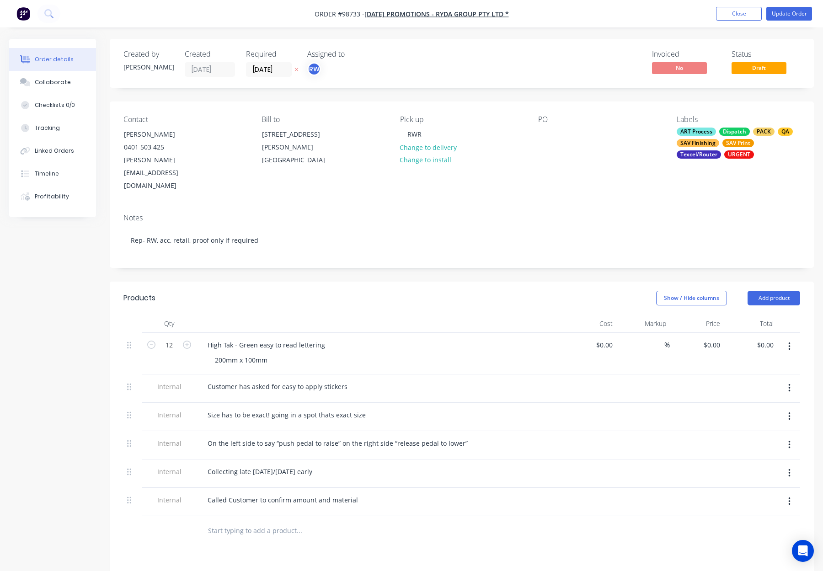
click at [775, 21] on nav "Order #98733 - Carnival Promotions - Ryda Group Pty Ltd * Add product Close Upd…" at bounding box center [411, 13] width 823 height 27
click at [353, 493] on div "Called Customer to confirm amount and material" at bounding box center [282, 499] width 165 height 13
click at [356, 493] on div "Called Customer to confirm amount and material" at bounding box center [282, 499] width 165 height 13
click at [786, 18] on button "Update Order" at bounding box center [789, 14] width 46 height 14
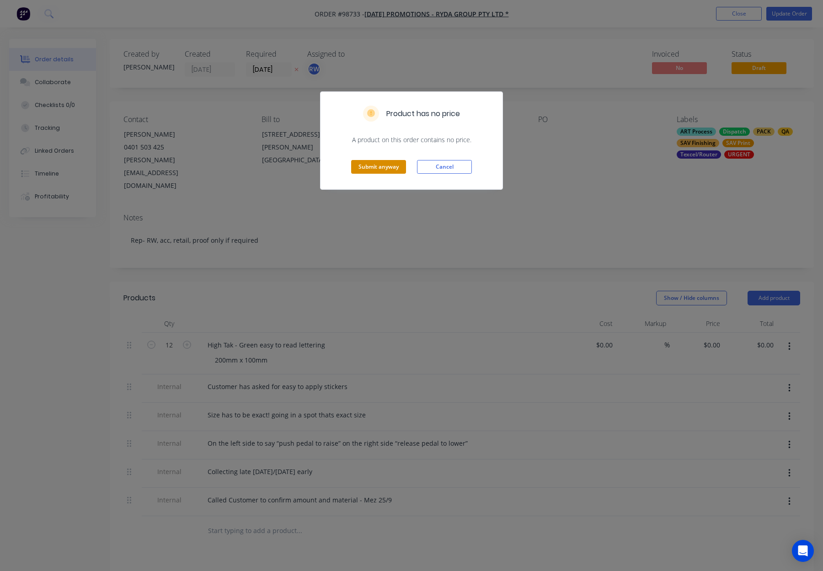
click at [375, 169] on button "Submit anyway" at bounding box center [378, 167] width 55 height 14
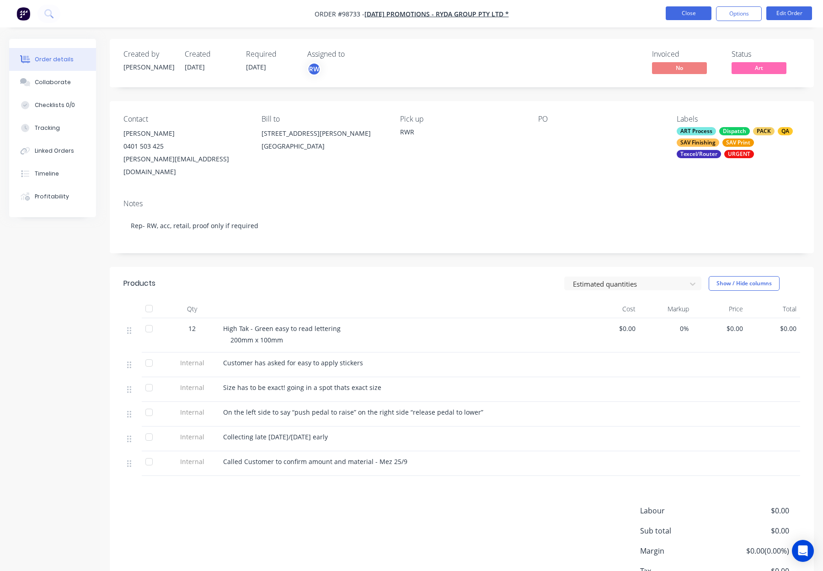
click at [690, 13] on button "Close" at bounding box center [688, 13] width 46 height 14
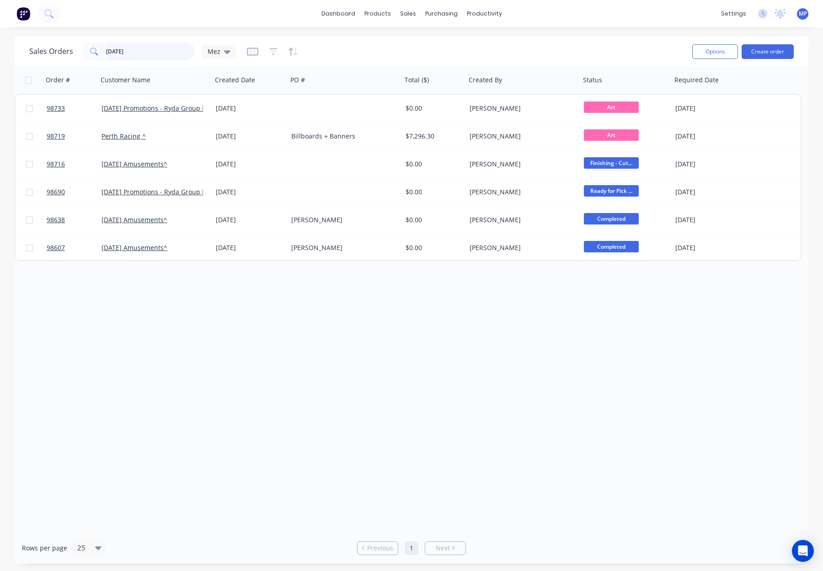
drag, startPoint x: 136, startPoint y: 42, endPoint x: 150, endPoint y: 49, distance: 15.3
click at [136, 42] on input "carnival" at bounding box center [150, 51] width 89 height 18
drag, startPoint x: 160, startPoint y: 52, endPoint x: 60, endPoint y: 49, distance: 100.1
click at [61, 49] on div "Sales Orders carnival Mez" at bounding box center [132, 51] width 207 height 18
